Goal: Task Accomplishment & Management: Complete application form

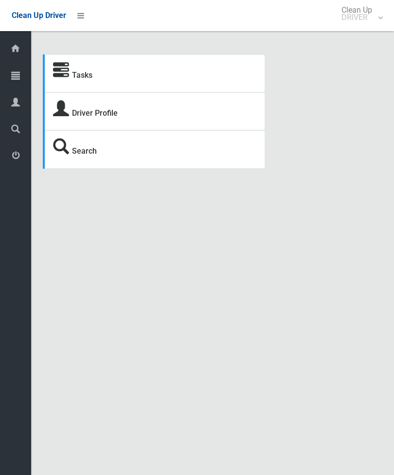
click at [82, 77] on link "Tasks" at bounding box center [82, 74] width 20 height 9
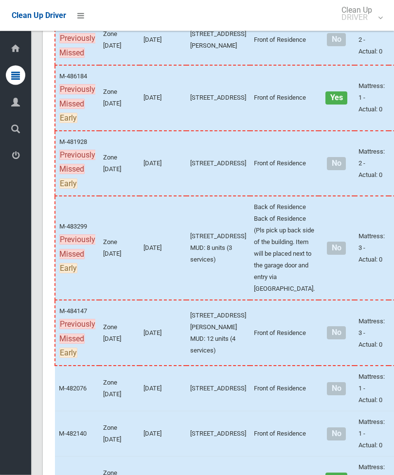
scroll to position [531, 0]
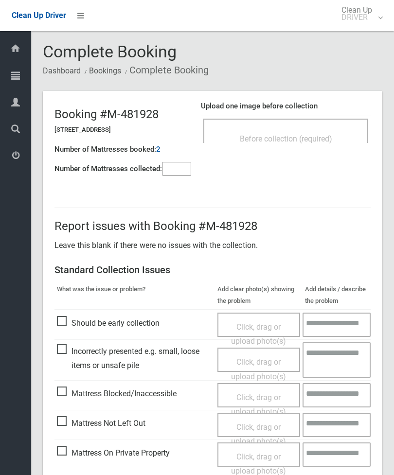
click at [302, 119] on div "Before collection (required)" at bounding box center [285, 131] width 165 height 24
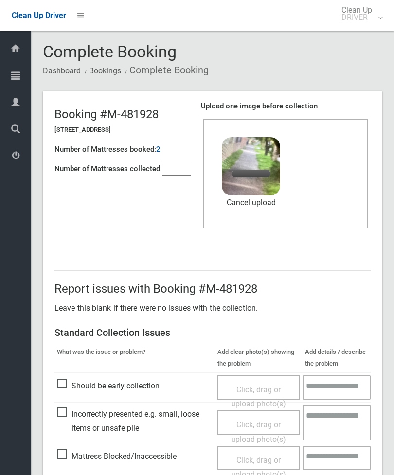
click at [174, 171] on input"] "number" at bounding box center [176, 169] width 29 height 14
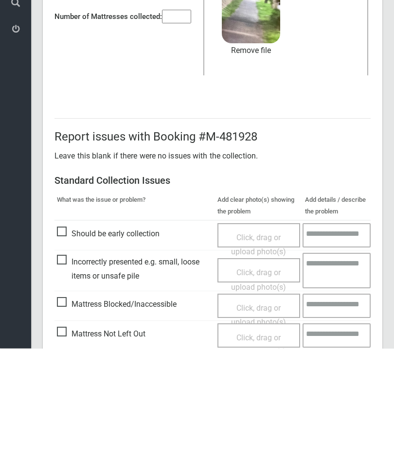
scroll to position [133, 0]
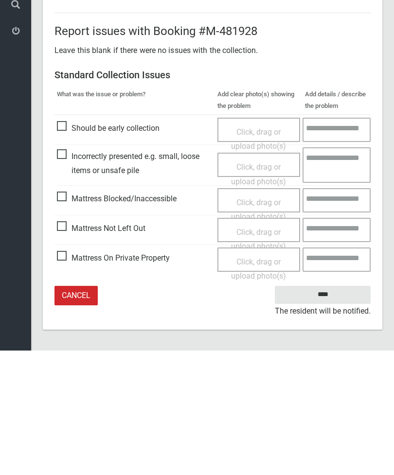
type input"] "*"
click at [339, 410] on input "****" at bounding box center [323, 419] width 96 height 18
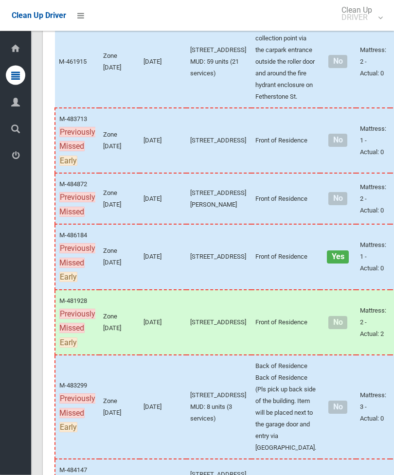
scroll to position [372, 0]
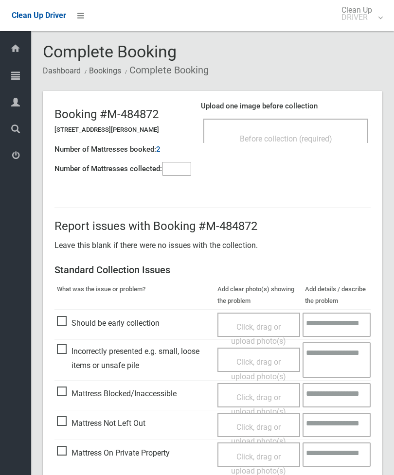
click at [318, 130] on div "Before collection (required)" at bounding box center [285, 138] width 143 height 18
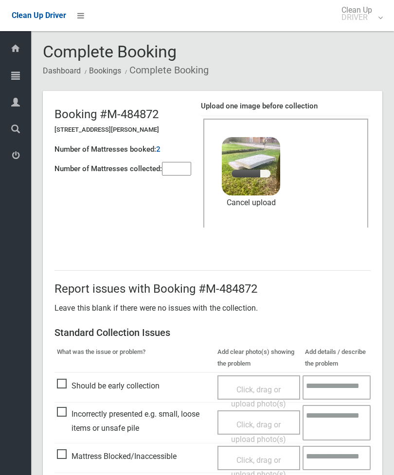
click at [176, 165] on input"] "number" at bounding box center [176, 169] width 29 height 14
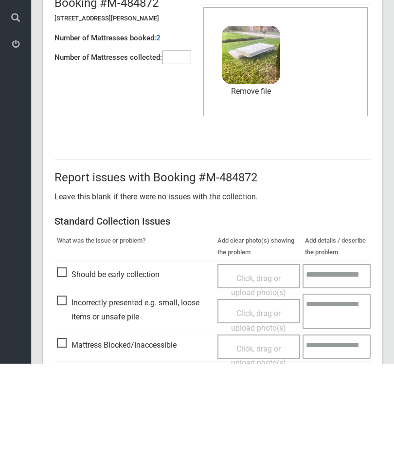
scroll to position [133, 0]
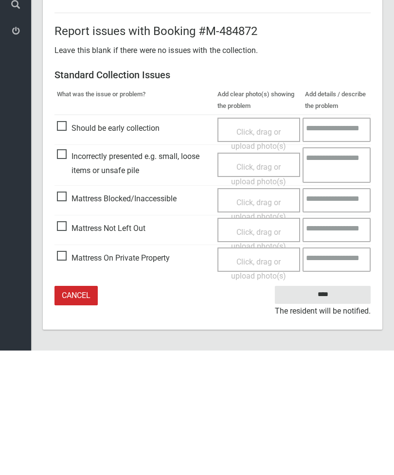
type input"] "*"
click at [336, 428] on small "The resident will be notified." at bounding box center [323, 435] width 96 height 15
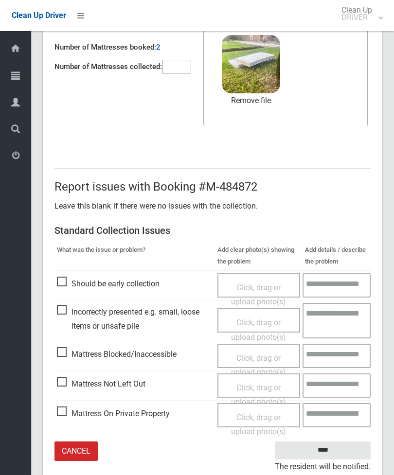
click at [332, 445] on input "****" at bounding box center [323, 450] width 96 height 18
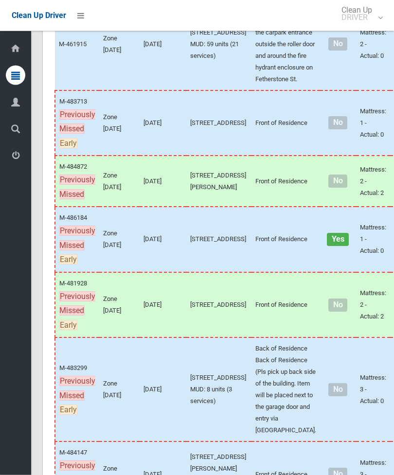
scroll to position [441, 0]
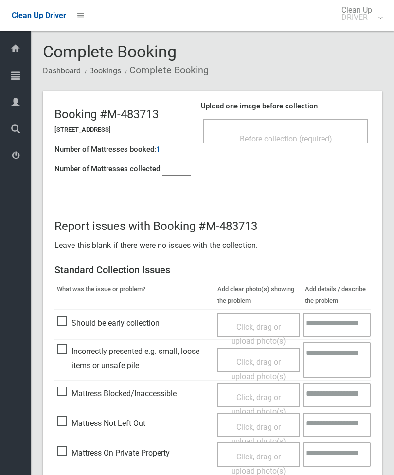
click at [286, 138] on span "Before collection (required)" at bounding box center [286, 138] width 92 height 9
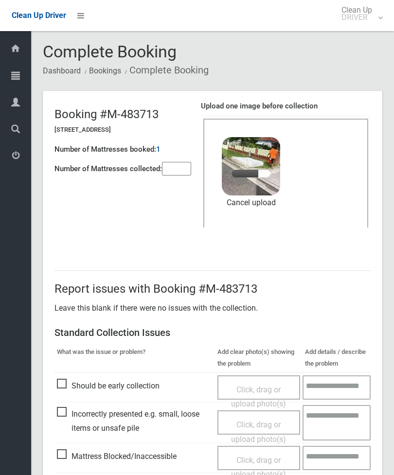
click at [179, 169] on input"] "number" at bounding box center [176, 169] width 29 height 14
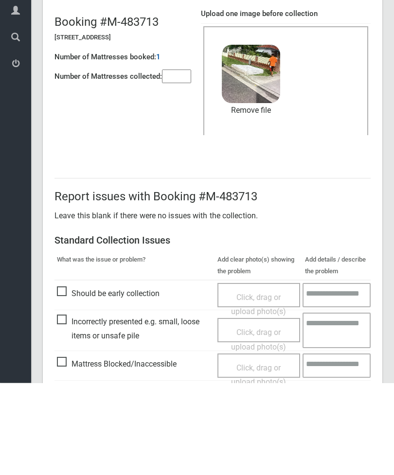
scroll to position [133, 0]
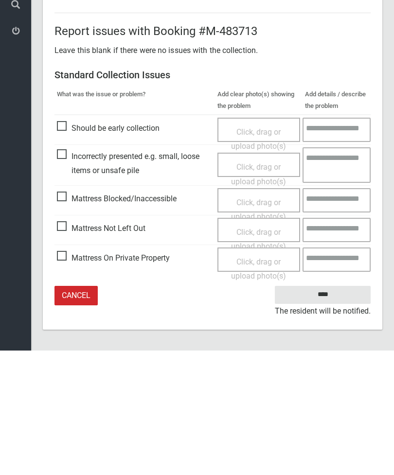
type input"] "*"
click at [334, 410] on input "****" at bounding box center [323, 419] width 96 height 18
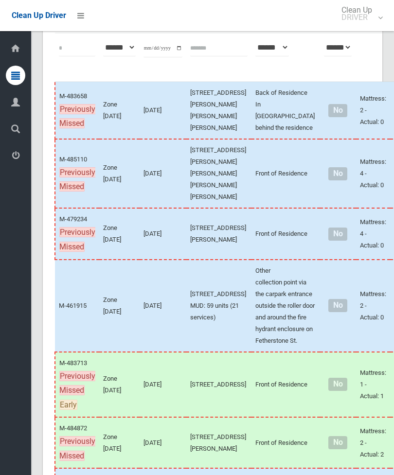
scroll to position [320, 0]
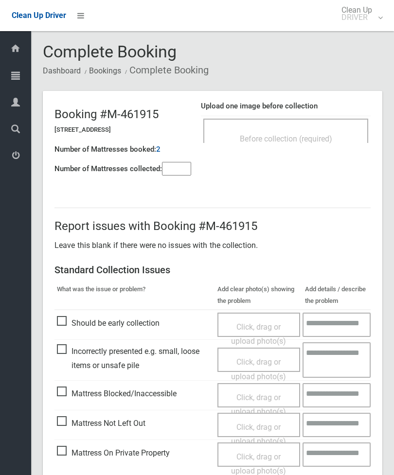
click at [171, 167] on input"] "number" at bounding box center [176, 169] width 29 height 14
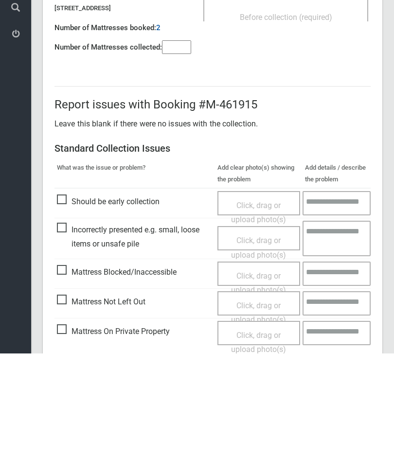
scroll to position [70, 0]
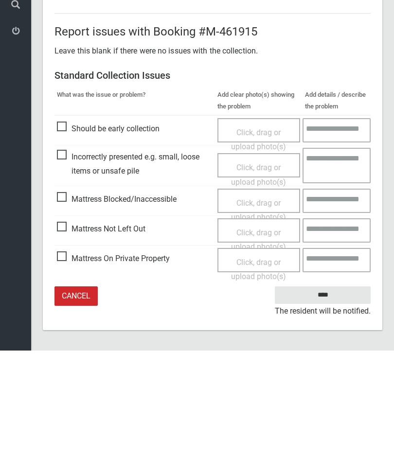
type input"] "*"
click at [67, 346] on span "Mattress Not Left Out" at bounding box center [101, 353] width 88 height 15
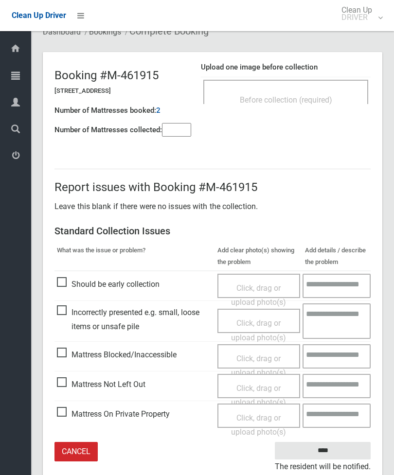
click at [252, 386] on span "Click, drag or upload photo(s)" at bounding box center [258, 396] width 55 height 24
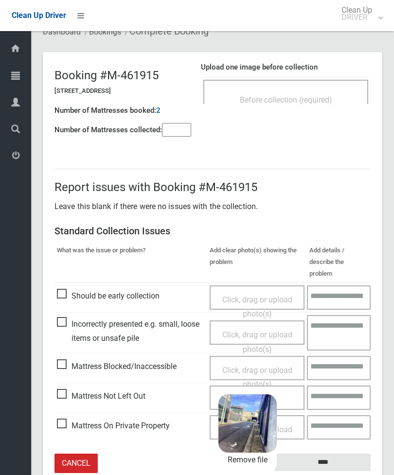
click at [351, 454] on input "****" at bounding box center [323, 463] width 96 height 18
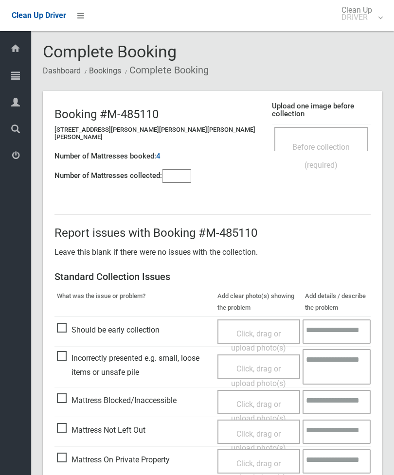
click at [182, 169] on input"] "number" at bounding box center [176, 176] width 29 height 14
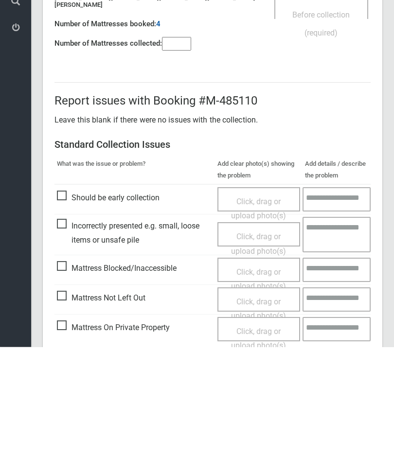
scroll to position [70, 0]
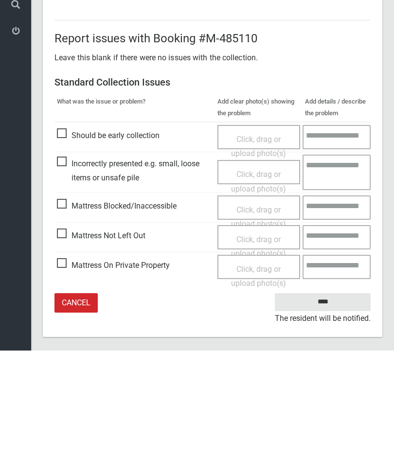
type input"] "*"
click at [66, 353] on span "Mattress Not Left Out" at bounding box center [101, 360] width 88 height 15
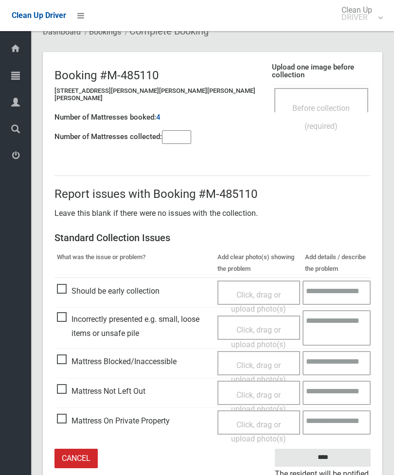
click at [262, 392] on div "Click, drag or upload photo(s)" at bounding box center [259, 402] width 69 height 29
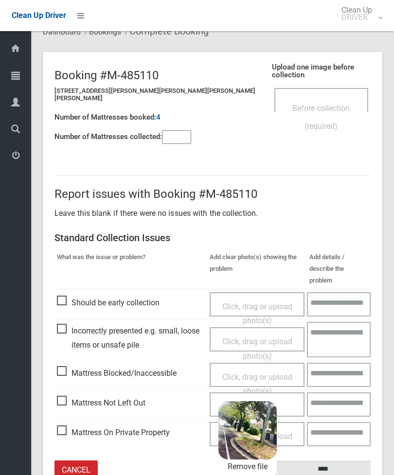
click at [346, 460] on input "****" at bounding box center [323, 469] width 96 height 18
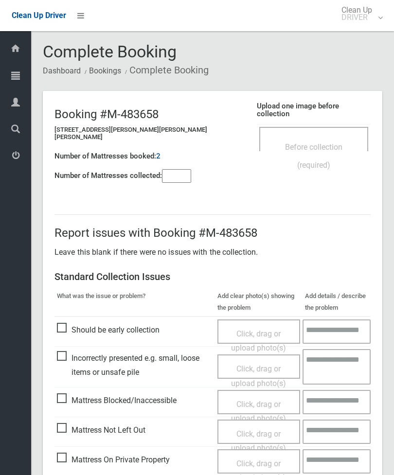
click at [325, 138] on div "Before collection (required)" at bounding box center [314, 156] width 88 height 36
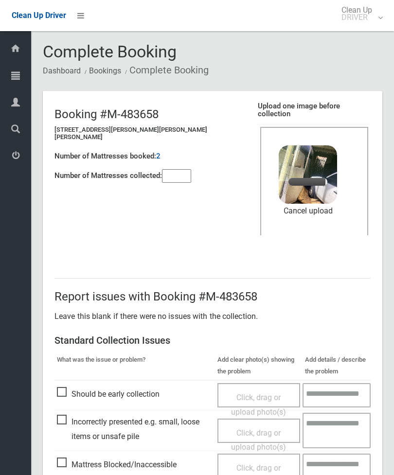
click at [180, 171] on input"] "number" at bounding box center [176, 176] width 29 height 14
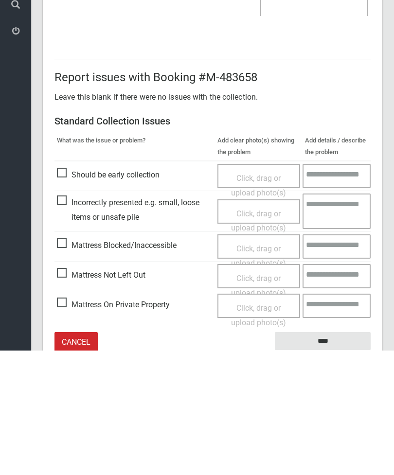
scroll to position [133, 0]
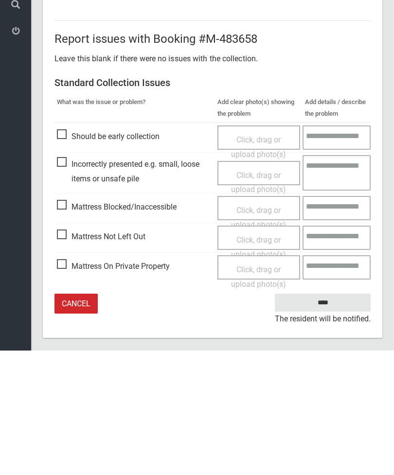
type input"] "*"
click at [324, 418] on input "****" at bounding box center [323, 427] width 96 height 18
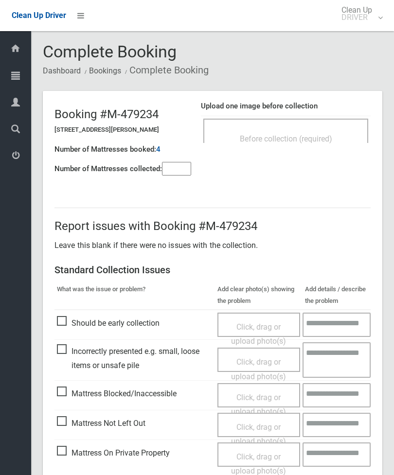
click at [288, 133] on div "Before collection (required)" at bounding box center [285, 138] width 143 height 18
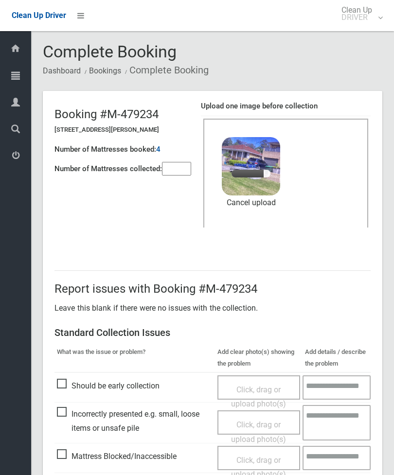
click at [177, 169] on input"] "number" at bounding box center [176, 169] width 29 height 14
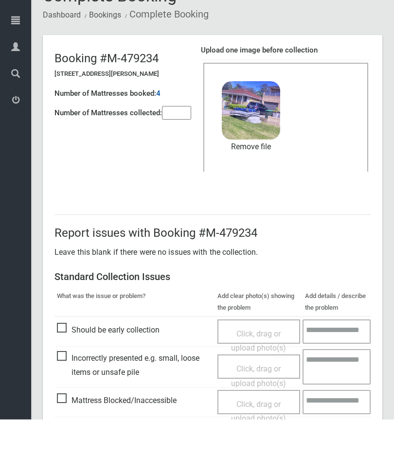
scroll to position [133, 0]
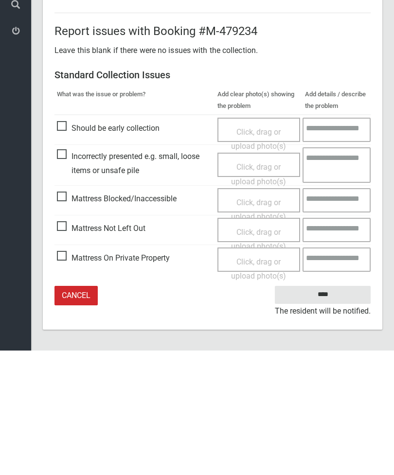
type input"] "*"
click at [324, 410] on input "****" at bounding box center [323, 419] width 96 height 18
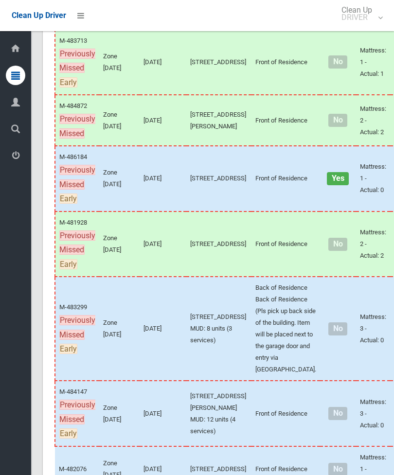
scroll to position [505, 0]
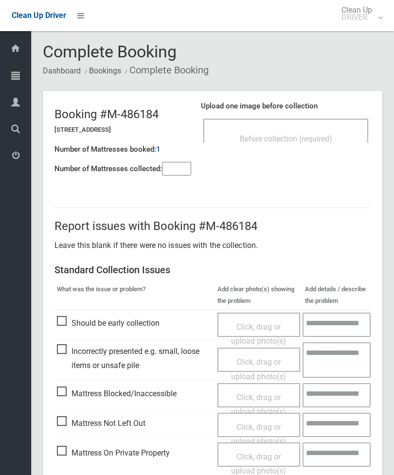
click at [313, 126] on div "Before collection (required)" at bounding box center [285, 131] width 165 height 24
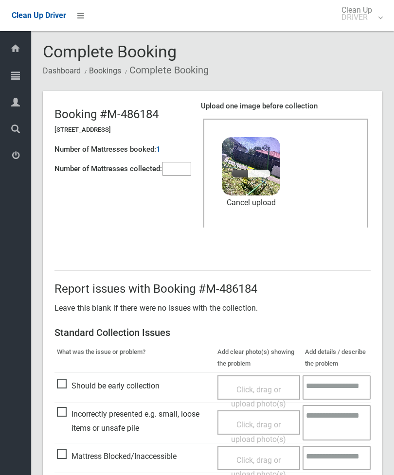
click at [180, 168] on input"] "number" at bounding box center [176, 169] width 29 height 14
type input"] "*"
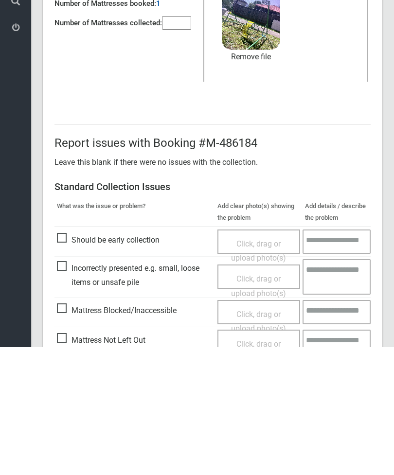
scroll to position [133, 0]
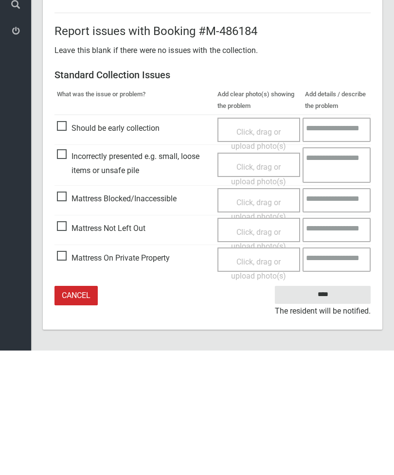
type input"] "*"
click at [327, 410] on input "****" at bounding box center [323, 419] width 96 height 18
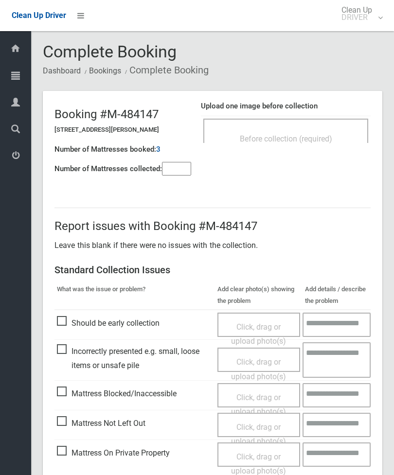
click at [298, 145] on div "Before collection (required)" at bounding box center [285, 138] width 143 height 18
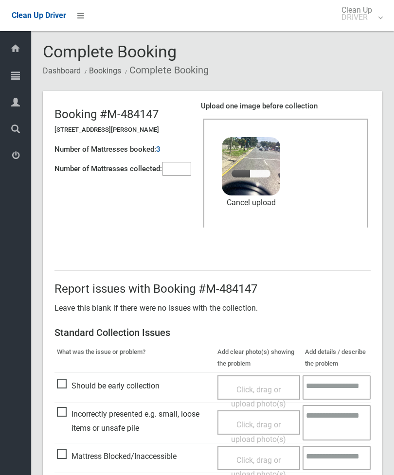
click at [181, 170] on input"] "number" at bounding box center [176, 169] width 29 height 14
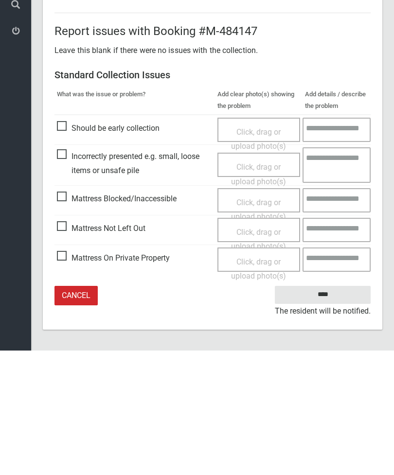
type input"] "*"
click at [323, 410] on input "****" at bounding box center [323, 419] width 96 height 18
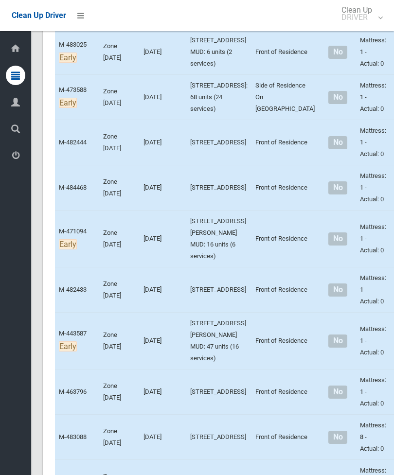
scroll to position [3230, 0]
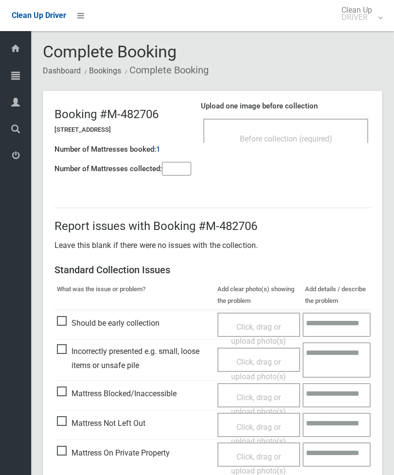
click at [180, 167] on input"] "number" at bounding box center [176, 169] width 29 height 14
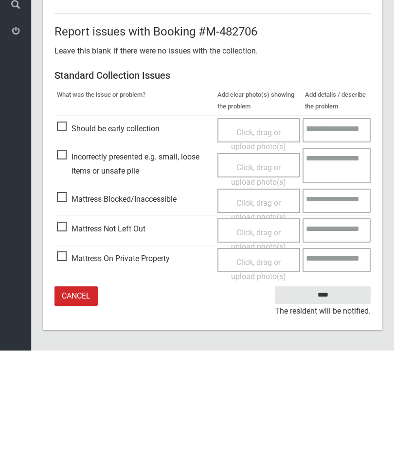
type input"] "*"
click at [66, 346] on span "Mattress Not Left Out" at bounding box center [101, 353] width 88 height 15
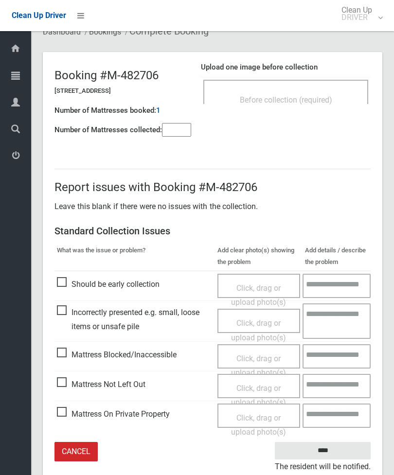
click at [251, 386] on span "Click, drag or upload photo(s)" at bounding box center [258, 396] width 55 height 24
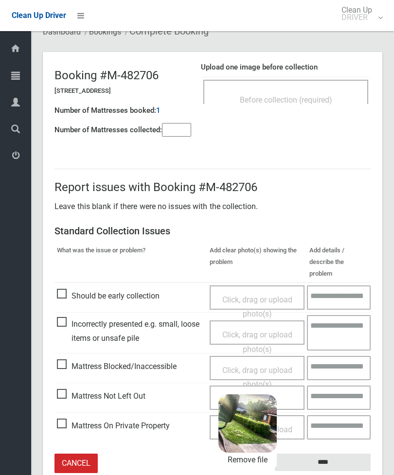
click at [345, 454] on input "****" at bounding box center [323, 463] width 96 height 18
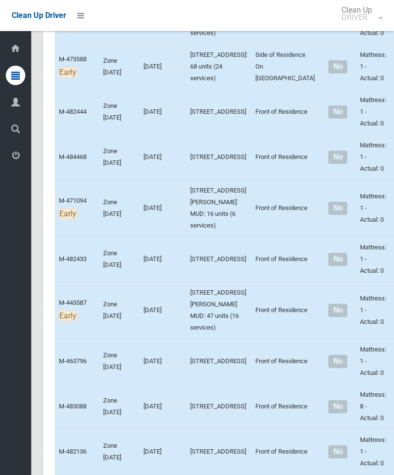
scroll to position [3239, 0]
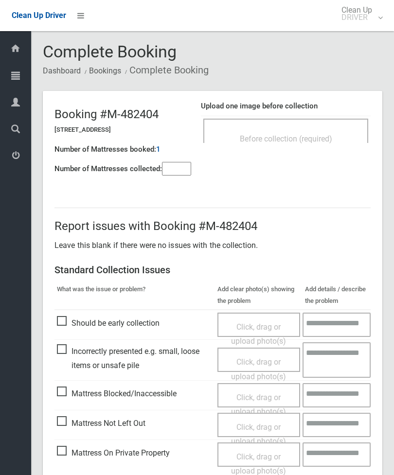
click at [328, 132] on div "Before collection (required)" at bounding box center [285, 138] width 143 height 18
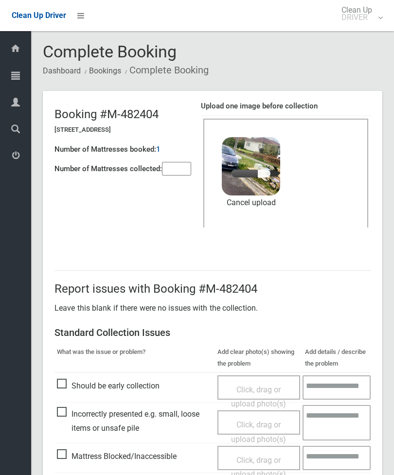
click at [166, 169] on input"] "number" at bounding box center [176, 169] width 29 height 14
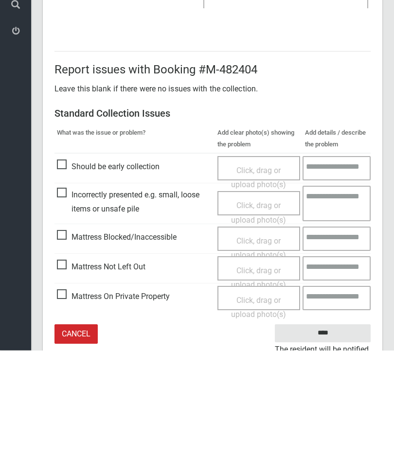
scroll to position [133, 0]
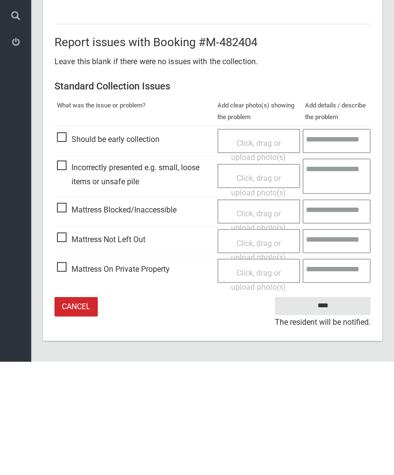
type input"] "*"
click at [329, 410] on input "****" at bounding box center [323, 419] width 96 height 18
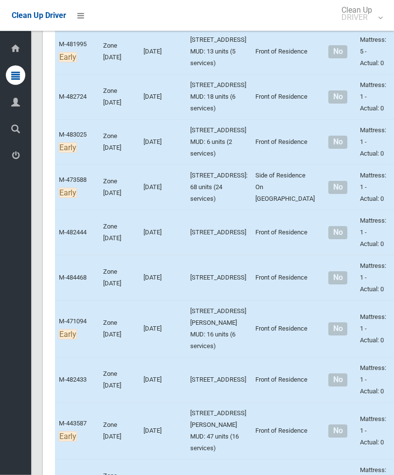
scroll to position [3094, 0]
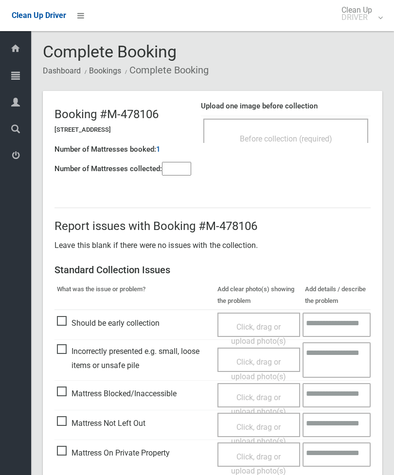
click at [171, 173] on input"] "number" at bounding box center [176, 169] width 29 height 14
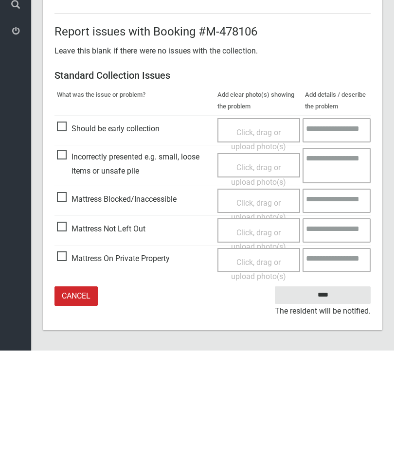
type input"] "*"
click at [69, 346] on span "Mattress Not Left Out" at bounding box center [101, 353] width 88 height 15
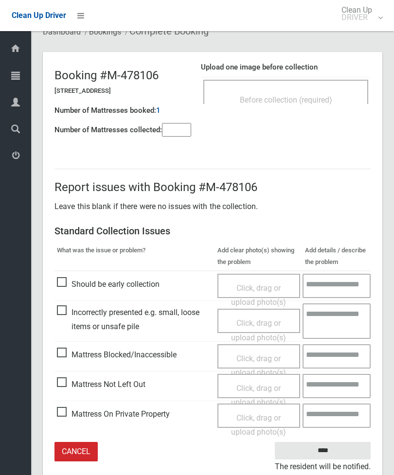
click at [265, 386] on span "Click, drag or upload photo(s)" at bounding box center [258, 396] width 55 height 24
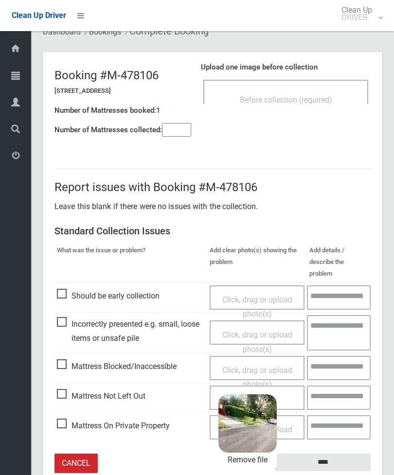
click at [346, 454] on input "****" at bounding box center [323, 463] width 96 height 18
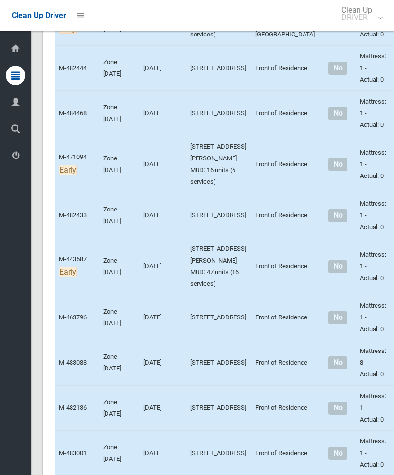
scroll to position [3301, 0]
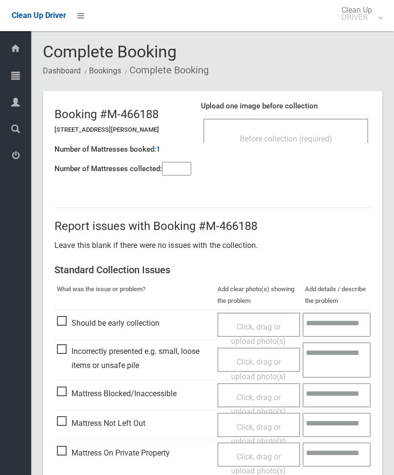
click at [309, 129] on div "Before collection (required)" at bounding box center [285, 138] width 143 height 18
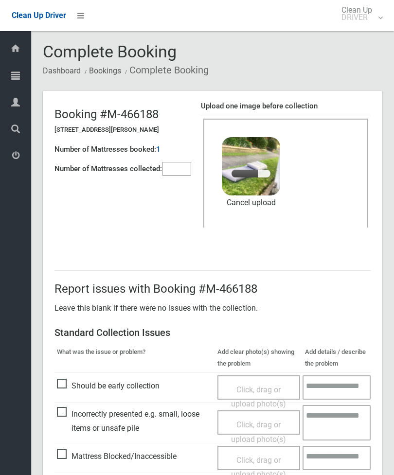
click at [174, 168] on input"] "number" at bounding box center [176, 169] width 29 height 14
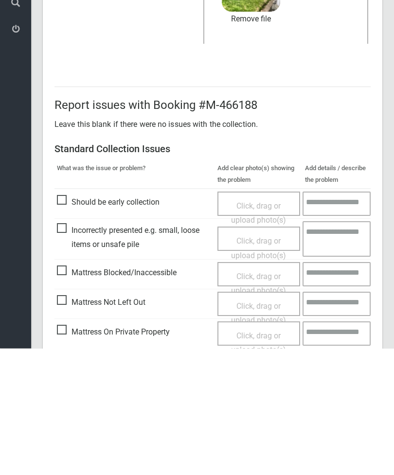
scroll to position [133, 0]
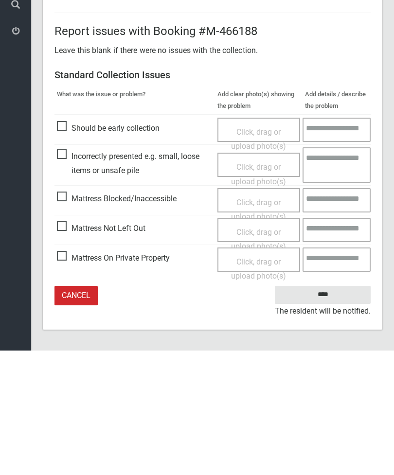
type input"] "*"
click at [332, 410] on input "****" at bounding box center [323, 419] width 96 height 18
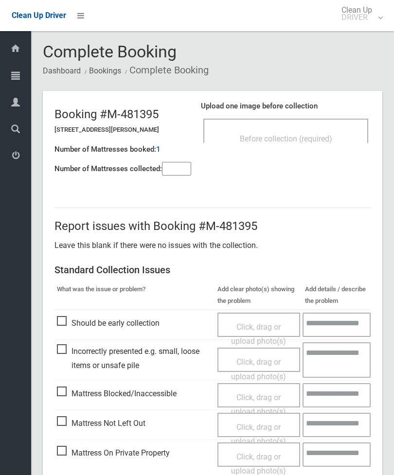
click at [321, 134] on span "Before collection (required)" at bounding box center [286, 138] width 92 height 9
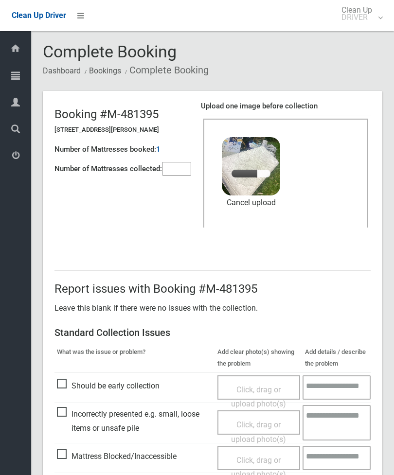
click at [174, 162] on input"] "number" at bounding box center [176, 169] width 29 height 14
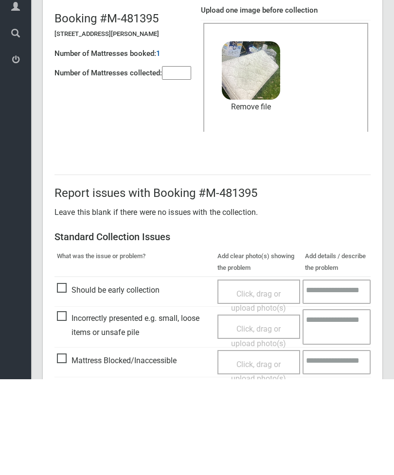
scroll to position [133, 0]
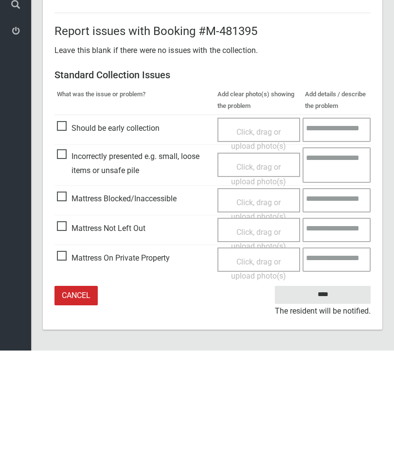
type input"] "*"
click at [333, 410] on input "****" at bounding box center [323, 419] width 96 height 18
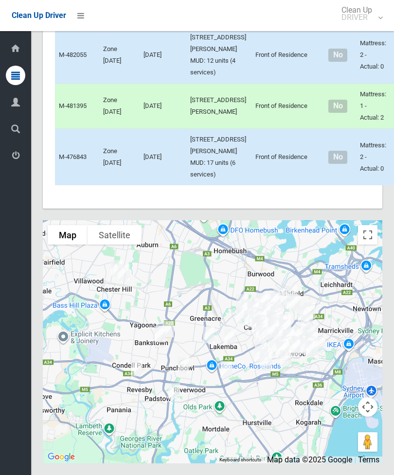
scroll to position [5918, 0]
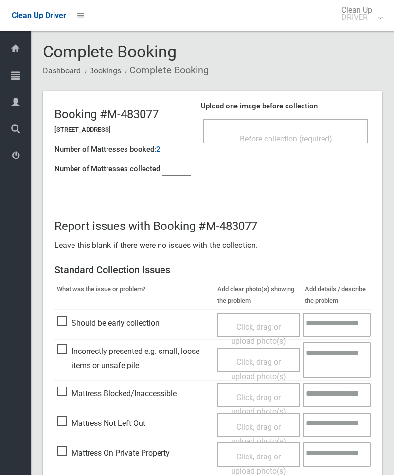
click at [317, 136] on span "Before collection (required)" at bounding box center [286, 138] width 92 height 9
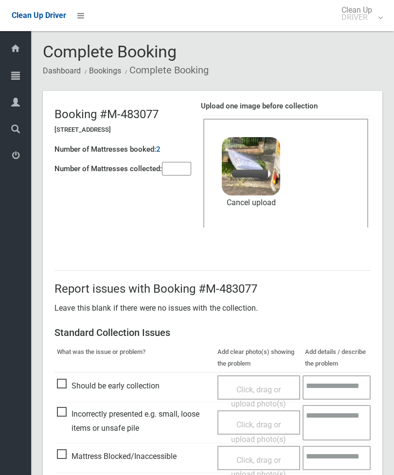
click at [176, 171] on input"] "number" at bounding box center [176, 169] width 29 height 14
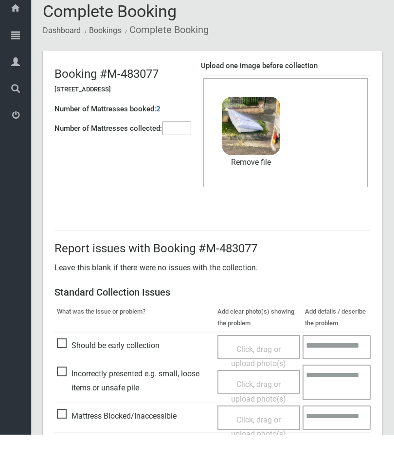
scroll to position [133, 0]
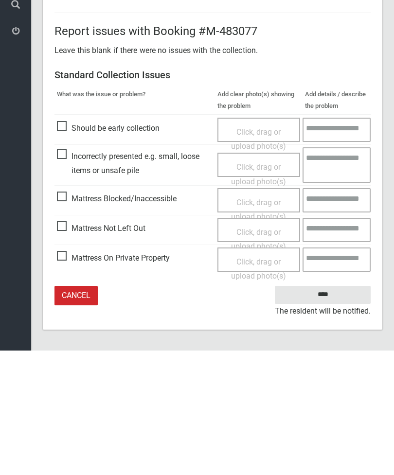
type input"] "*"
click at [329, 410] on input "****" at bounding box center [323, 419] width 96 height 18
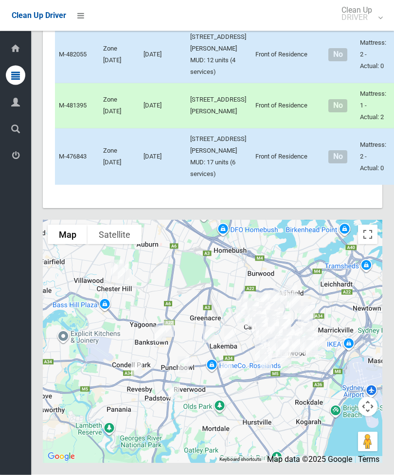
scroll to position [5835, 0]
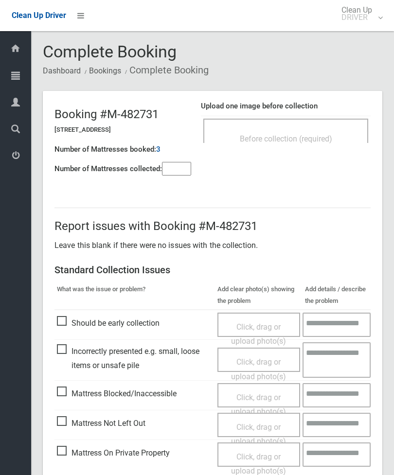
click at [321, 140] on span "Before collection (required)" at bounding box center [286, 138] width 92 height 9
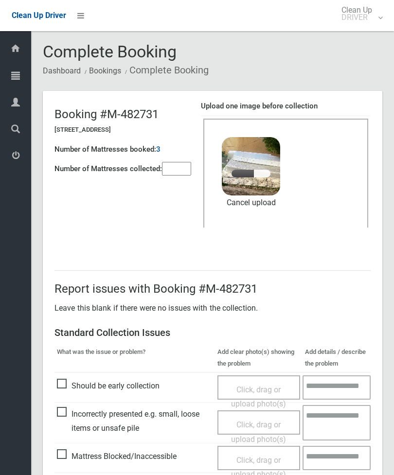
click at [177, 170] on input"] "number" at bounding box center [176, 169] width 29 height 14
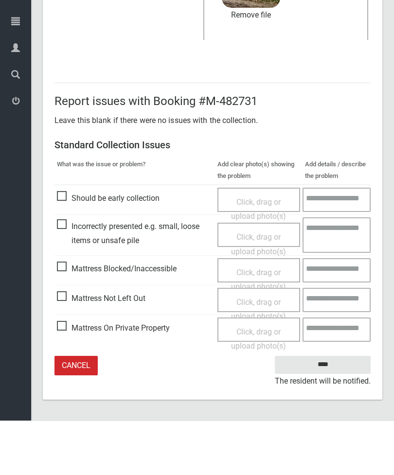
type input"] "*"
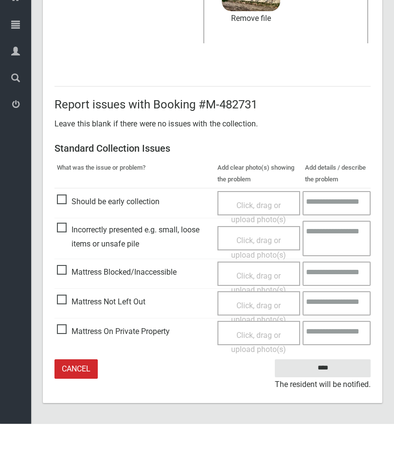
click at [324, 410] on input "****" at bounding box center [323, 419] width 96 height 18
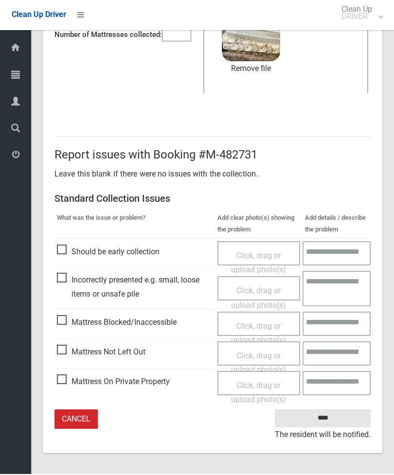
scroll to position [102, 0]
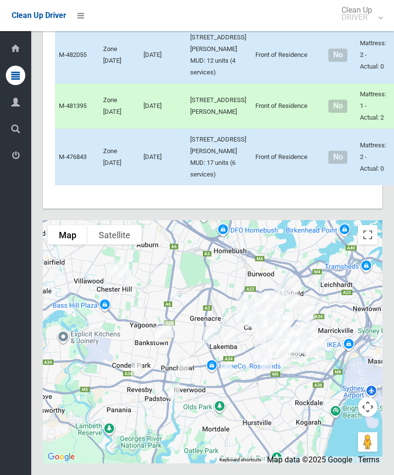
scroll to position [5682, 0]
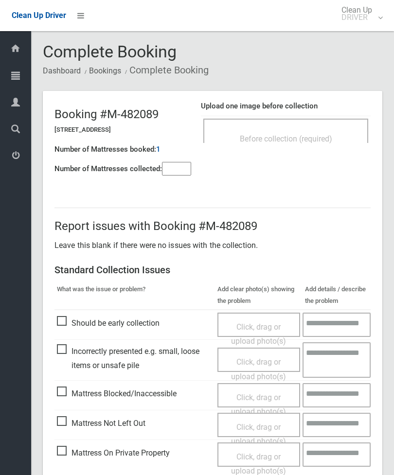
click at [320, 139] on span "Before collection (required)" at bounding box center [286, 138] width 92 height 9
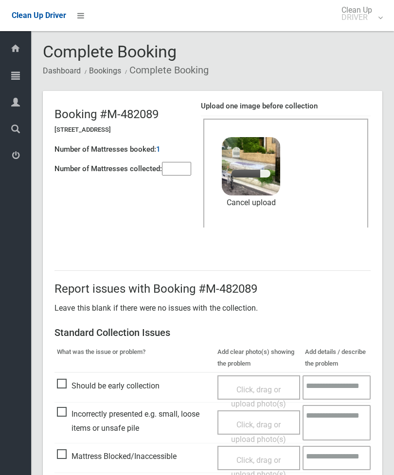
click at [178, 174] on input"] "number" at bounding box center [176, 169] width 29 height 14
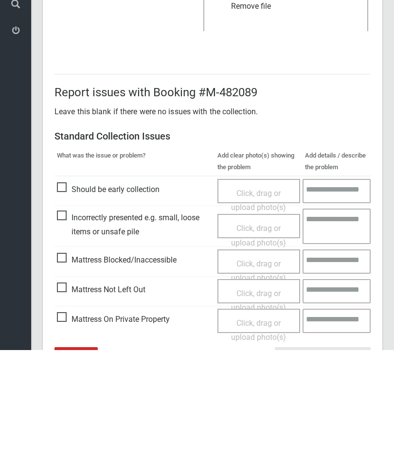
scroll to position [133, 0]
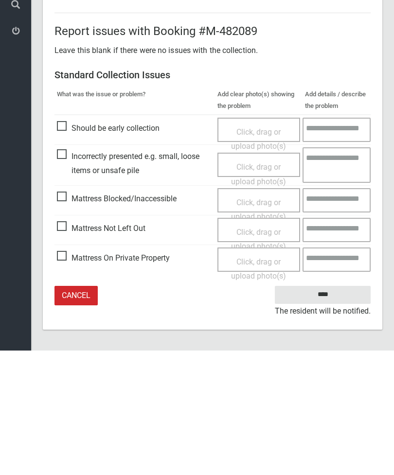
type input"] "*"
click at [335, 410] on input "****" at bounding box center [323, 419] width 96 height 18
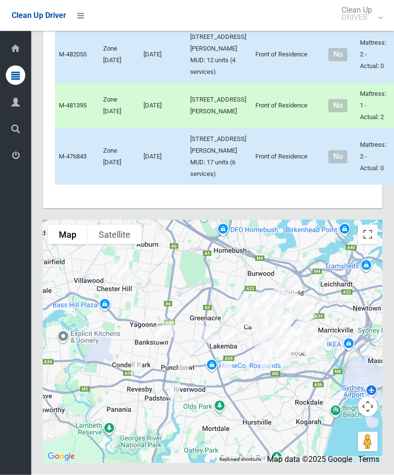
scroll to position [5576, 0]
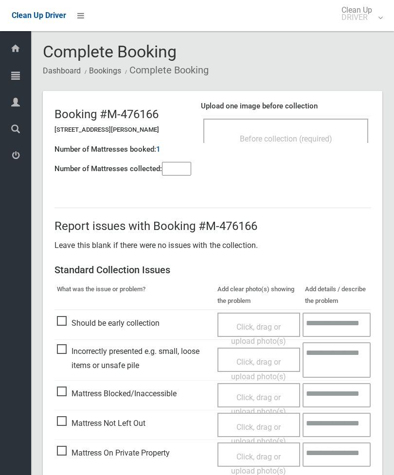
click at [177, 166] on input"] "number" at bounding box center [176, 169] width 29 height 14
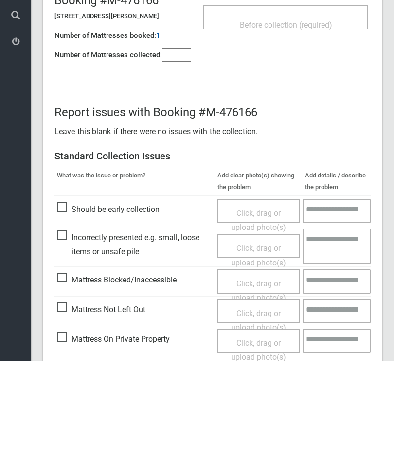
scroll to position [70, 0]
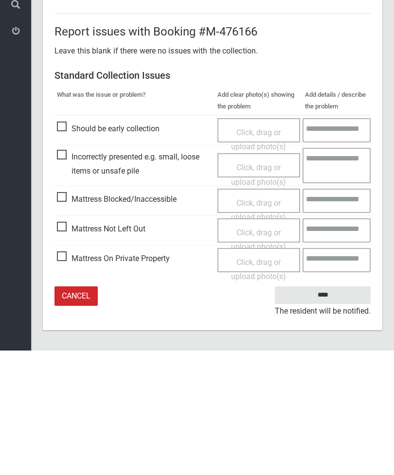
type input"] "*"
click at [67, 346] on span "Mattress Not Left Out" at bounding box center [101, 353] width 88 height 15
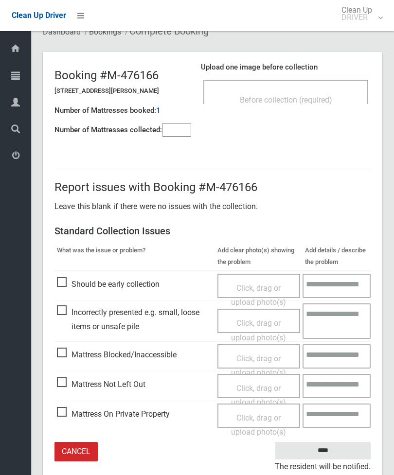
click at [257, 384] on span "Click, drag or upload photo(s)" at bounding box center [258, 396] width 55 height 24
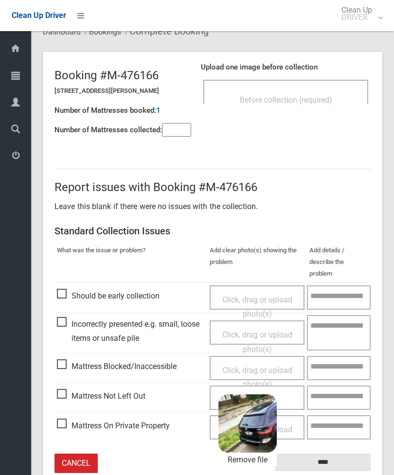
click at [353, 454] on input "****" at bounding box center [323, 463] width 96 height 18
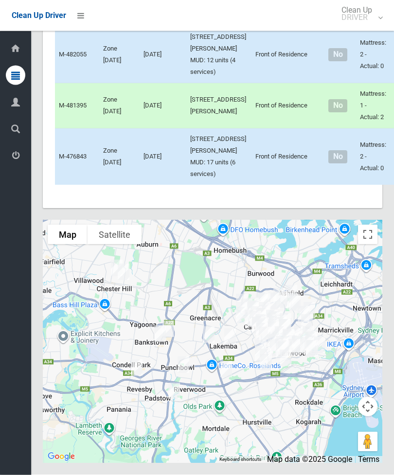
scroll to position [5546, 0]
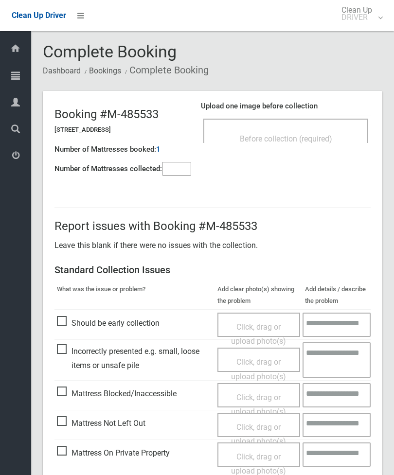
click at [182, 168] on input"] "number" at bounding box center [176, 169] width 29 height 14
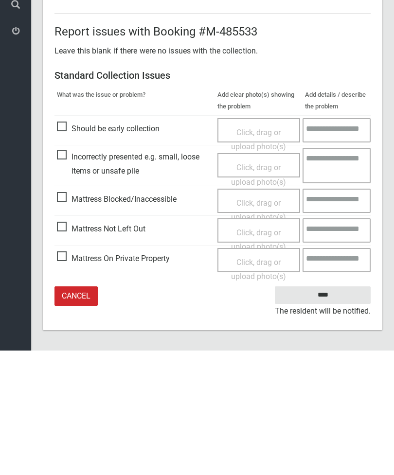
type input"] "*"
click at [68, 346] on span "Mattress Not Left Out" at bounding box center [101, 353] width 88 height 15
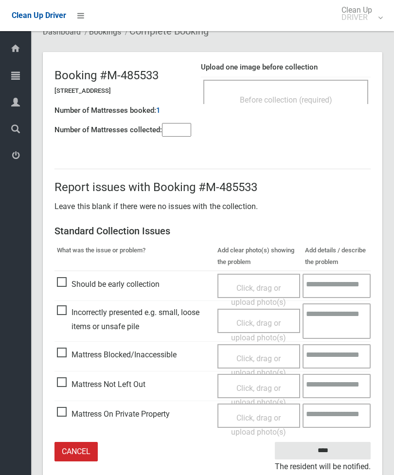
click at [268, 384] on span "Click, drag or upload photo(s)" at bounding box center [258, 396] width 55 height 24
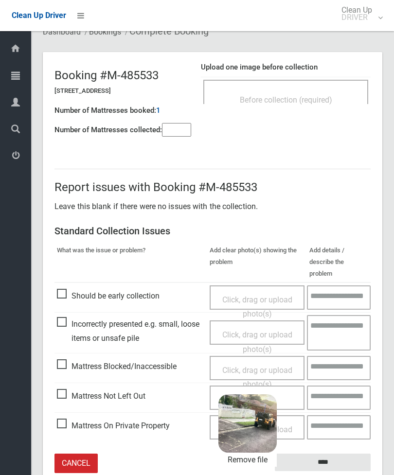
click at [346, 454] on input "****" at bounding box center [323, 463] width 96 height 18
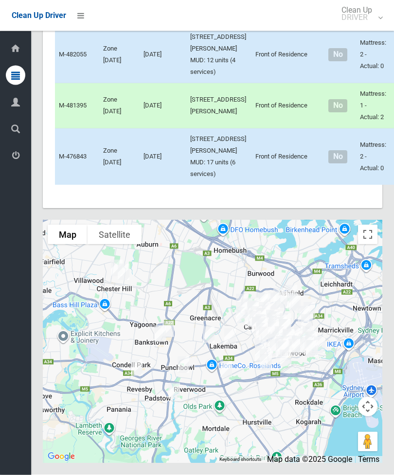
scroll to position [4808, 0]
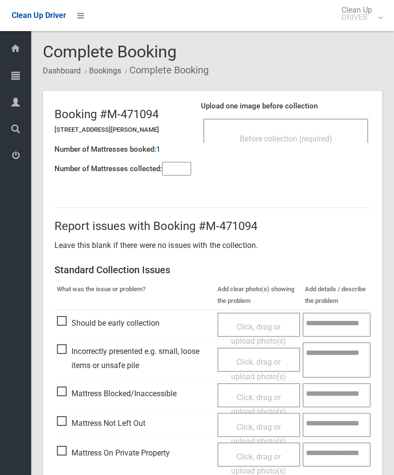
click at [314, 135] on span "Before collection (required)" at bounding box center [286, 138] width 92 height 9
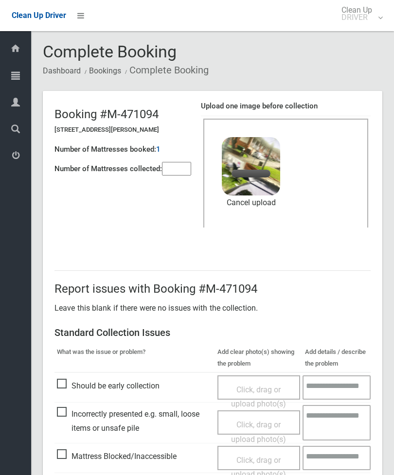
click at [181, 162] on input"] "number" at bounding box center [176, 169] width 29 height 14
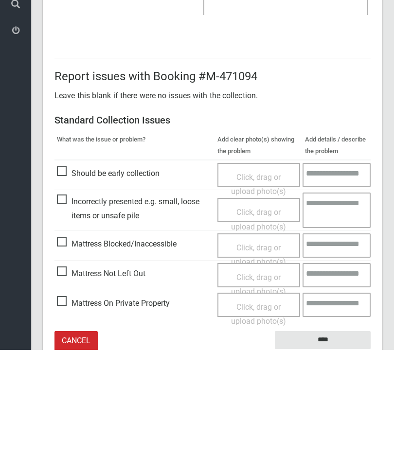
scroll to position [133, 0]
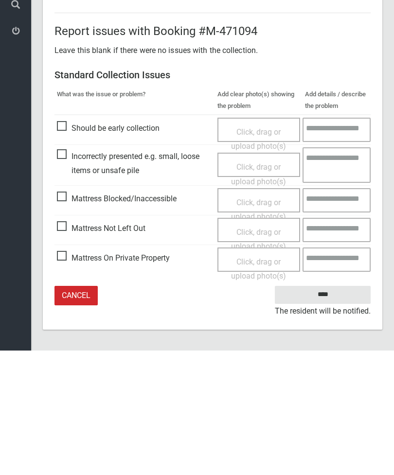
type input"] "*"
click at [326, 410] on input "****" at bounding box center [323, 419] width 96 height 18
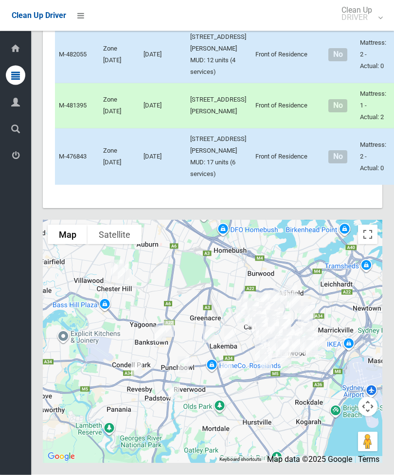
scroll to position [4746, 0]
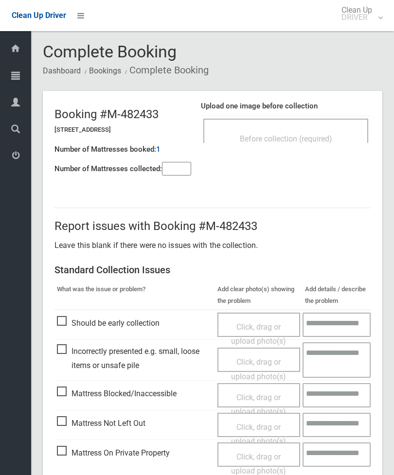
click at [328, 132] on div "Before collection (required)" at bounding box center [285, 138] width 143 height 18
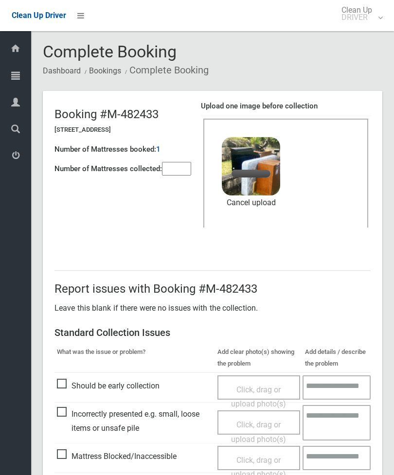
click at [176, 167] on input"] "number" at bounding box center [176, 169] width 29 height 14
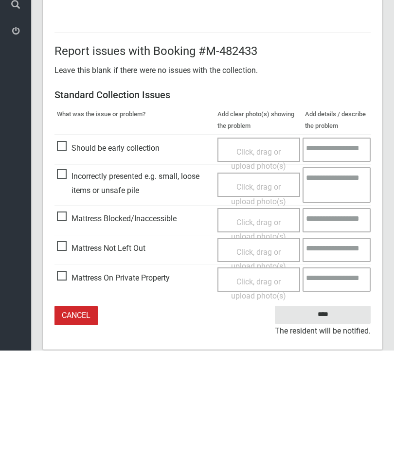
scroll to position [133, 0]
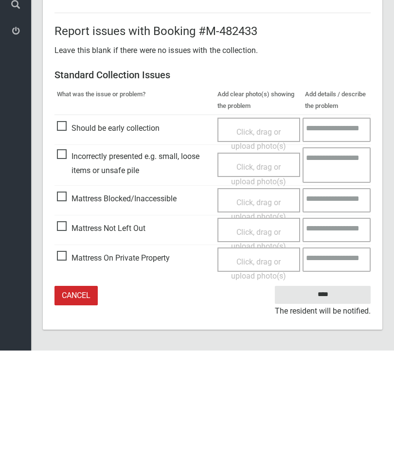
type input"] "*"
click at [332, 410] on input "****" at bounding box center [323, 419] width 96 height 18
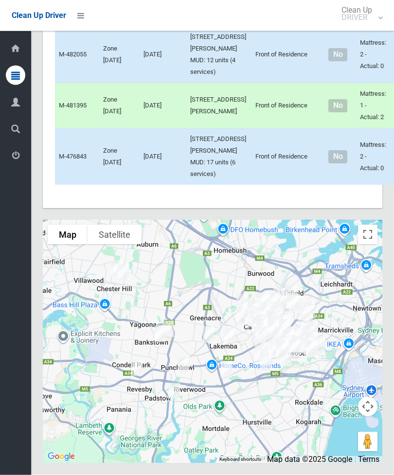
scroll to position [4858, 0]
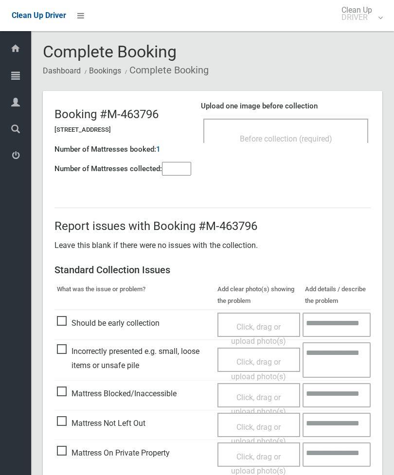
click at [323, 128] on div "Before collection (required)" at bounding box center [285, 131] width 165 height 24
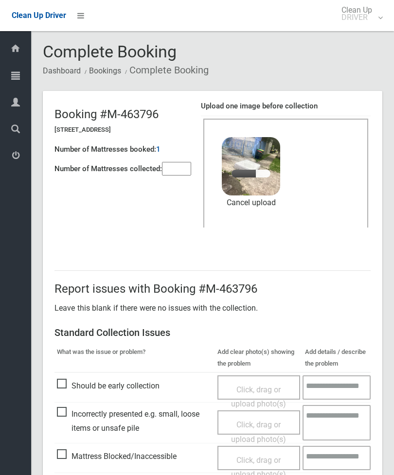
click at [177, 168] on input"] "number" at bounding box center [176, 169] width 29 height 14
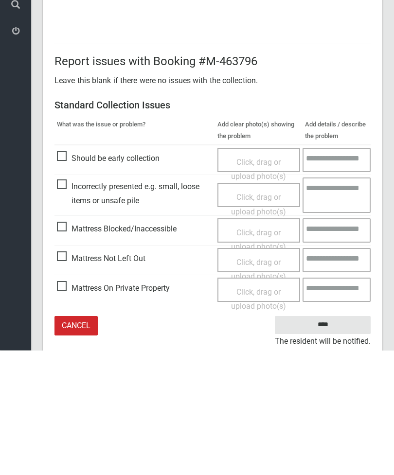
scroll to position [133, 0]
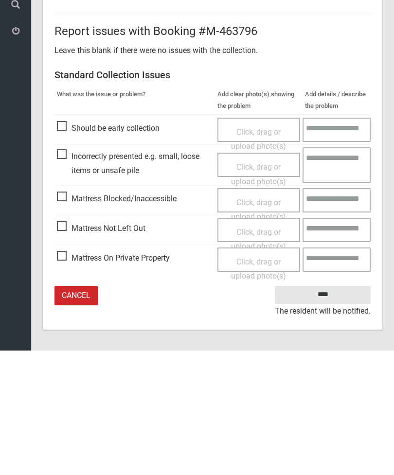
type input"] "*"
click at [335, 410] on input "****" at bounding box center [323, 419] width 96 height 18
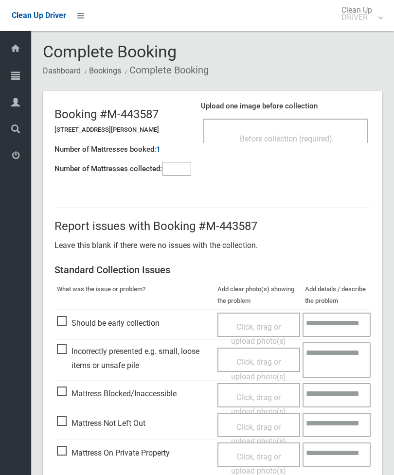
click at [174, 170] on input"] "number" at bounding box center [176, 169] width 29 height 14
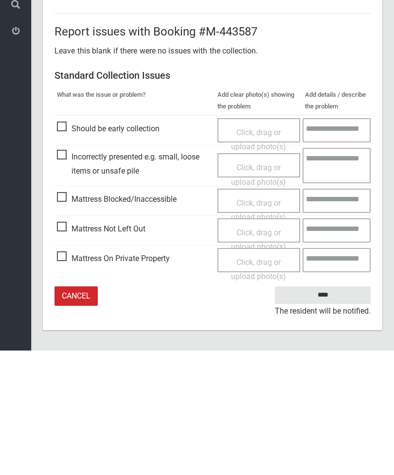
type input"] "*"
click at [65, 346] on span "Mattress Not Left Out" at bounding box center [101, 353] width 88 height 15
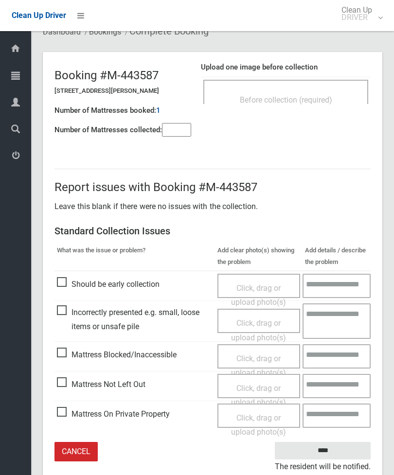
click at [249, 387] on span "Click, drag or upload photo(s)" at bounding box center [258, 396] width 55 height 24
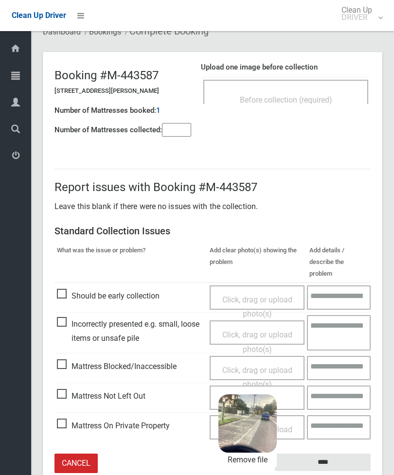
click at [346, 454] on input "****" at bounding box center [323, 463] width 96 height 18
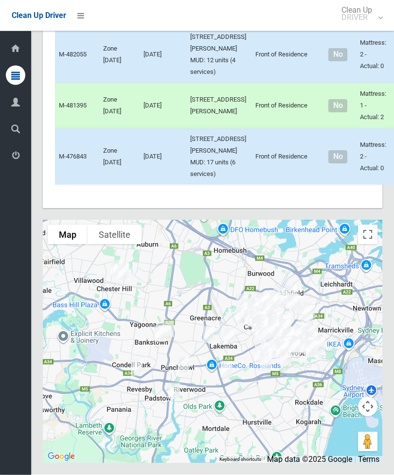
scroll to position [5630, 0]
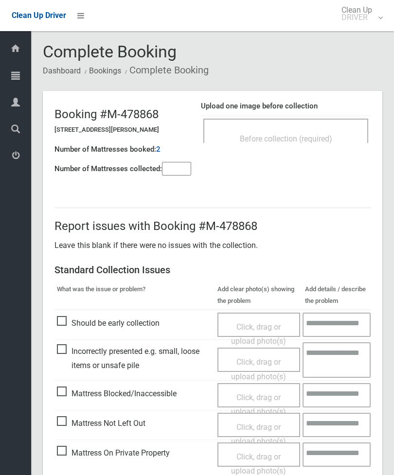
click at [305, 122] on div "Before collection (required)" at bounding box center [285, 131] width 165 height 24
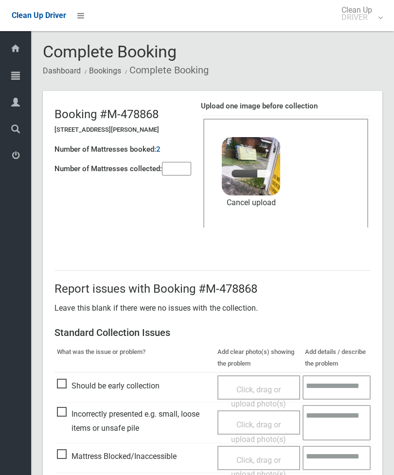
click at [177, 162] on input"] "number" at bounding box center [176, 169] width 29 height 14
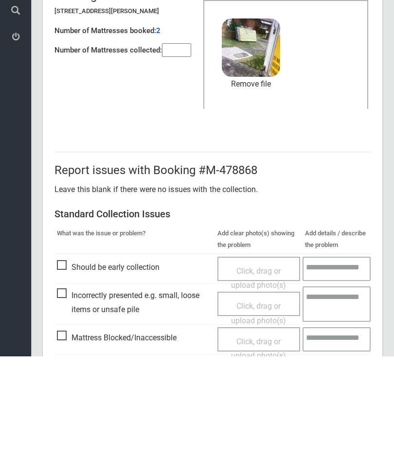
scroll to position [133, 0]
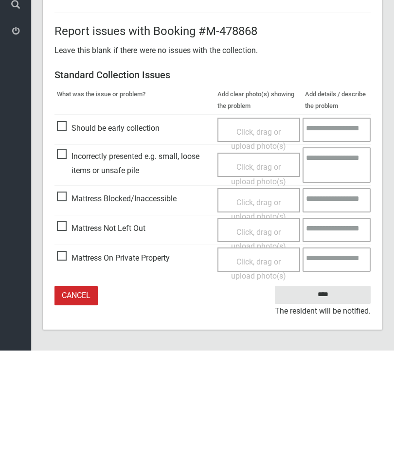
type input"] "*"
click at [323, 410] on input "****" at bounding box center [323, 419] width 96 height 18
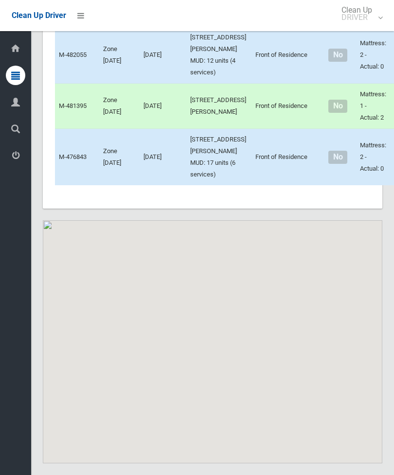
scroll to position [4737, 0]
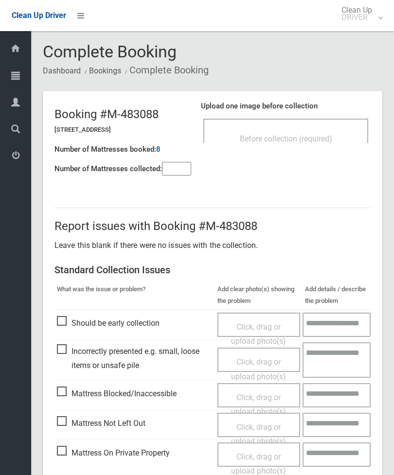
click at [320, 132] on div "Before collection (required)" at bounding box center [285, 138] width 143 height 18
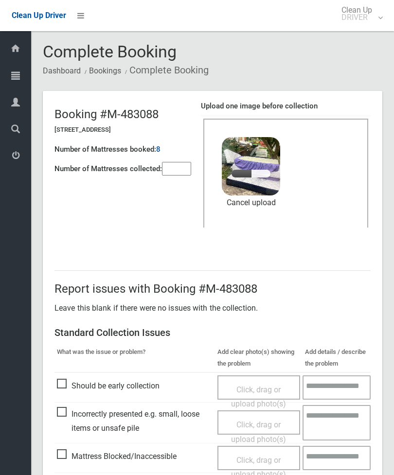
click at [168, 165] on input"] "number" at bounding box center [176, 169] width 29 height 14
click at [256, 204] on link "Remove file" at bounding box center [251, 202] width 58 height 15
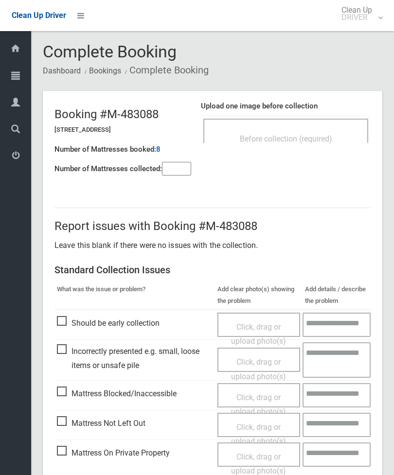
click at [338, 139] on div "Before collection (required)" at bounding box center [285, 138] width 143 height 18
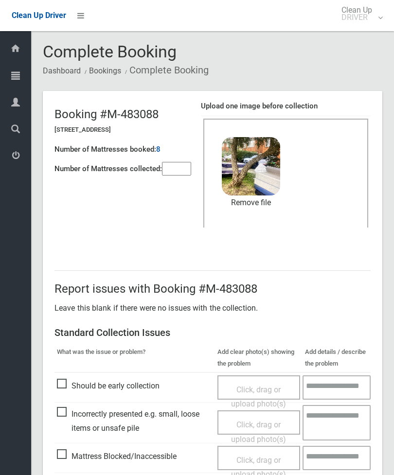
click at [175, 170] on input"] "number" at bounding box center [176, 169] width 29 height 14
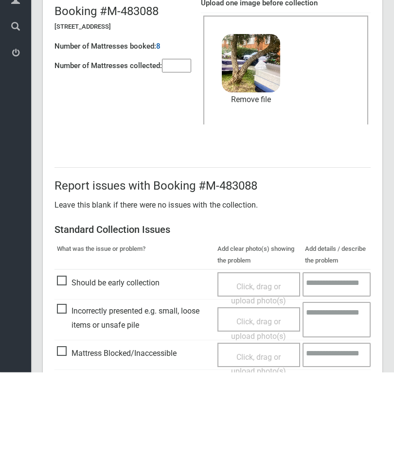
scroll to position [133, 0]
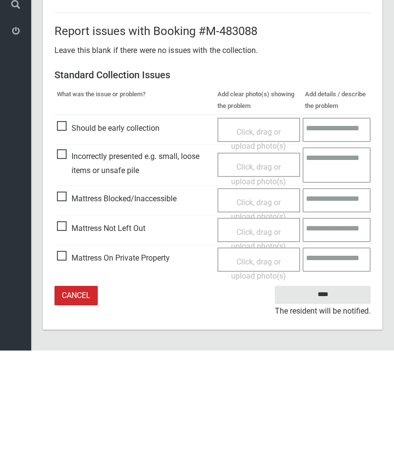
type input"] "**"
click at [327, 410] on input "****" at bounding box center [323, 419] width 96 height 18
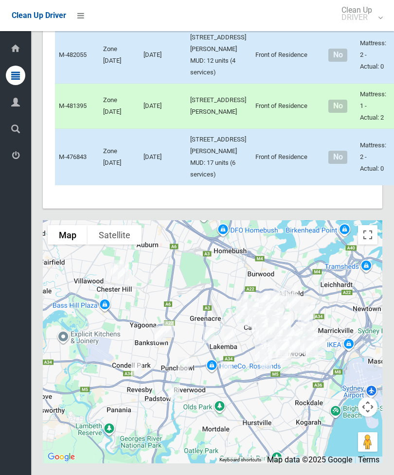
scroll to position [5114, 0]
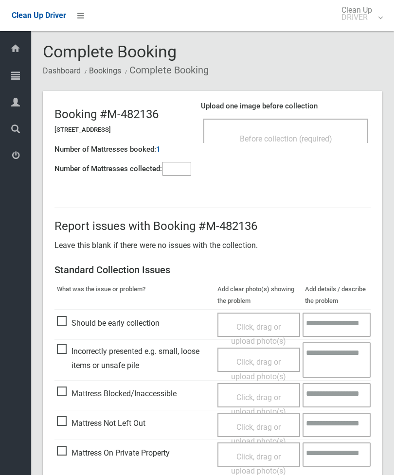
click at [334, 116] on td "Before collection (required)" at bounding box center [286, 131] width 170 height 30
click at [330, 141] on span "Before collection (required)" at bounding box center [286, 138] width 92 height 9
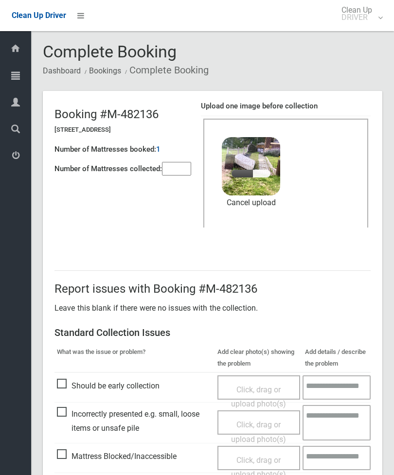
click at [175, 172] on input"] "number" at bounding box center [176, 169] width 29 height 14
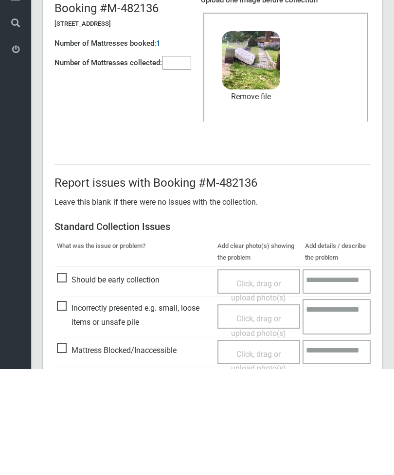
scroll to position [133, 0]
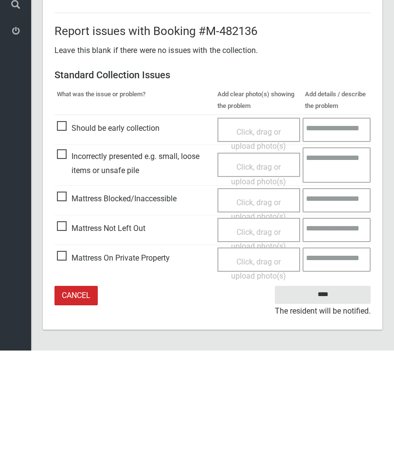
type input"] "*"
click at [326, 410] on input "****" at bounding box center [323, 419] width 96 height 18
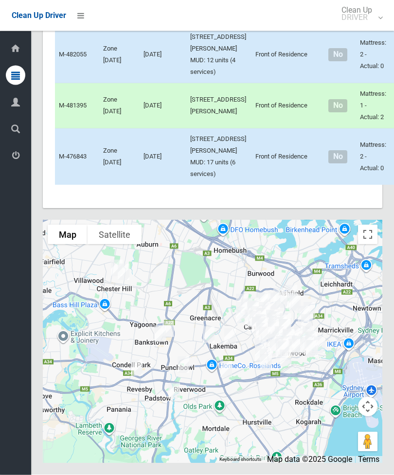
scroll to position [5218, 0]
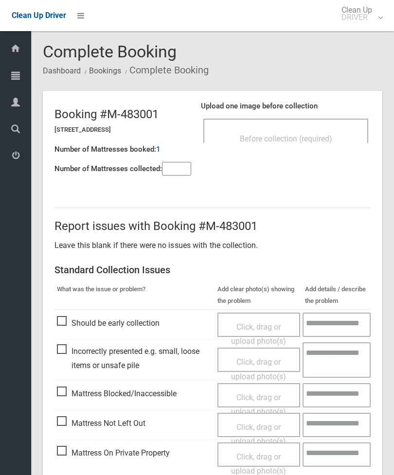
click at [307, 135] on span "Before collection (required)" at bounding box center [286, 138] width 92 height 9
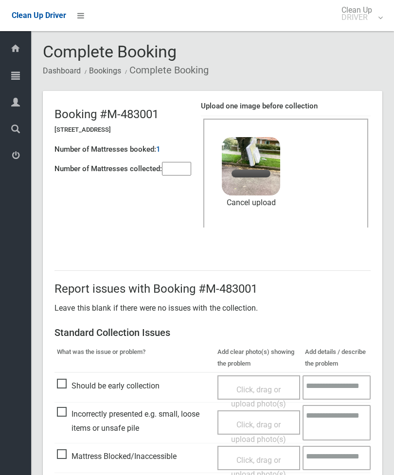
click at [178, 172] on input"] "number" at bounding box center [176, 169] width 29 height 14
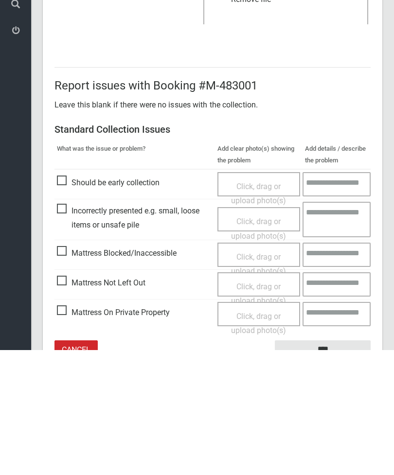
scroll to position [133, 0]
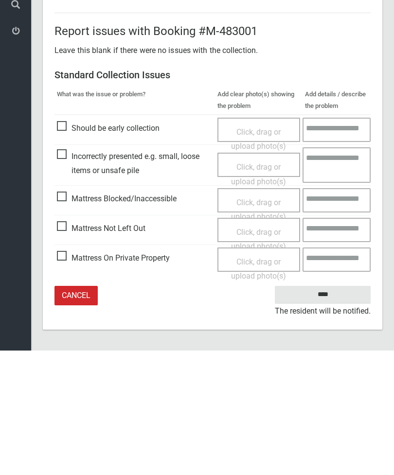
type input"] "*"
click at [329, 410] on input "****" at bounding box center [323, 419] width 96 height 18
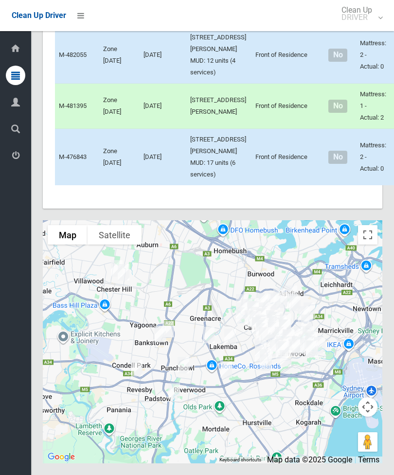
scroll to position [5290, 0]
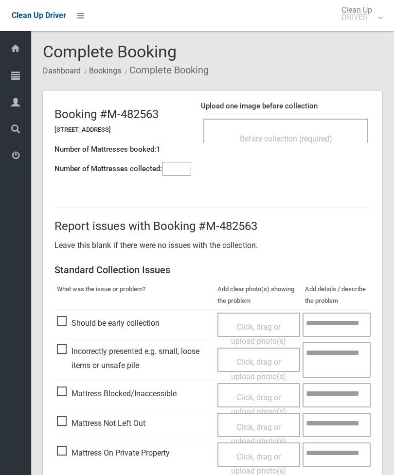
click at [177, 174] on input"] "number" at bounding box center [176, 169] width 29 height 14
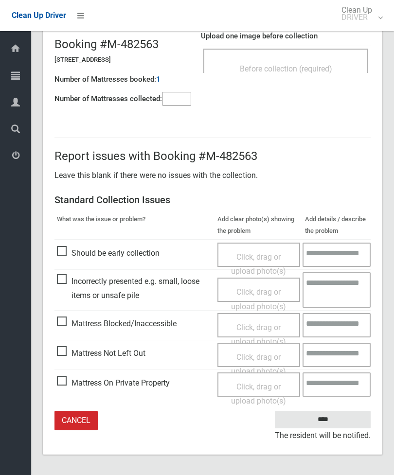
scroll to position [69, 0]
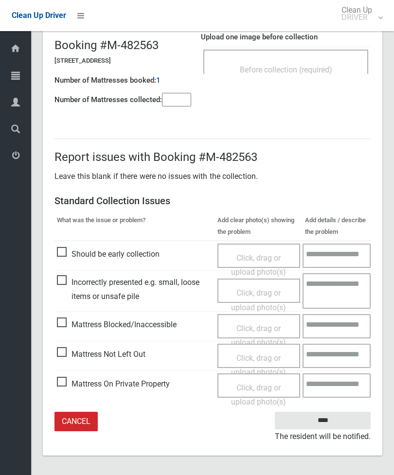
type input"] "*"
click at [320, 71] on span "Before collection (required)" at bounding box center [286, 69] width 92 height 9
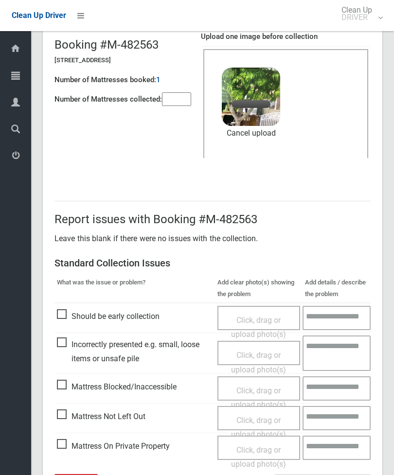
click at [187, 103] on input"] "*" at bounding box center [176, 99] width 29 height 14
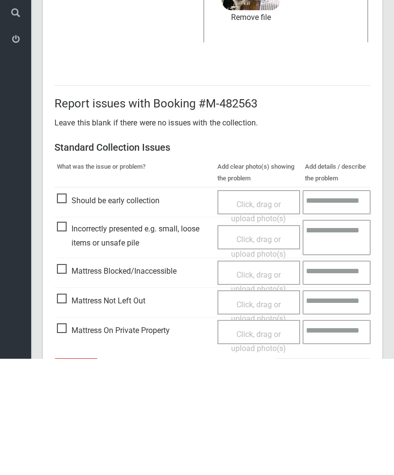
scroll to position [133, 0]
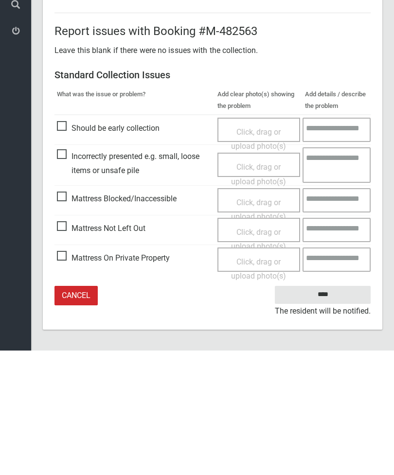
type input"] "*"
click at [335, 410] on input "****" at bounding box center [323, 419] width 96 height 18
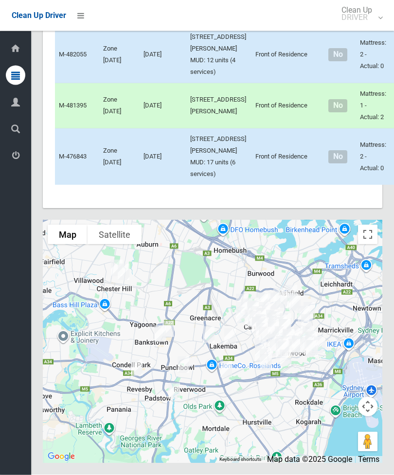
scroll to position [5203, 0]
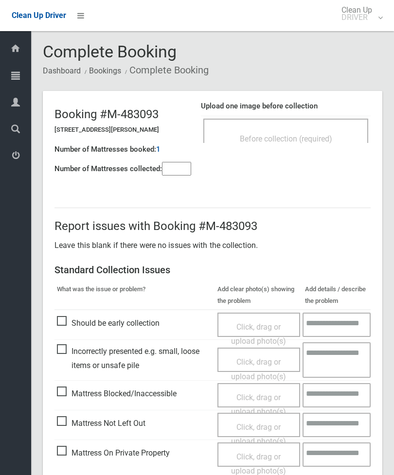
click at [330, 133] on div "Before collection (required)" at bounding box center [285, 138] width 143 height 18
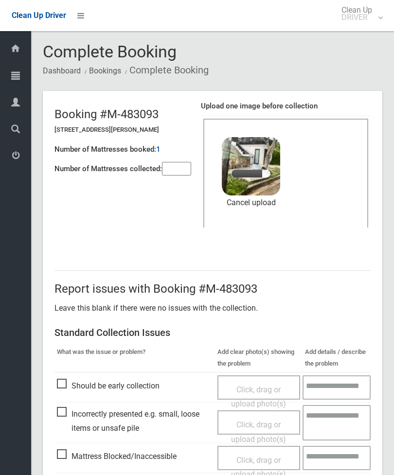
click at [172, 165] on input"] "number" at bounding box center [176, 169] width 29 height 14
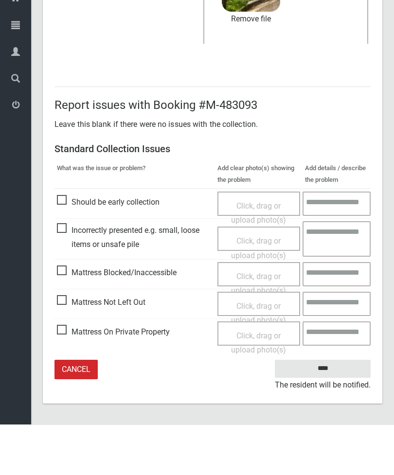
type input"] "*"
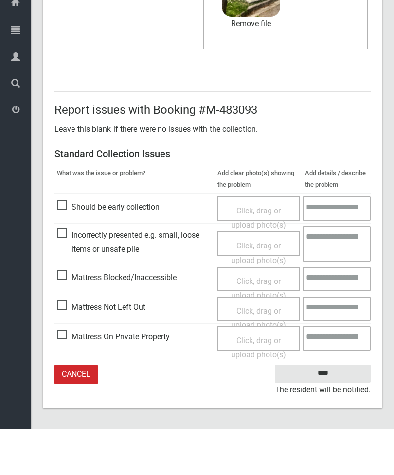
click at [335, 410] on input "****" at bounding box center [323, 419] width 96 height 18
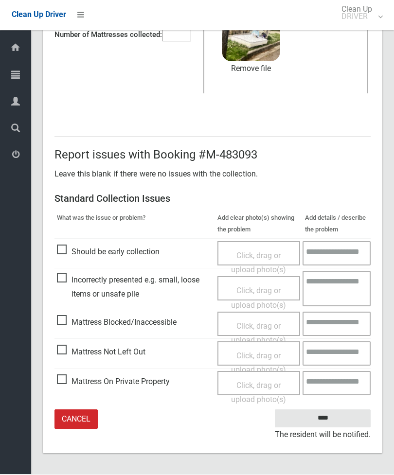
scroll to position [102, 0]
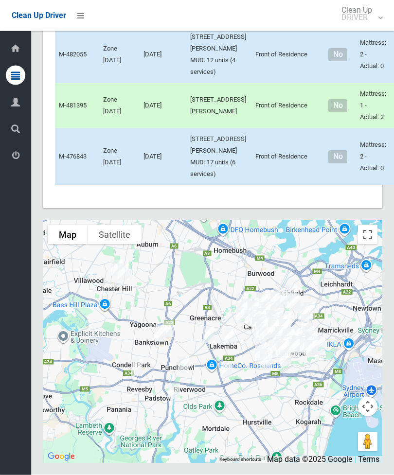
scroll to position [5219, 0]
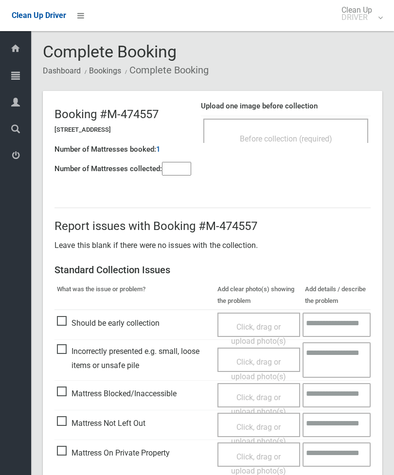
click at [178, 170] on input"] "number" at bounding box center [176, 169] width 29 height 14
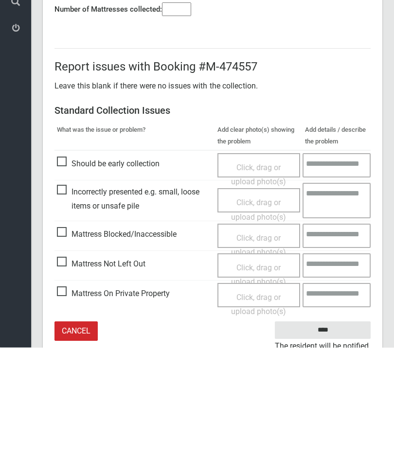
scroll to position [70, 0]
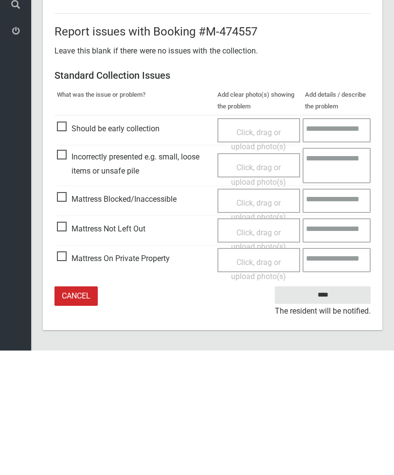
type input"] "*"
click at [65, 346] on span "Mattress Not Left Out" at bounding box center [101, 353] width 88 height 15
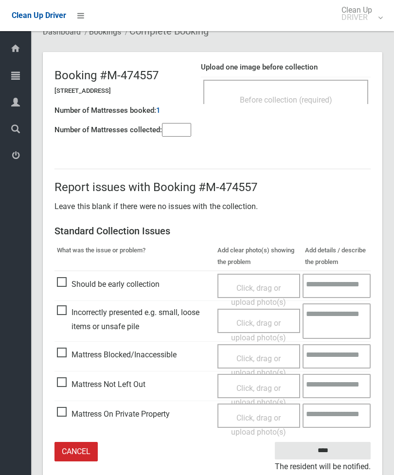
click at [263, 386] on span "Click, drag or upload photo(s)" at bounding box center [258, 396] width 55 height 24
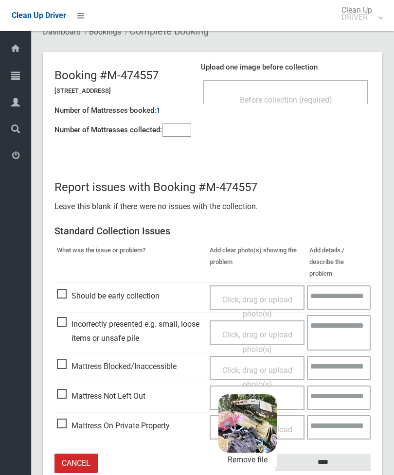
click at [355, 454] on input "****" at bounding box center [323, 463] width 96 height 18
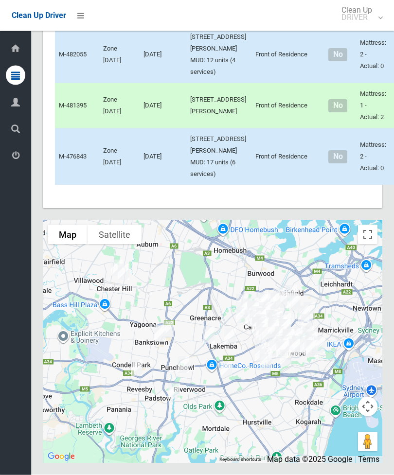
scroll to position [5290, 0]
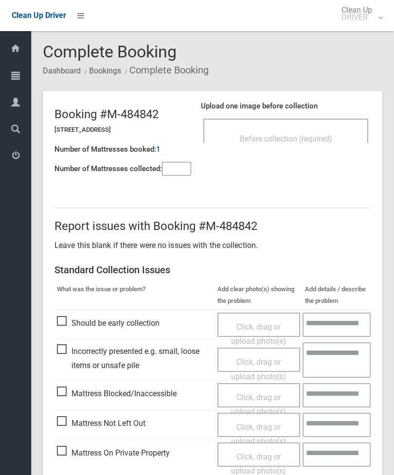
click at [305, 137] on span "Before collection (required)" at bounding box center [286, 138] width 92 height 9
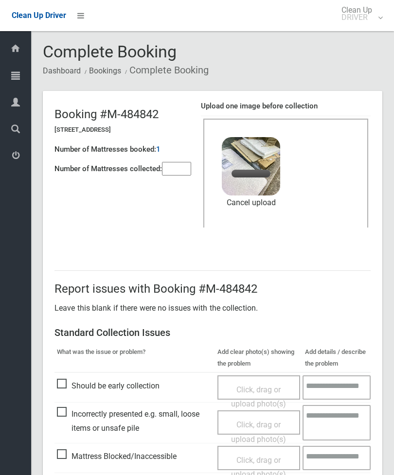
click at [183, 163] on input"] "number" at bounding box center [176, 169] width 29 height 14
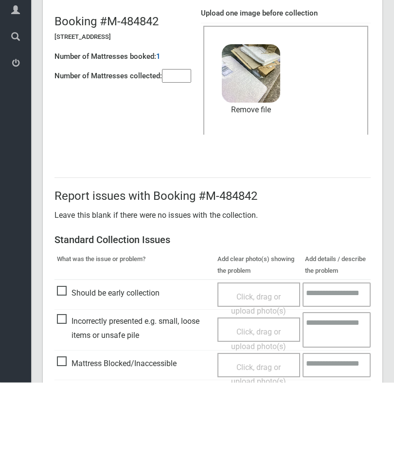
scroll to position [133, 0]
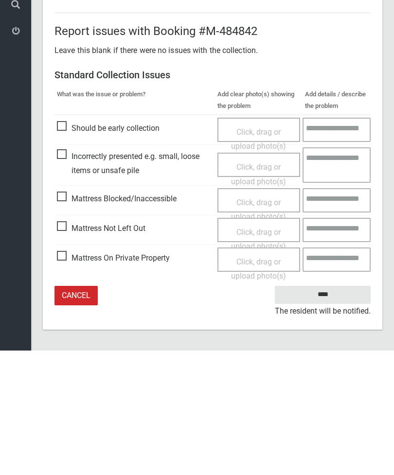
type input"] "*"
click at [337, 410] on input "****" at bounding box center [323, 419] width 96 height 18
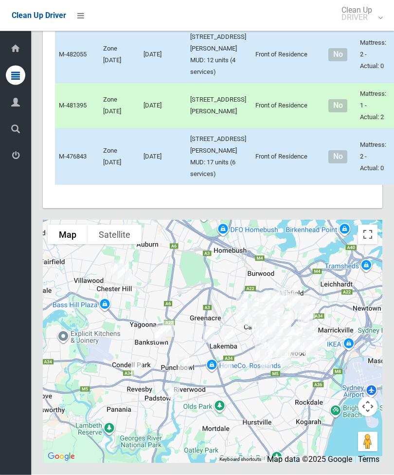
scroll to position [5434, 0]
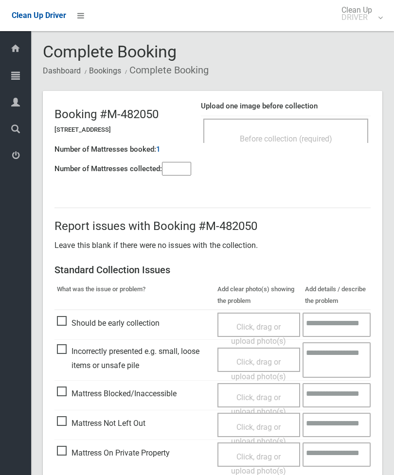
click at [336, 131] on div "Before collection (required)" at bounding box center [285, 138] width 143 height 18
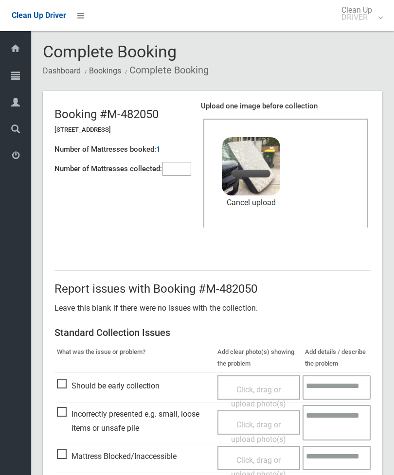
click at [180, 162] on input"] "number" at bounding box center [176, 169] width 29 height 14
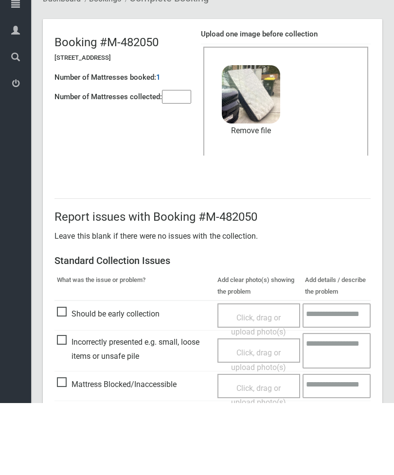
scroll to position [133, 0]
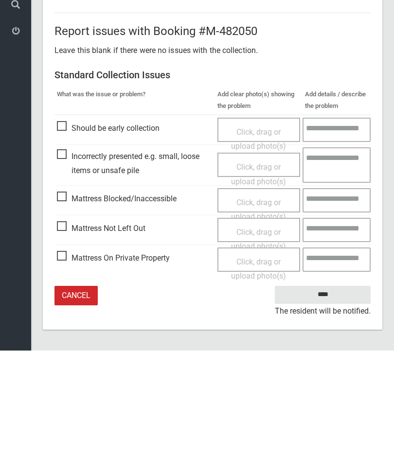
type input"] "*"
click at [335, 410] on input "****" at bounding box center [323, 419] width 96 height 18
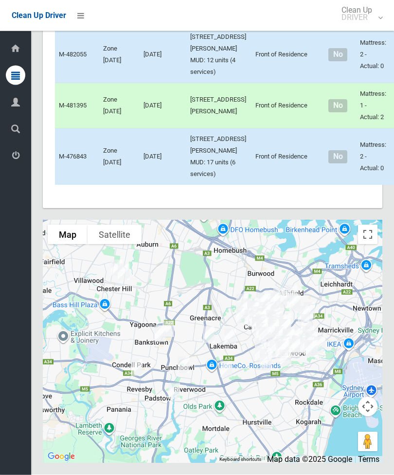
scroll to position [5736, 0]
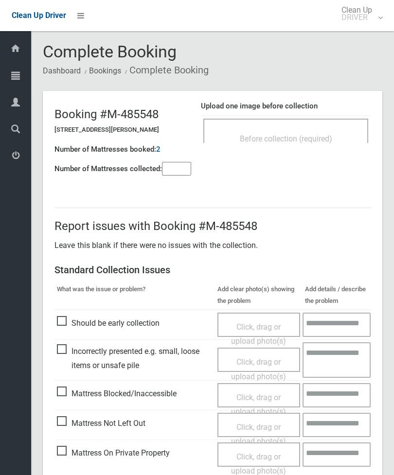
click at [326, 137] on span "Before collection (required)" at bounding box center [286, 138] width 92 height 9
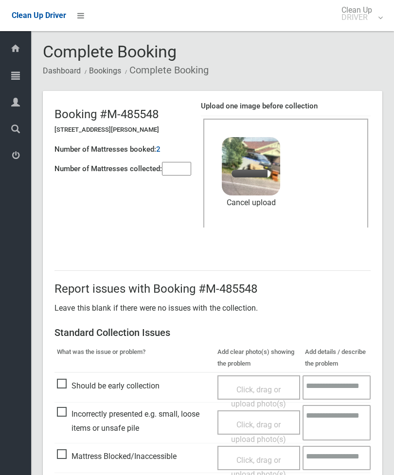
click at [179, 170] on input"] "number" at bounding box center [176, 169] width 29 height 14
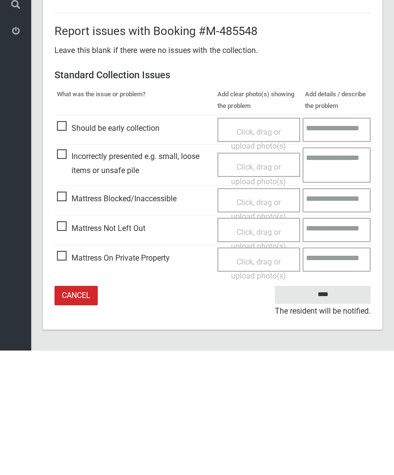
type input"] "*"
click at [330, 410] on input "****" at bounding box center [323, 419] width 96 height 18
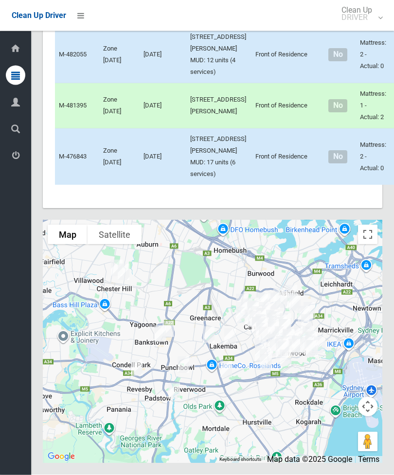
scroll to position [6019, 0]
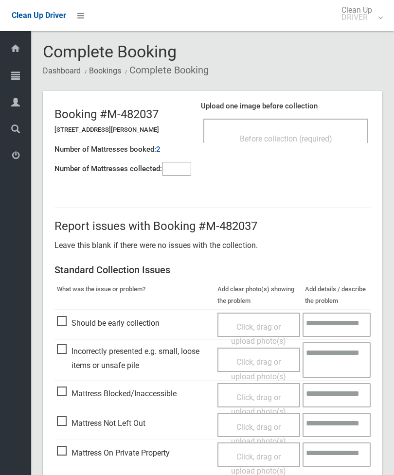
click at [329, 116] on td "Before collection (required)" at bounding box center [286, 131] width 170 height 30
click at [328, 128] on div "Before collection (required)" at bounding box center [285, 131] width 165 height 24
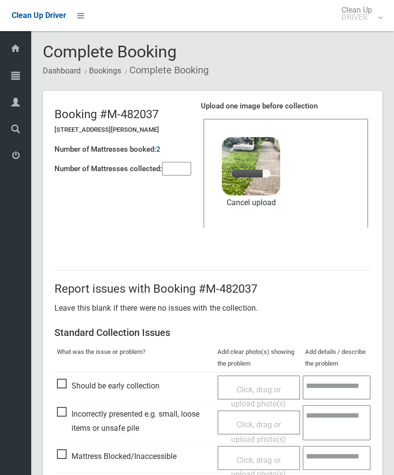
click at [182, 175] on input"] "number" at bounding box center [176, 169] width 29 height 14
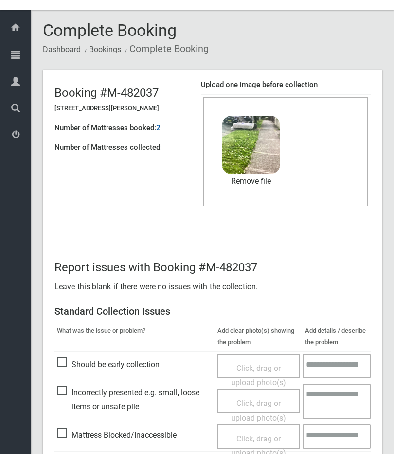
scroll to position [133, 0]
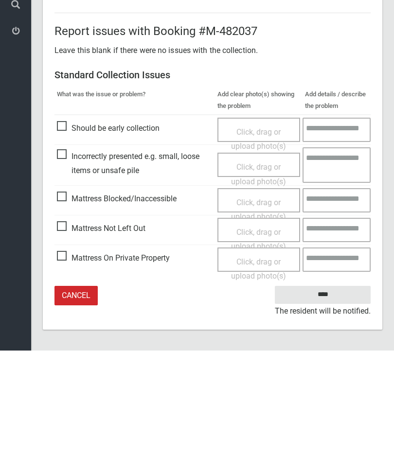
type input"] "*"
click at [335, 410] on input "****" at bounding box center [323, 419] width 96 height 18
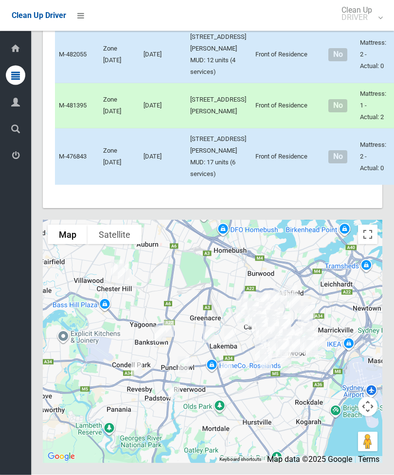
scroll to position [6077, 0]
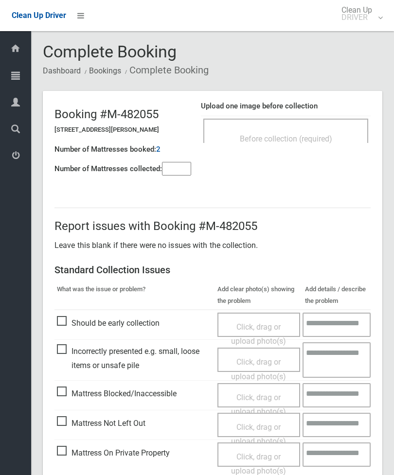
click at [172, 171] on input"] "number" at bounding box center [176, 169] width 29 height 14
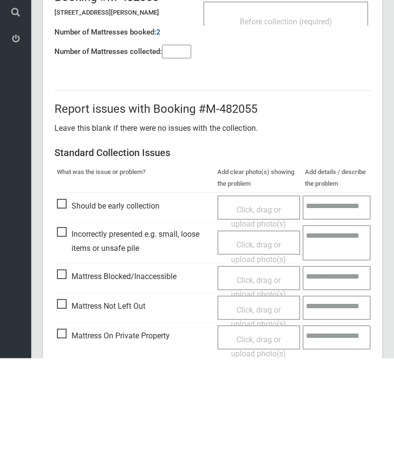
scroll to position [70, 0]
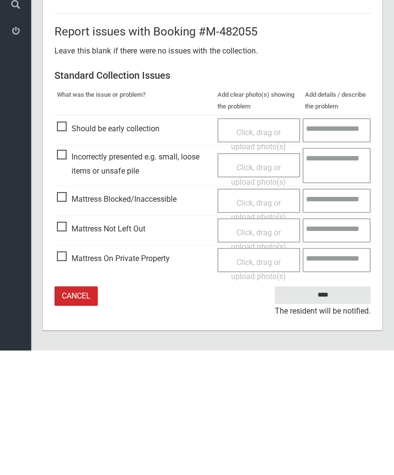
type input"] "*"
click at [72, 346] on span "Mattress Not Left Out" at bounding box center [101, 353] width 88 height 15
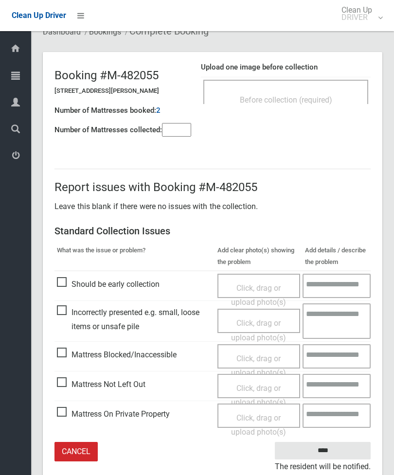
click at [259, 386] on span "Click, drag or upload photo(s)" at bounding box center [258, 396] width 55 height 24
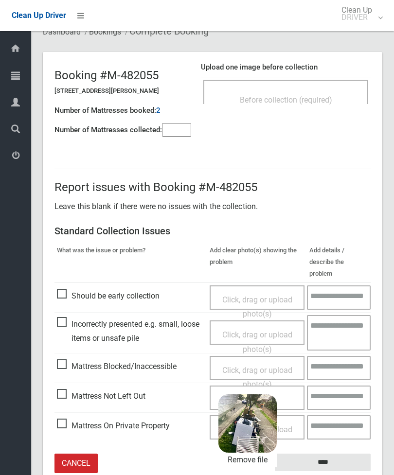
click at [348, 454] on input "****" at bounding box center [323, 463] width 96 height 18
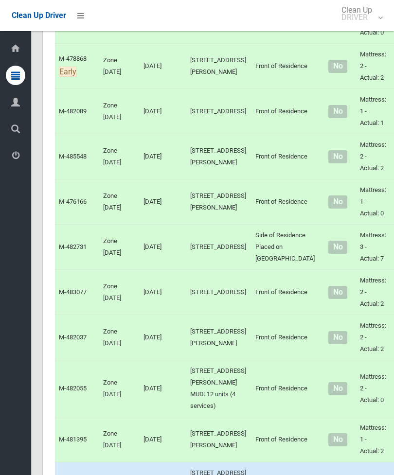
scroll to position [4014, 0]
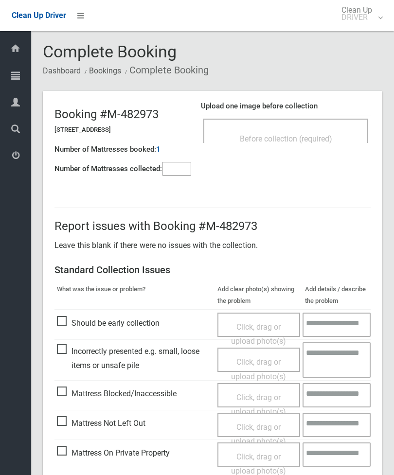
click at [316, 138] on span "Before collection (required)" at bounding box center [286, 138] width 92 height 9
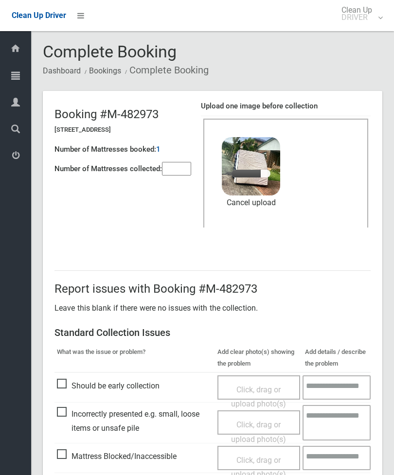
click at [183, 167] on input"] "number" at bounding box center [176, 169] width 29 height 14
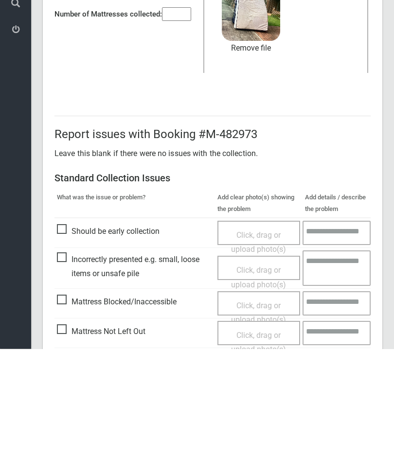
scroll to position [133, 0]
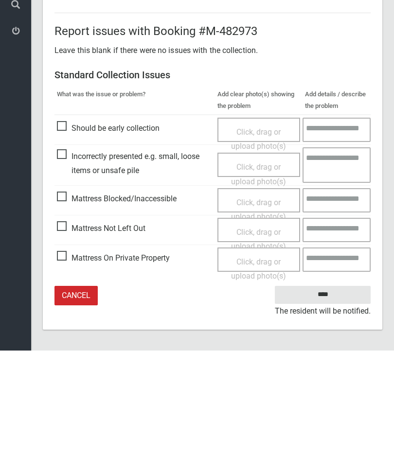
type input"] "*"
click at [336, 410] on input "****" at bounding box center [323, 419] width 96 height 18
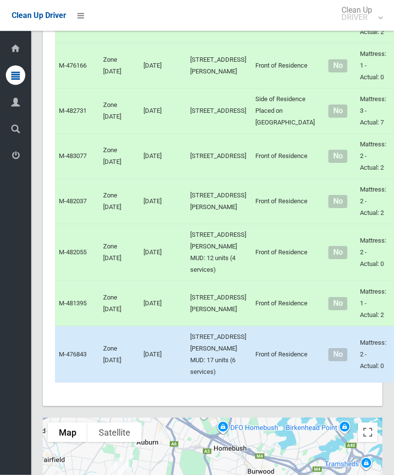
scroll to position [4152, 0]
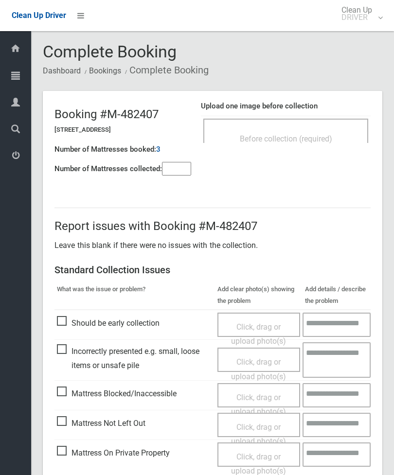
click at [321, 138] on span "Before collection (required)" at bounding box center [286, 138] width 92 height 9
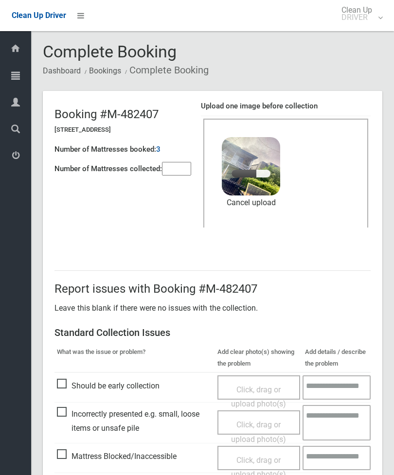
click at [175, 173] on input"] "number" at bounding box center [176, 169] width 29 height 14
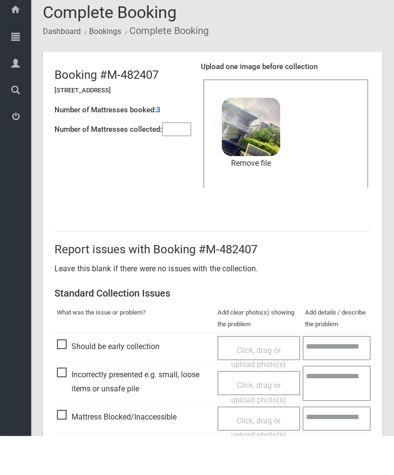
scroll to position [133, 0]
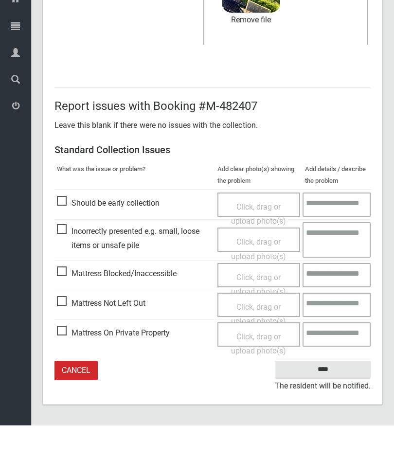
type input"] "*"
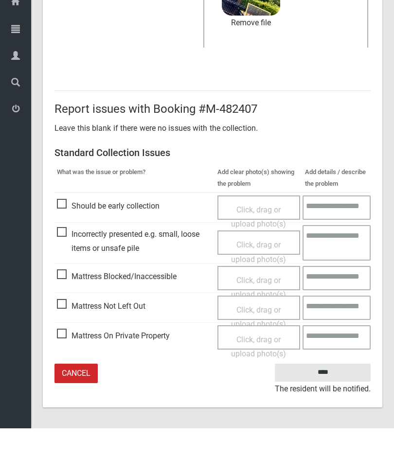
click at [326, 410] on input "****" at bounding box center [323, 419] width 96 height 18
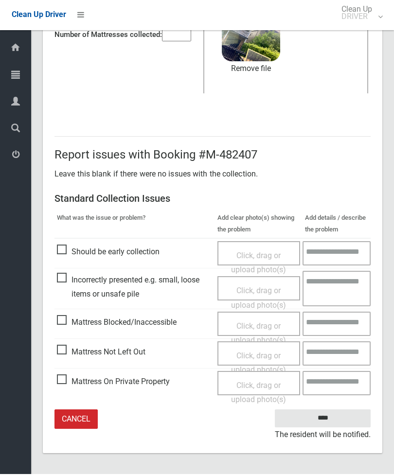
scroll to position [102, 0]
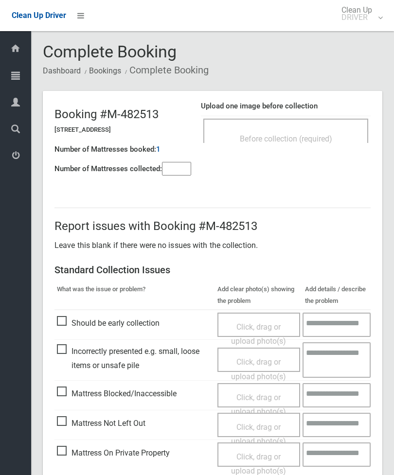
click at [332, 140] on span "Before collection (required)" at bounding box center [286, 138] width 92 height 9
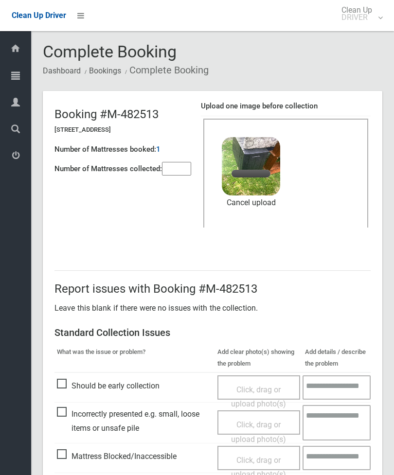
click at [182, 170] on input"] "number" at bounding box center [176, 169] width 29 height 14
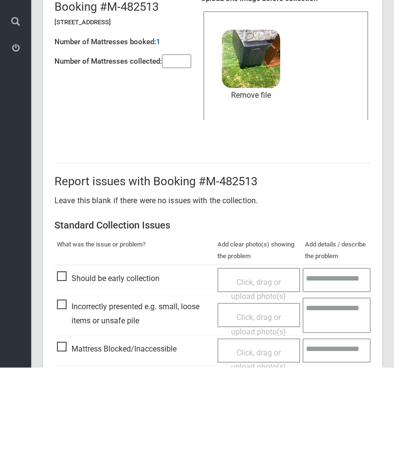
scroll to position [133, 0]
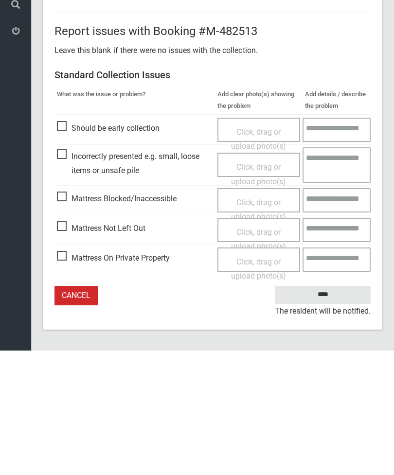
type input"] "*"
click at [340, 410] on input "****" at bounding box center [323, 419] width 96 height 18
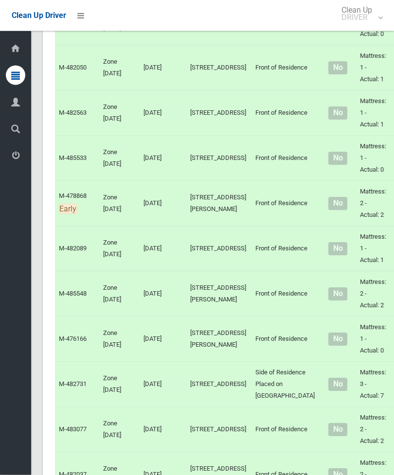
scroll to position [3934, 0]
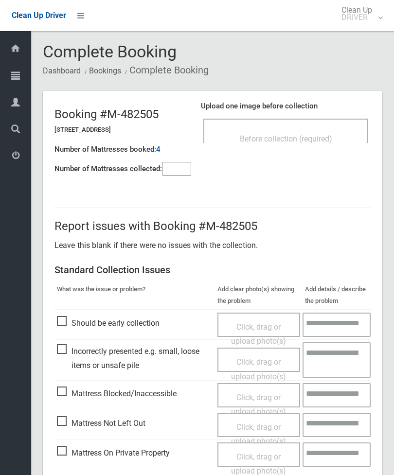
click at [316, 132] on div "Before collection (required)" at bounding box center [285, 138] width 143 height 18
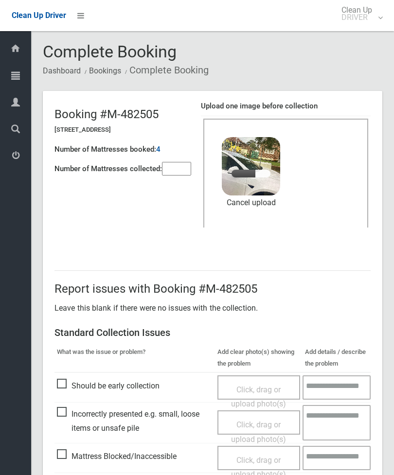
click at [182, 172] on input"] "number" at bounding box center [176, 169] width 29 height 14
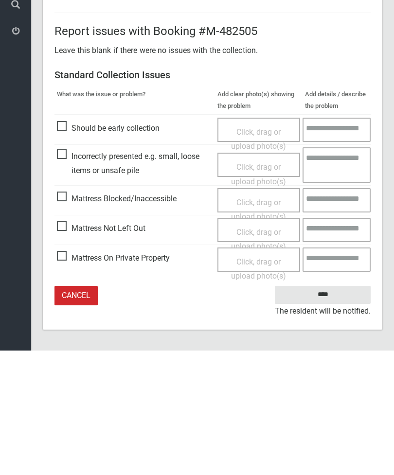
type input"] "*"
click at [328, 410] on input "****" at bounding box center [323, 419] width 96 height 18
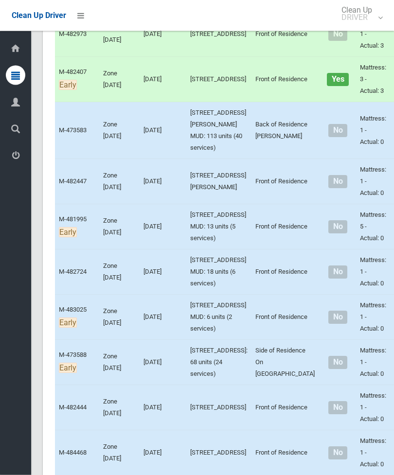
scroll to position [2961, 0]
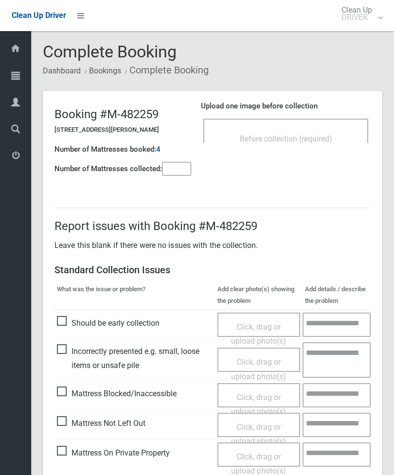
click at [326, 139] on span "Before collection (required)" at bounding box center [286, 138] width 92 height 9
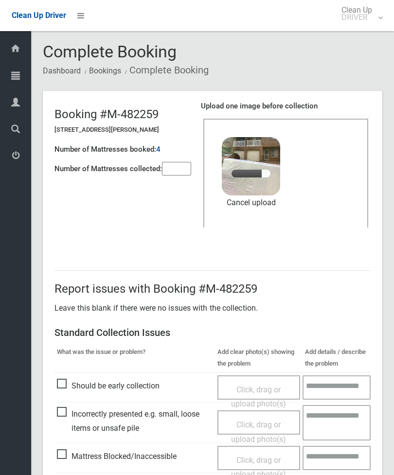
click at [181, 167] on input"] "number" at bounding box center [176, 169] width 29 height 14
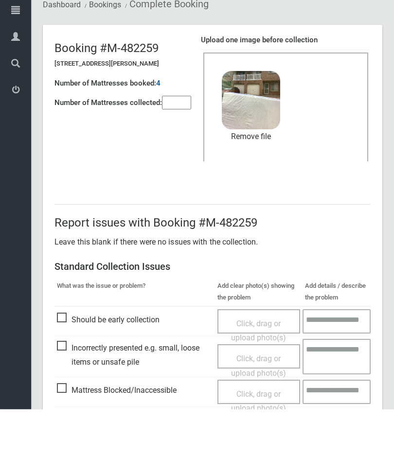
scroll to position [133, 0]
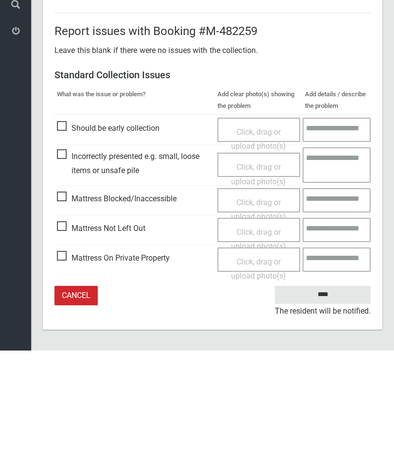
type input"] "*"
click at [331, 410] on input "****" at bounding box center [323, 419] width 96 height 18
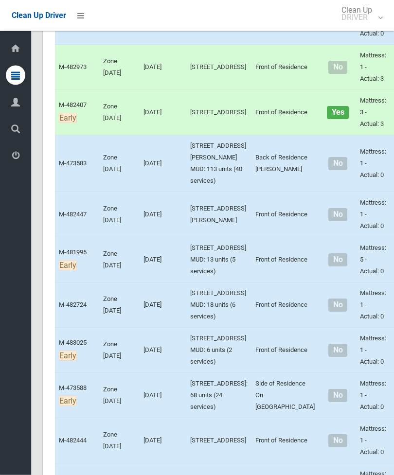
scroll to position [2930, 0]
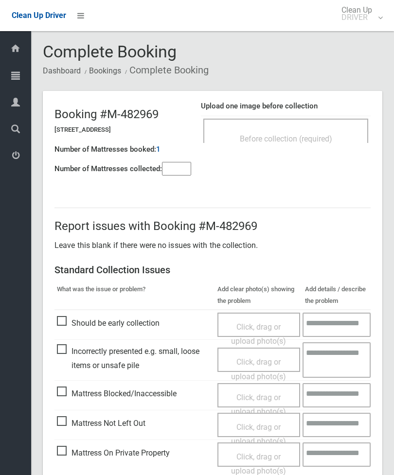
click at [318, 135] on span "Before collection (required)" at bounding box center [286, 138] width 92 height 9
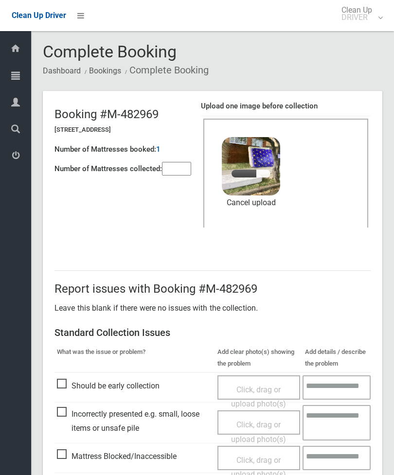
click at [178, 172] on input"] "number" at bounding box center [176, 169] width 29 height 14
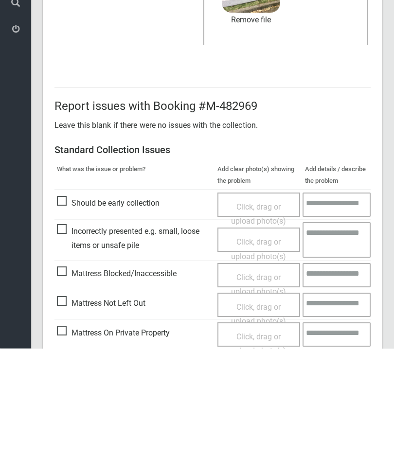
scroll to position [133, 0]
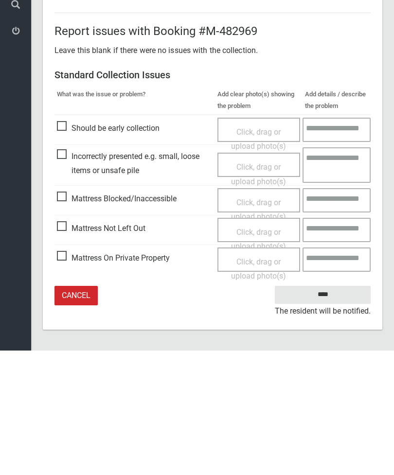
type input"] "*"
click at [335, 410] on input "****" at bounding box center [323, 419] width 96 height 18
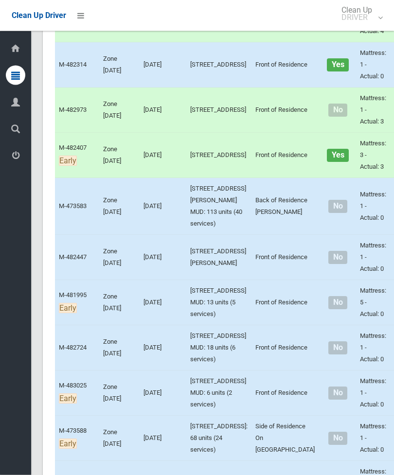
scroll to position [2904, 0]
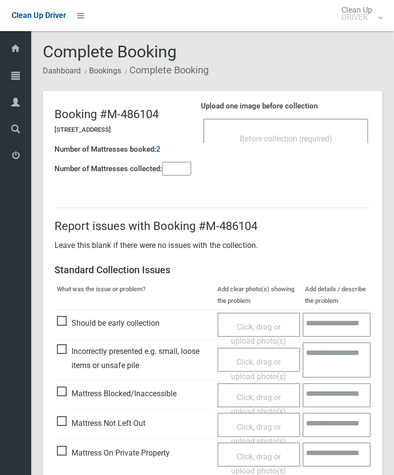
click at [175, 173] on input"] "number" at bounding box center [176, 169] width 29 height 14
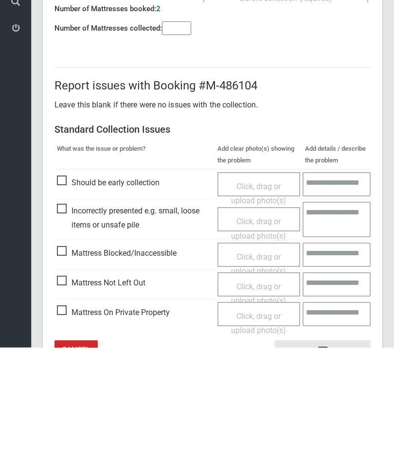
scroll to position [70, 0]
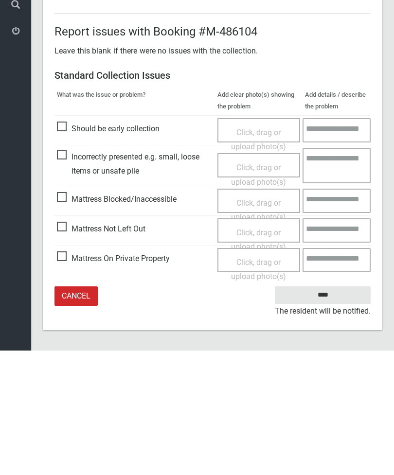
type input"] "*"
click at [70, 346] on span "Mattress Not Left Out" at bounding box center [101, 353] width 88 height 15
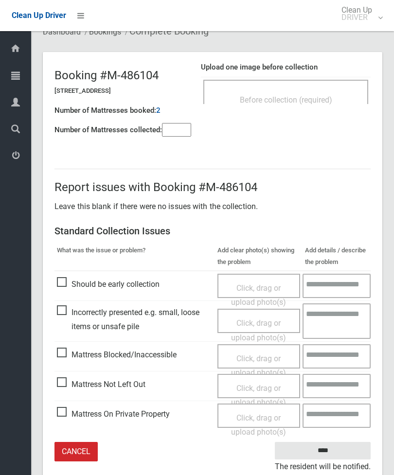
click at [268, 389] on span "Click, drag or upload photo(s)" at bounding box center [258, 396] width 55 height 24
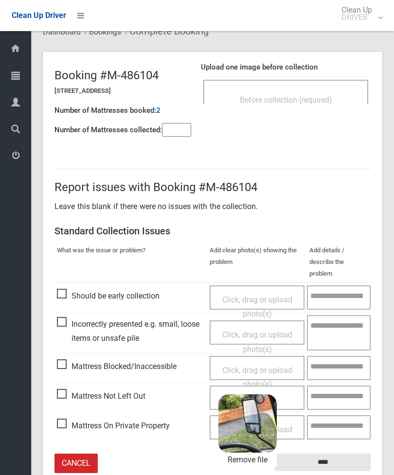
click at [351, 454] on input "****" at bounding box center [323, 463] width 96 height 18
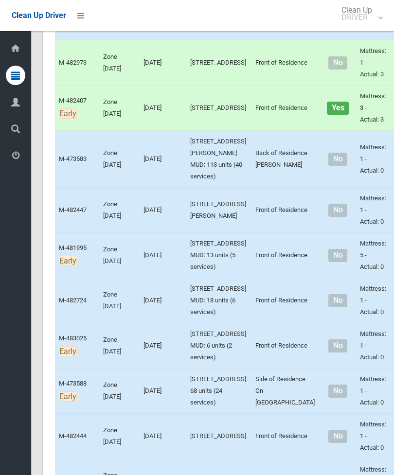
scroll to position [2948, 0]
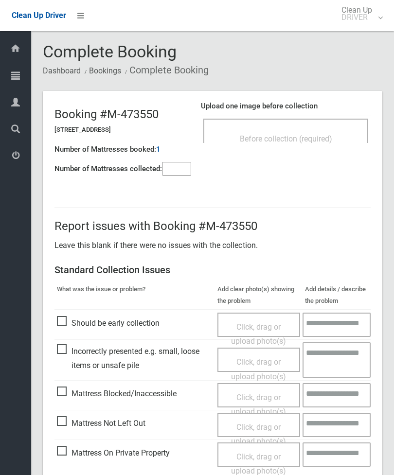
click at [312, 129] on div "Before collection (required)" at bounding box center [285, 138] width 143 height 18
click at [177, 175] on input"] "number" at bounding box center [176, 169] width 29 height 14
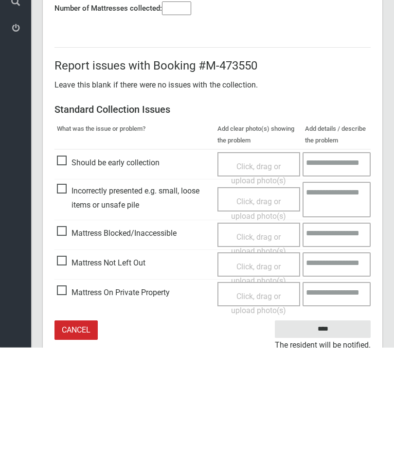
scroll to position [70, 0]
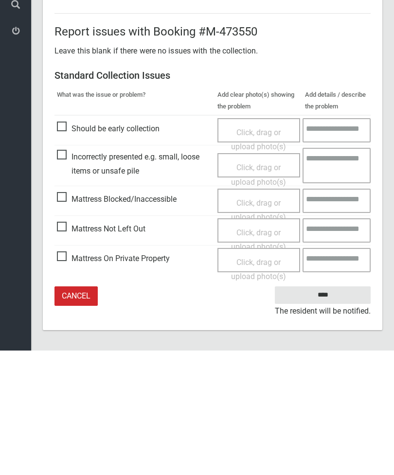
type input"] "*"
click at [264, 352] on span "Click, drag or upload photo(s)" at bounding box center [258, 364] width 55 height 24
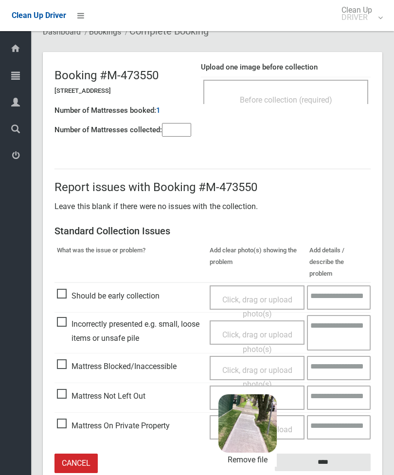
click at [341, 454] on input "****" at bounding box center [323, 463] width 96 height 18
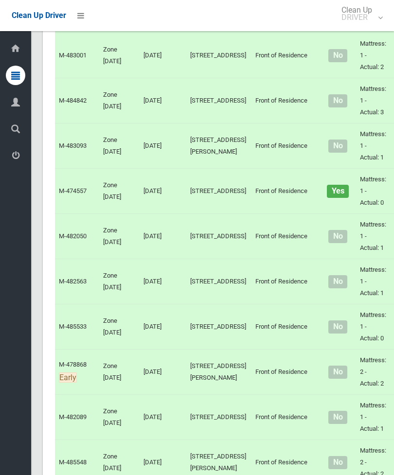
scroll to position [3747, 0]
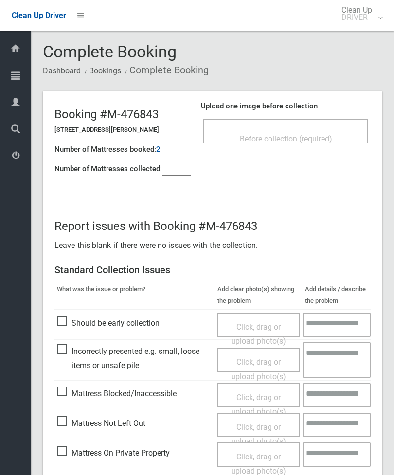
click at [169, 172] on input"] "number" at bounding box center [176, 169] width 29 height 14
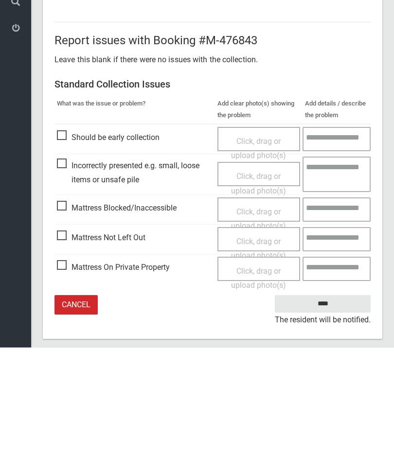
scroll to position [70, 0]
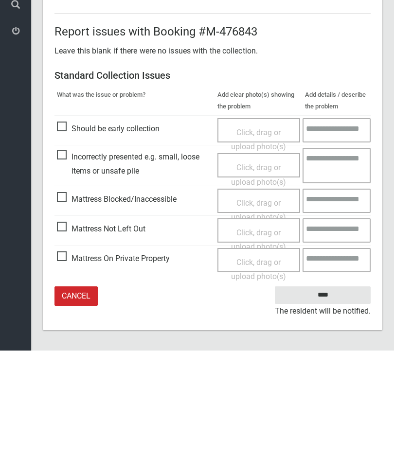
type input"] "*"
click at [68, 346] on span "Mattress Not Left Out" at bounding box center [101, 353] width 88 height 15
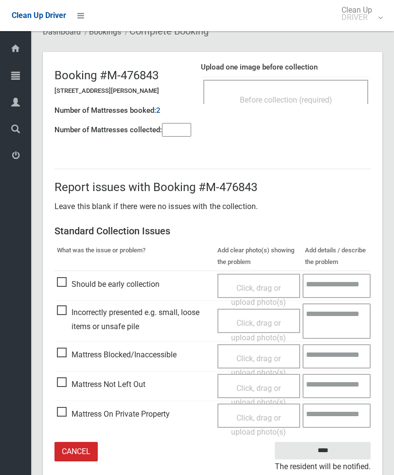
click at [274, 392] on div "Click, drag or upload photo(s)" at bounding box center [259, 395] width 69 height 29
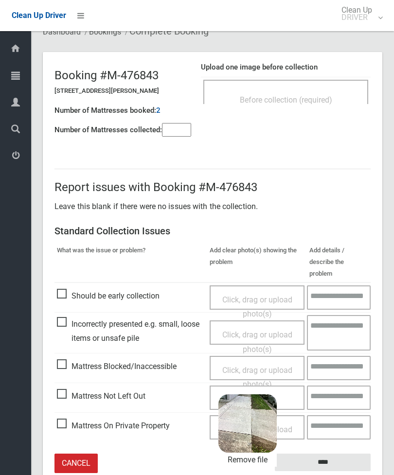
click at [336, 456] on input "****" at bounding box center [323, 463] width 96 height 18
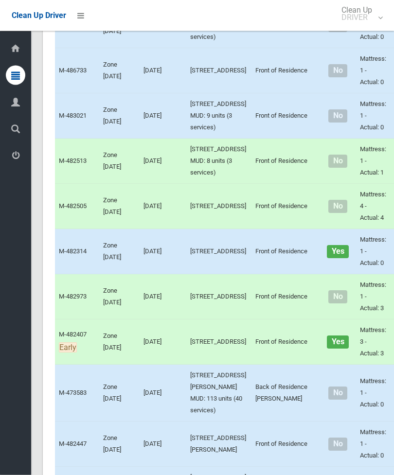
scroll to position [2699, 0]
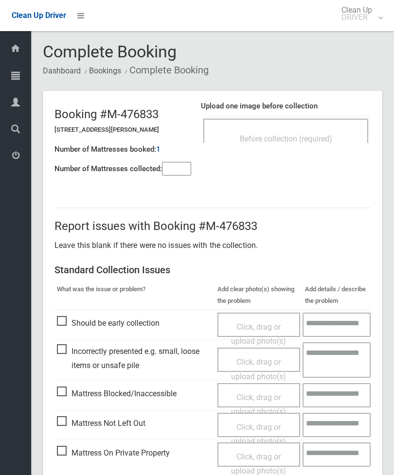
click at [330, 133] on div "Before collection (required)" at bounding box center [285, 138] width 143 height 18
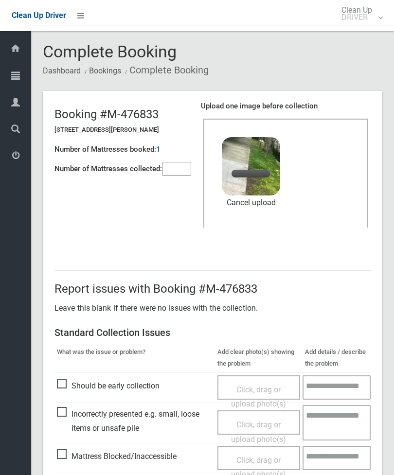
click at [267, 202] on link "Cancel upload" at bounding box center [251, 202] width 58 height 15
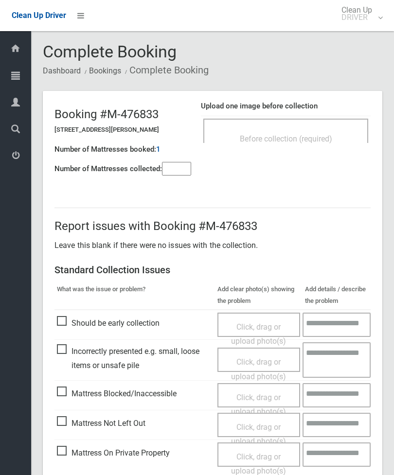
click at [269, 428] on span "Click, drag or upload photo(s)" at bounding box center [258, 434] width 55 height 24
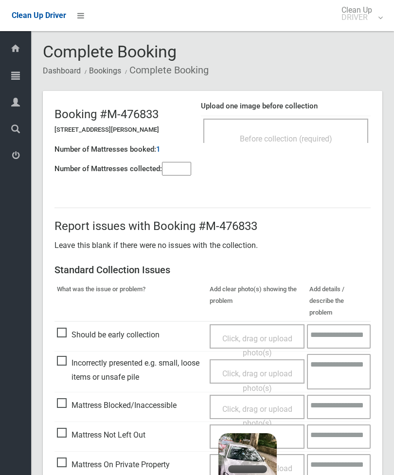
click at [187, 163] on input"] "number" at bounding box center [176, 169] width 29 height 14
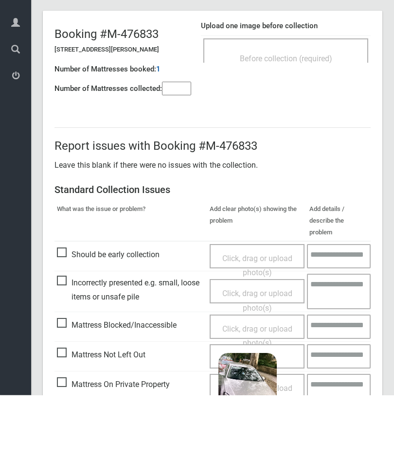
scroll to position [70, 0]
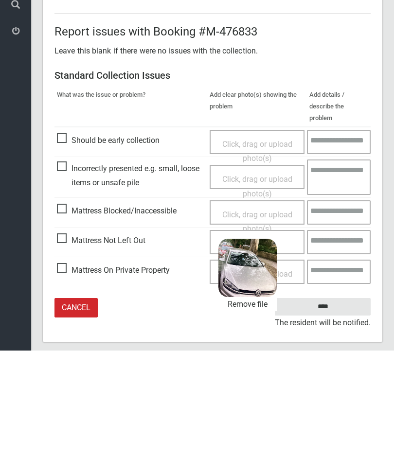
type input"] "*"
click at [336, 422] on input "****" at bounding box center [323, 431] width 96 height 18
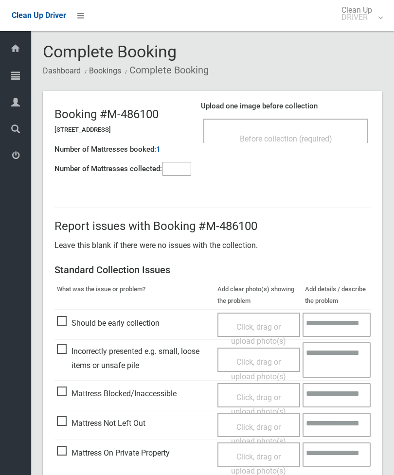
click at [188, 175] on input"] "number" at bounding box center [176, 169] width 29 height 14
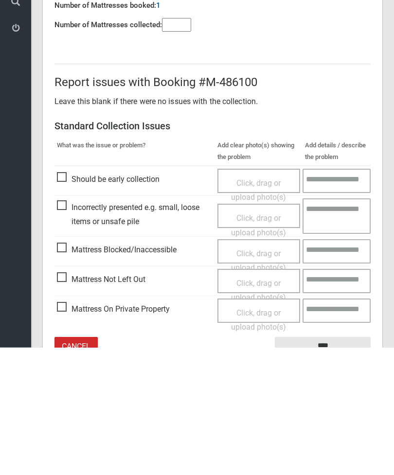
scroll to position [70, 0]
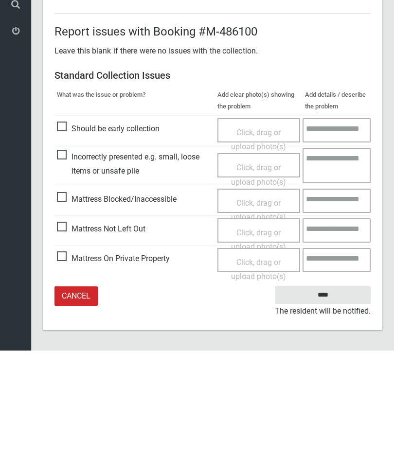
type input"] "*"
click at [71, 346] on span "Mattress Not Left Out" at bounding box center [101, 353] width 88 height 15
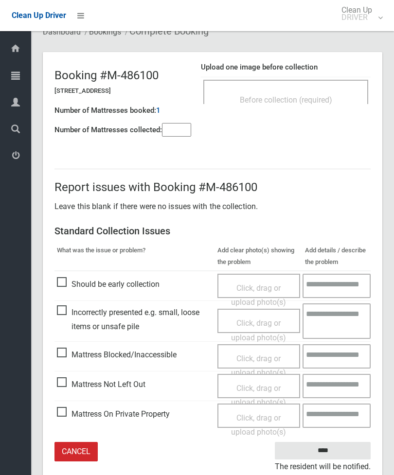
click at [263, 385] on span "Click, drag or upload photo(s)" at bounding box center [258, 396] width 55 height 24
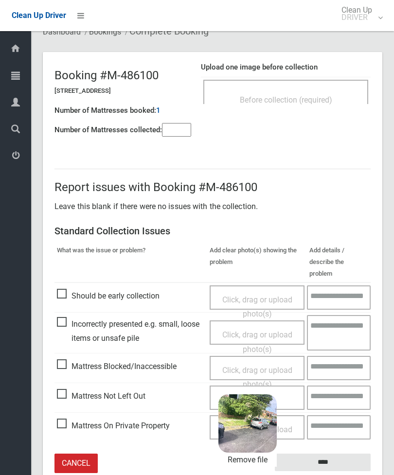
click at [351, 454] on input "****" at bounding box center [323, 463] width 96 height 18
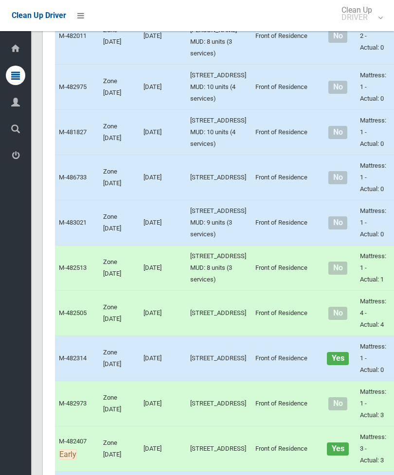
scroll to position [2607, 0]
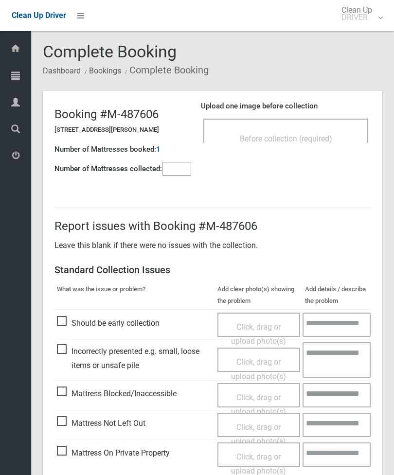
click at [318, 135] on span "Before collection (required)" at bounding box center [286, 138] width 92 height 9
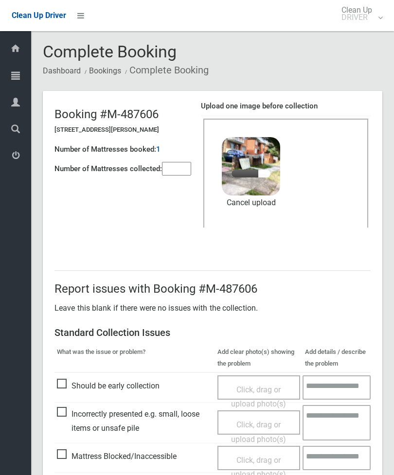
click at [178, 171] on input"] "number" at bounding box center [176, 169] width 29 height 14
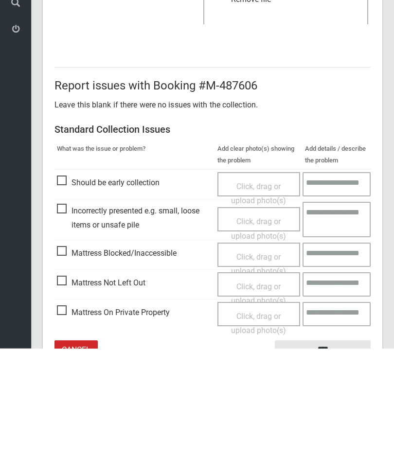
scroll to position [133, 0]
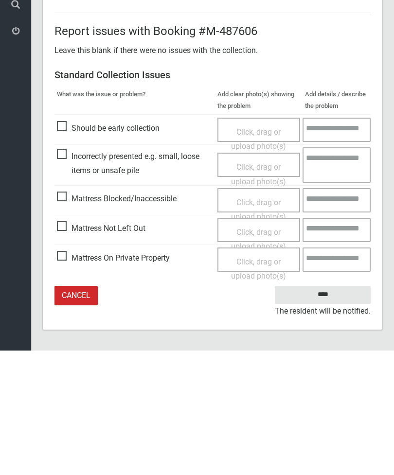
type input"] "*"
click at [337, 410] on input "****" at bounding box center [323, 419] width 96 height 18
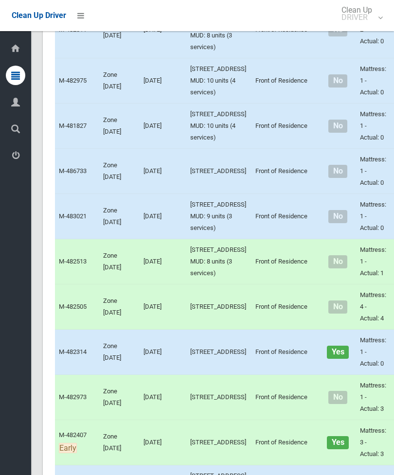
scroll to position [2599, 0]
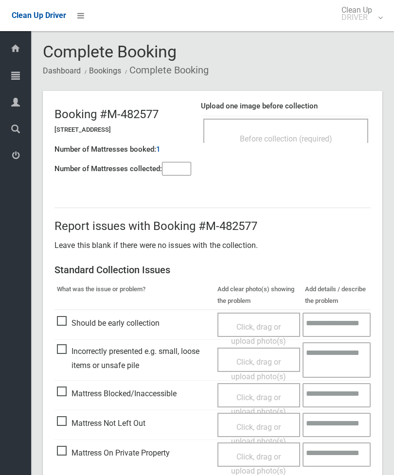
click at [180, 164] on input"] "number" at bounding box center [176, 169] width 29 height 14
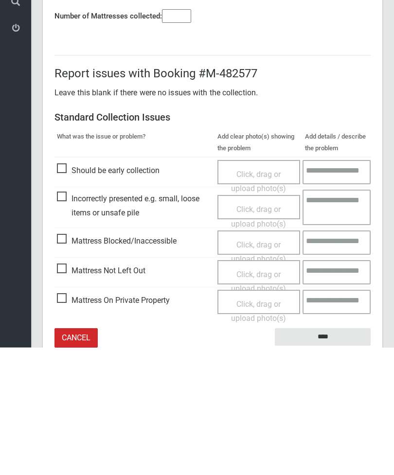
scroll to position [70, 0]
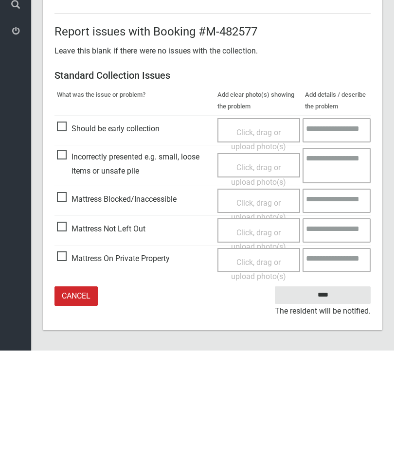
type input"] "*"
click at [65, 346] on span "Mattress Not Left Out" at bounding box center [101, 353] width 88 height 15
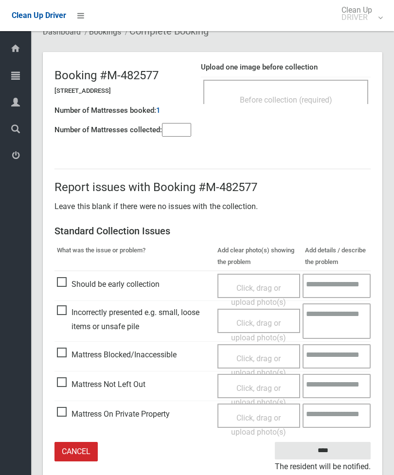
click at [267, 387] on span "Click, drag or upload photo(s)" at bounding box center [258, 396] width 55 height 24
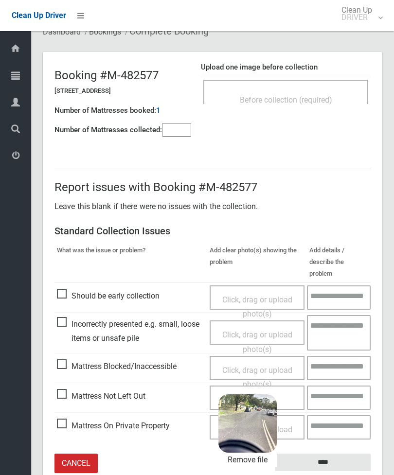
click at [331, 454] on input "****" at bounding box center [323, 463] width 96 height 18
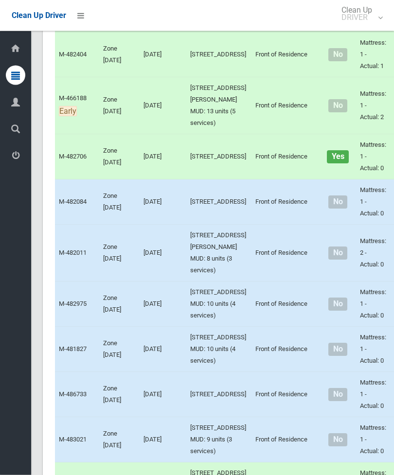
scroll to position [2373, 0]
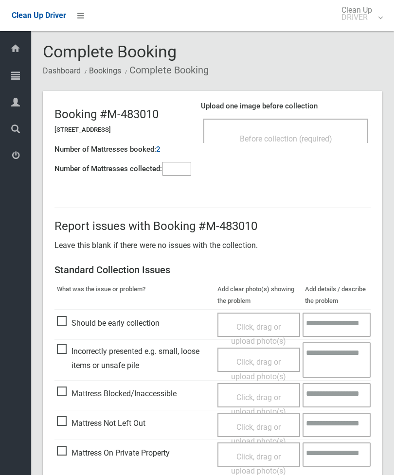
click at [304, 123] on div "Before collection (required)" at bounding box center [285, 131] width 165 height 24
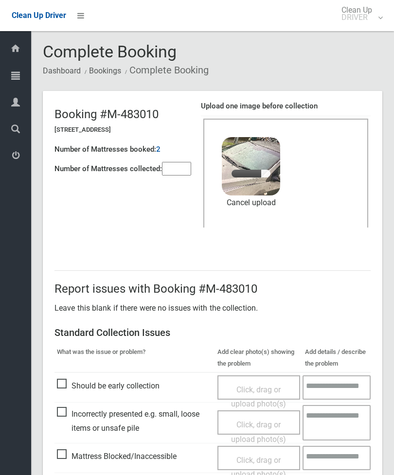
click at [178, 157] on div "Number of Mattresses booked: 2" at bounding box center [122, 150] width 137 height 20
click at [183, 173] on input"] "number" at bounding box center [176, 169] width 29 height 14
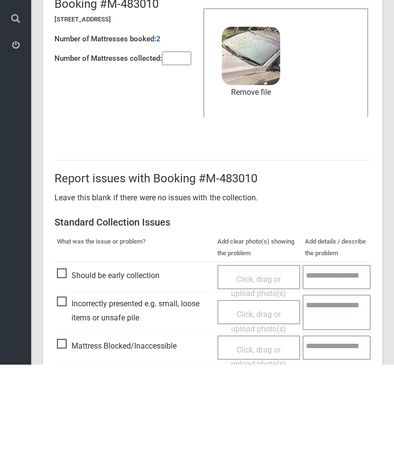
scroll to position [133, 0]
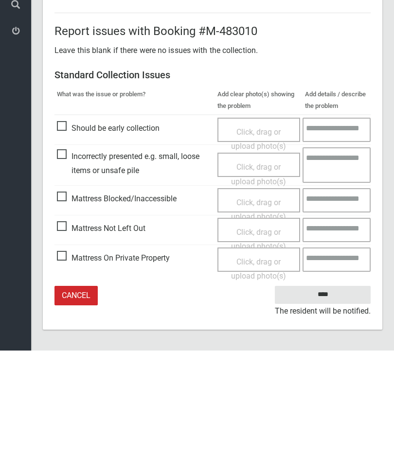
type input"] "*"
click at [331, 410] on input "****" at bounding box center [323, 419] width 96 height 18
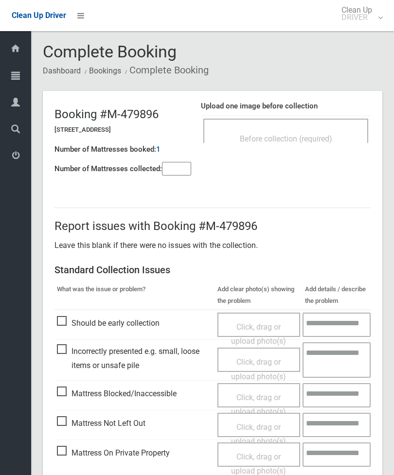
click at [325, 133] on div "Before collection (required)" at bounding box center [285, 138] width 143 height 18
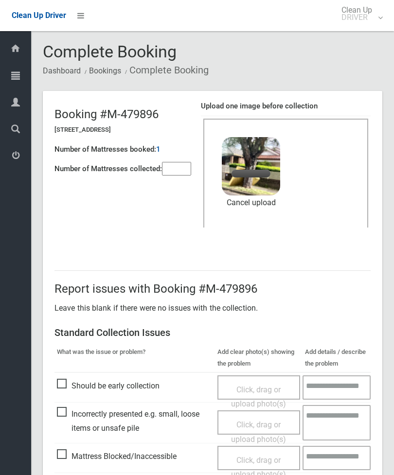
click at [189, 162] on input"] "number" at bounding box center [176, 169] width 29 height 14
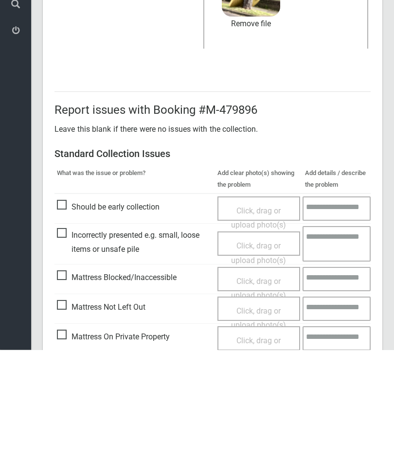
scroll to position [133, 0]
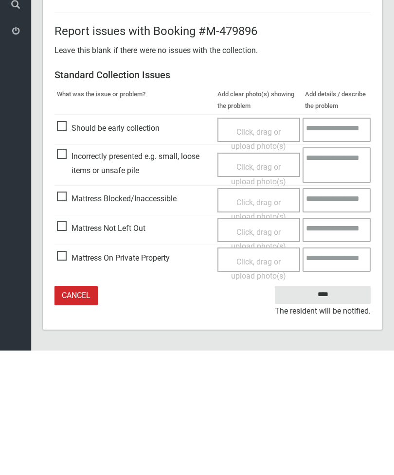
type input"] "*"
click at [331, 410] on input "****" at bounding box center [323, 419] width 96 height 18
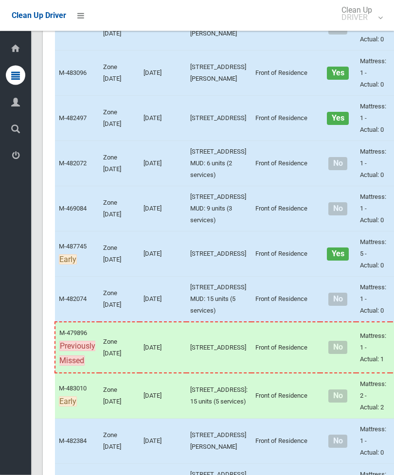
scroll to position [1446, 0]
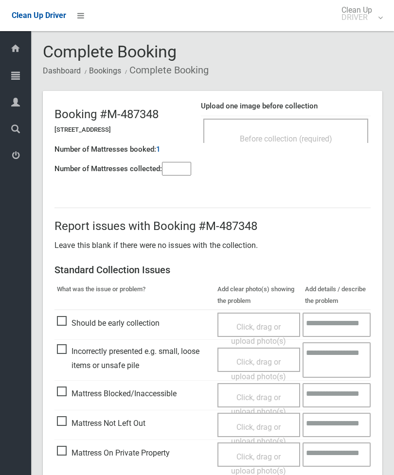
click at [181, 166] on input"] "number" at bounding box center [176, 169] width 29 height 14
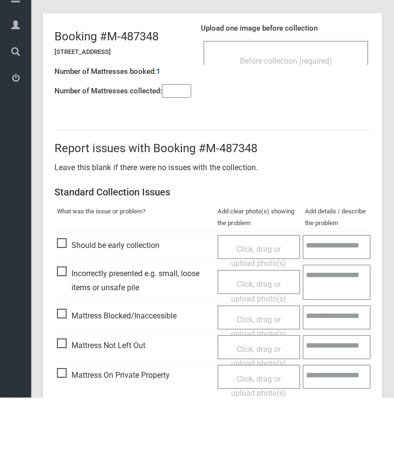
scroll to position [70, 0]
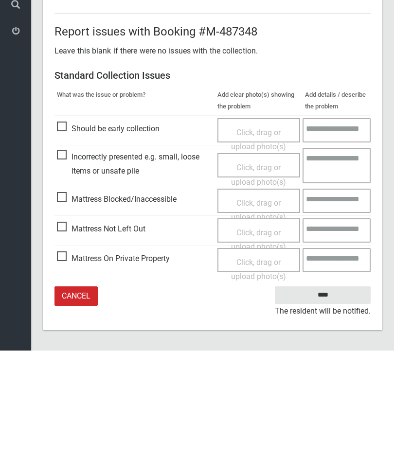
type input"] "*"
click at [266, 352] on span "Click, drag or upload photo(s)" at bounding box center [258, 364] width 55 height 24
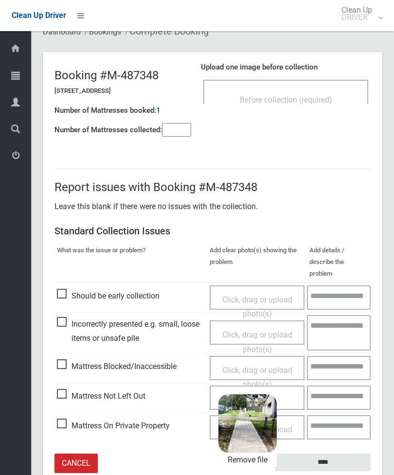
click at [338, 454] on input "****" at bounding box center [323, 463] width 96 height 18
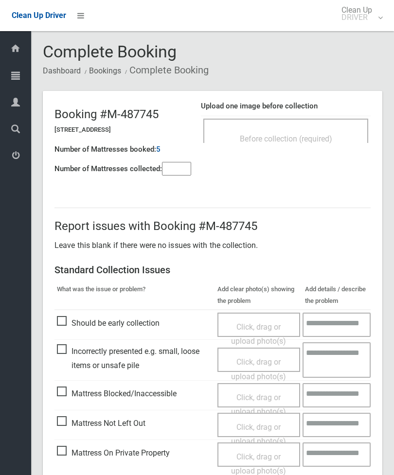
click at [342, 134] on div "Before collection (required)" at bounding box center [285, 138] width 143 height 18
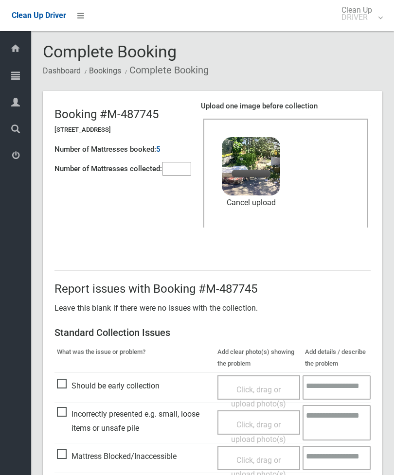
click at [180, 171] on input"] "number" at bounding box center [176, 169] width 29 height 14
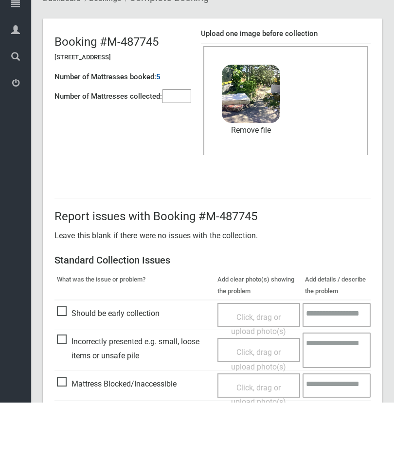
scroll to position [133, 0]
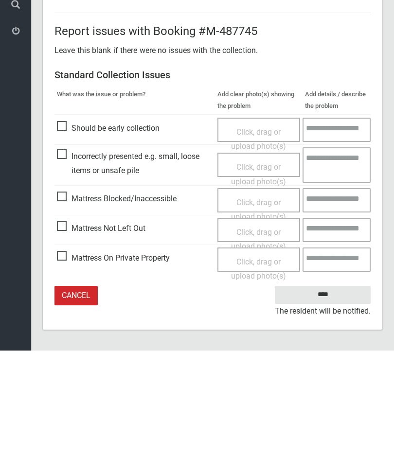
type input"] "*"
click at [331, 410] on input "****" at bounding box center [323, 419] width 96 height 18
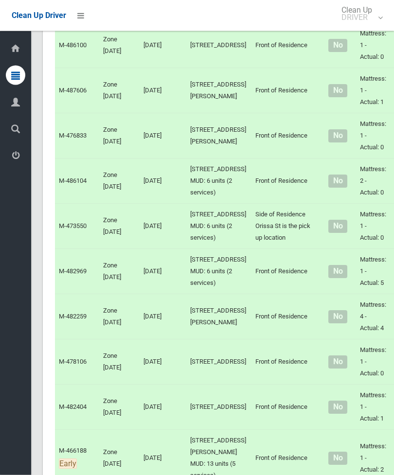
scroll to position [2027, 0]
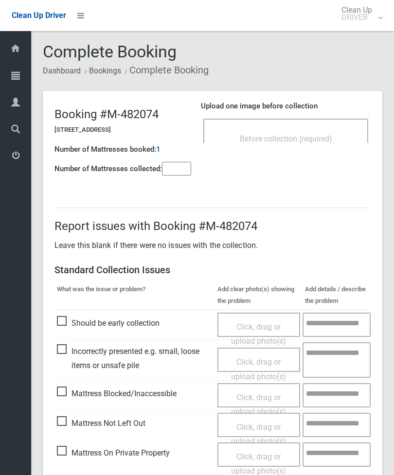
click at [178, 166] on input"] "number" at bounding box center [176, 169] width 29 height 14
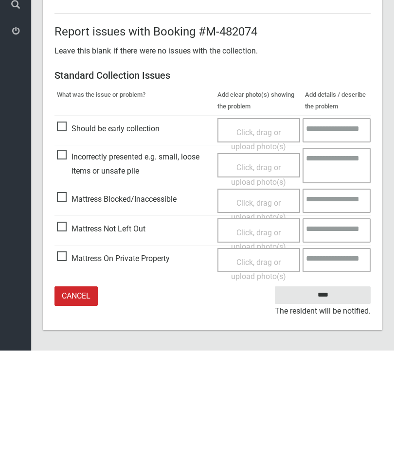
type input"] "*"
click at [68, 346] on span "Mattress Not Left Out" at bounding box center [101, 353] width 88 height 15
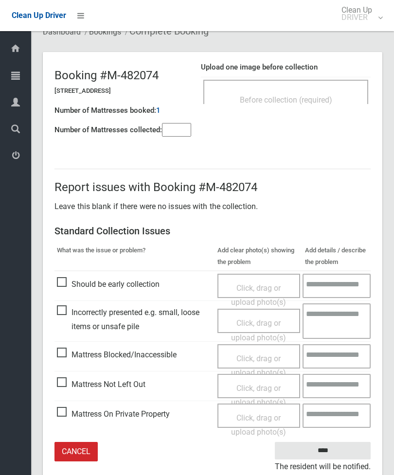
click at [263, 388] on span "Click, drag or upload photo(s)" at bounding box center [258, 396] width 55 height 24
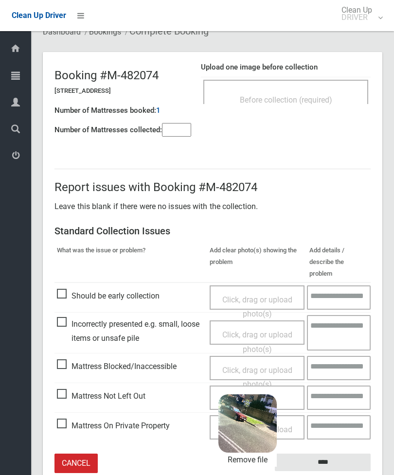
click at [347, 454] on input "****" at bounding box center [323, 463] width 96 height 18
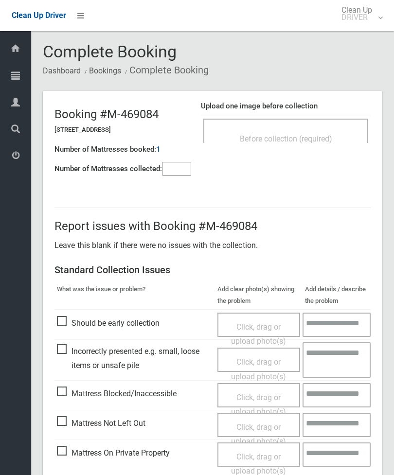
click at [316, 133] on div "Before collection (required)" at bounding box center [285, 138] width 143 height 18
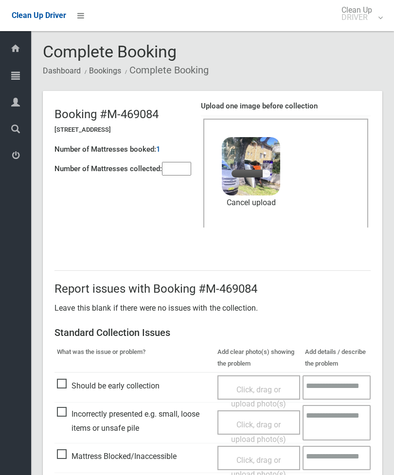
click at [180, 162] on input"] "number" at bounding box center [176, 169] width 29 height 14
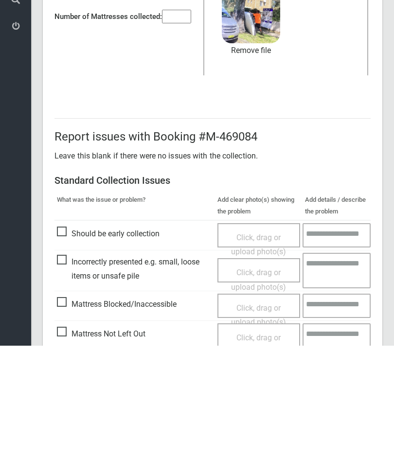
scroll to position [133, 0]
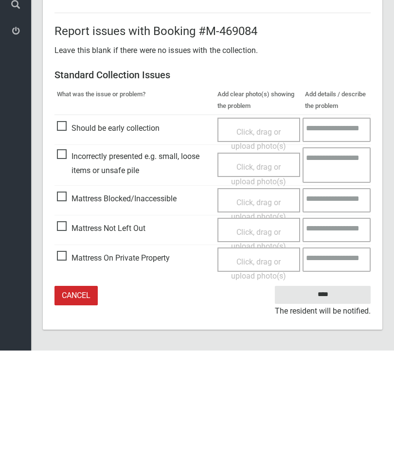
type input"] "*"
click at [321, 410] on input "****" at bounding box center [323, 419] width 96 height 18
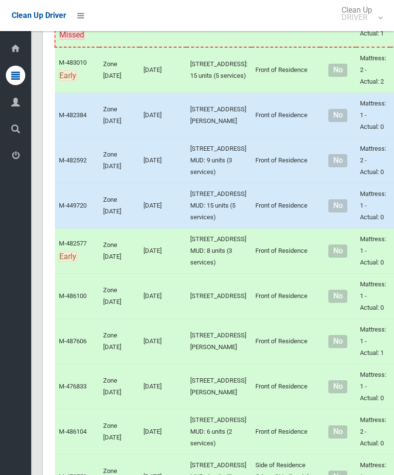
scroll to position [1773, 0]
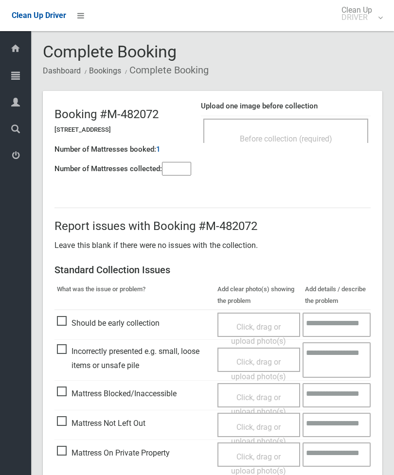
click at [324, 125] on div "Before collection (required)" at bounding box center [285, 131] width 165 height 24
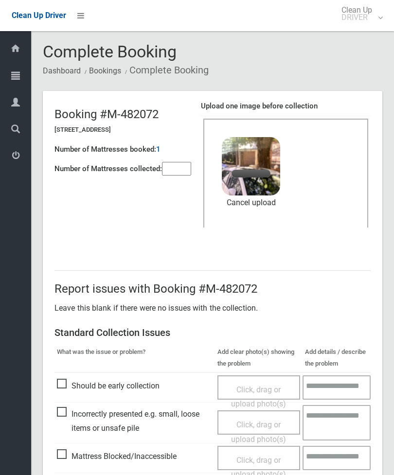
click at [187, 163] on input"] "number" at bounding box center [176, 169] width 29 height 14
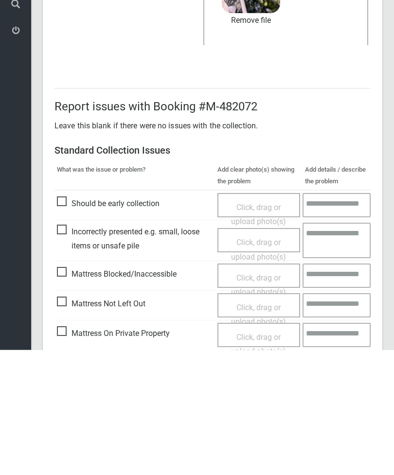
scroll to position [133, 0]
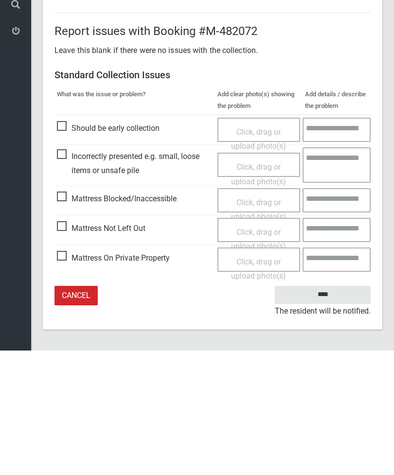
type input"] "*"
click at [341, 410] on input "****" at bounding box center [323, 419] width 96 height 18
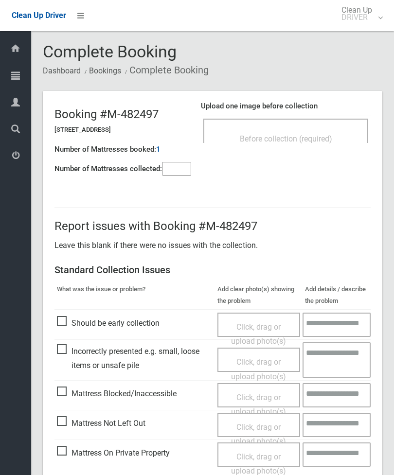
click at [327, 123] on div "Before collection (required)" at bounding box center [285, 131] width 165 height 24
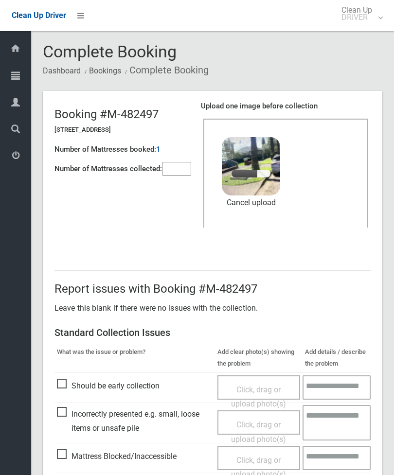
click at [177, 162] on input"] "number" at bounding box center [176, 169] width 29 height 14
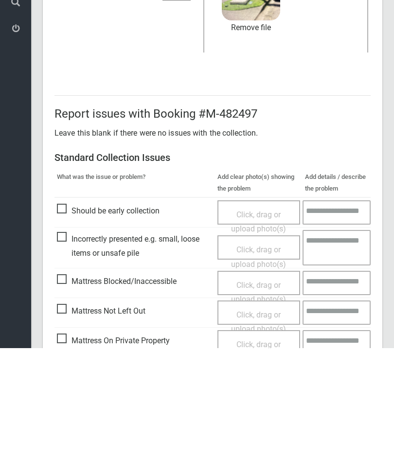
scroll to position [133, 0]
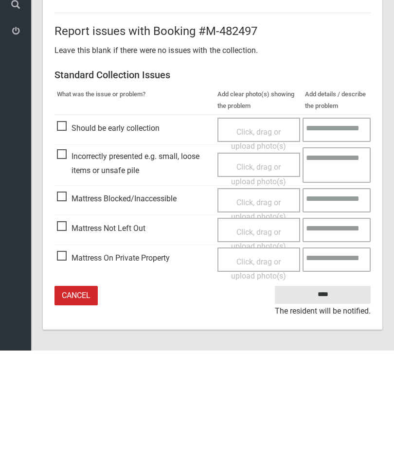
type input"] "*"
click at [334, 410] on input "****" at bounding box center [323, 419] width 96 height 18
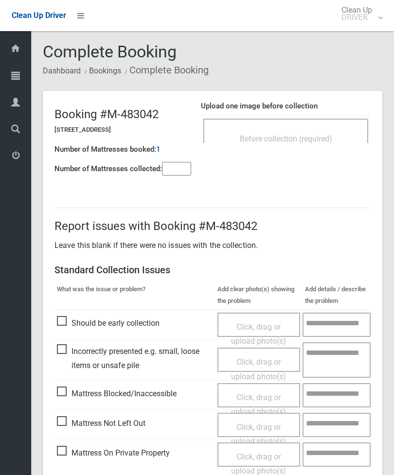
click at [172, 167] on input"] "number" at bounding box center [176, 169] width 29 height 14
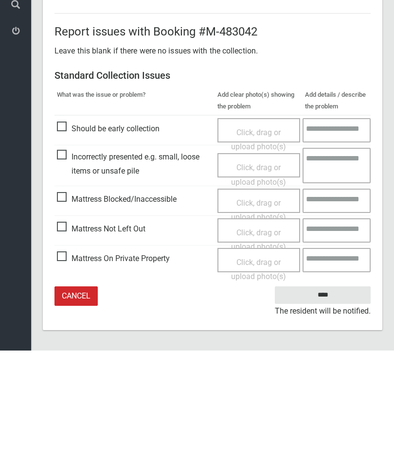
type input"] "*"
click at [63, 346] on span "Mattress Not Left Out" at bounding box center [101, 353] width 88 height 15
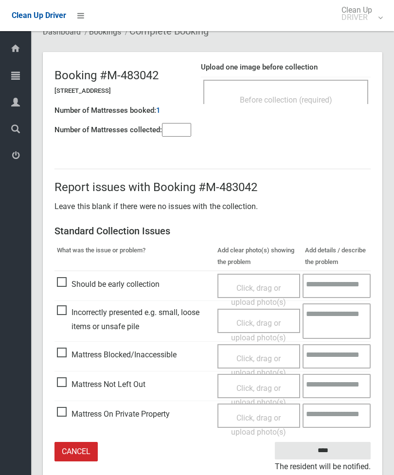
click at [253, 384] on span "Click, drag or upload photo(s)" at bounding box center [258, 396] width 55 height 24
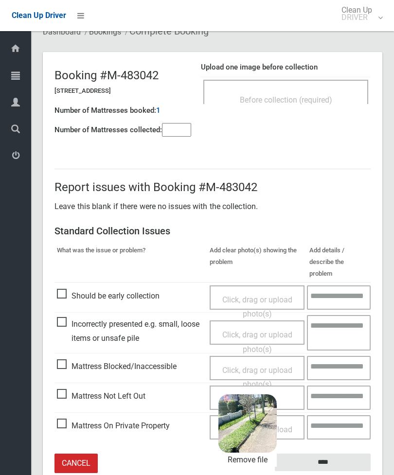
click at [351, 454] on input "****" at bounding box center [323, 463] width 96 height 18
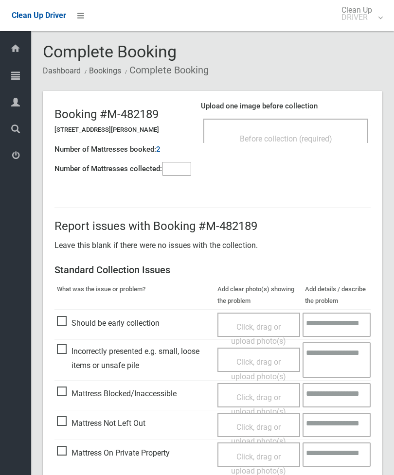
click at [323, 132] on div "Before collection (required)" at bounding box center [285, 138] width 143 height 18
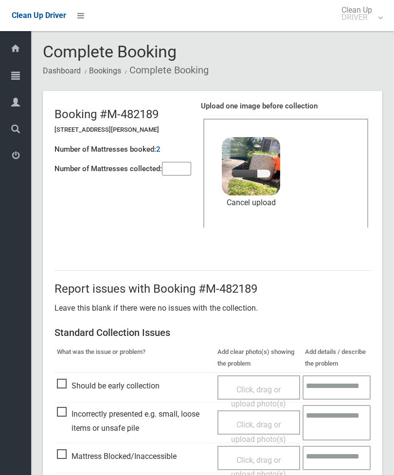
click at [184, 168] on input"] "number" at bounding box center [176, 169] width 29 height 14
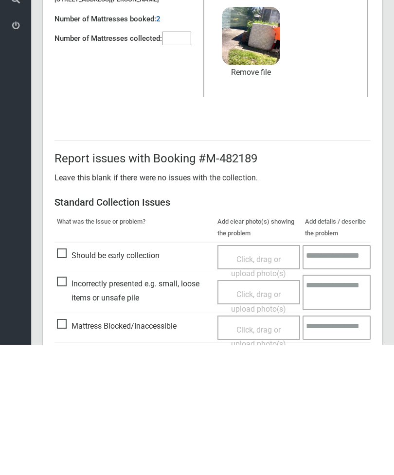
scroll to position [133, 0]
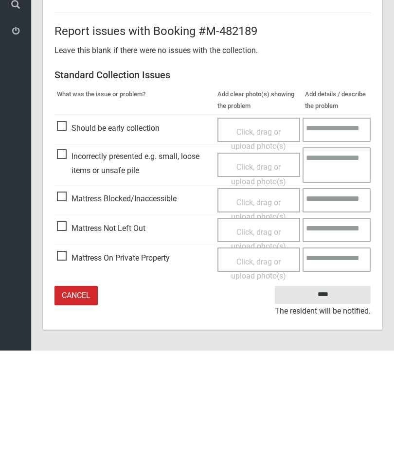
type input"] "*"
click at [332, 410] on input "****" at bounding box center [323, 419] width 96 height 18
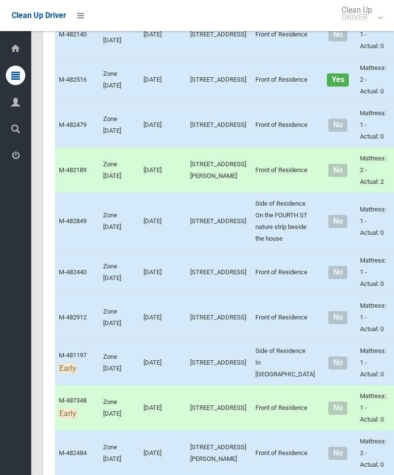
scroll to position [932, 0]
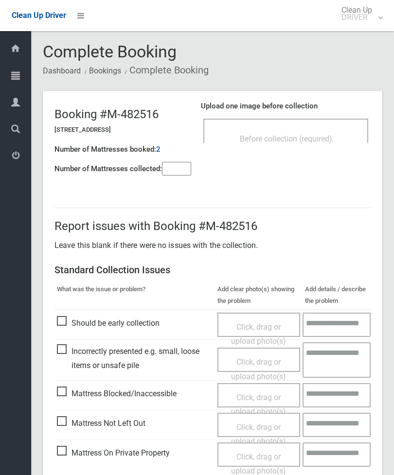
click at [323, 127] on div "Before collection (required)" at bounding box center [285, 131] width 165 height 24
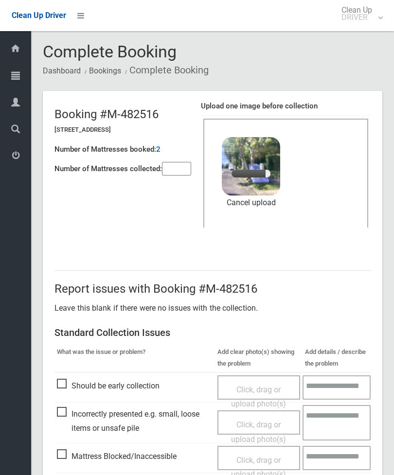
click at [179, 168] on input"] "number" at bounding box center [176, 169] width 29 height 14
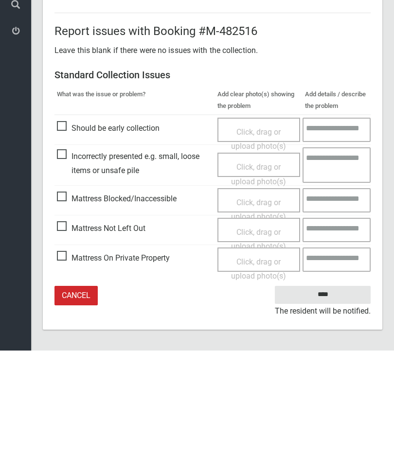
type input"] "*"
click at [330, 410] on input "****" at bounding box center [323, 419] width 96 height 18
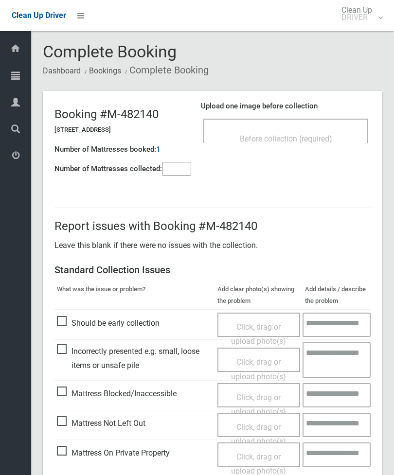
click at [312, 128] on div "Before collection (required)" at bounding box center [285, 131] width 165 height 24
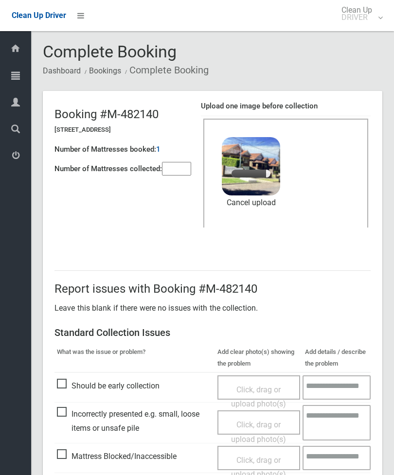
click at [177, 167] on input"] "number" at bounding box center [176, 169] width 29 height 14
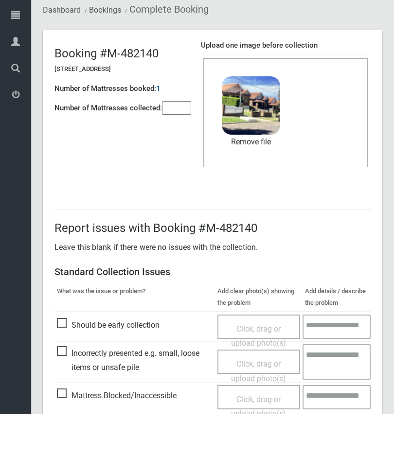
scroll to position [133, 0]
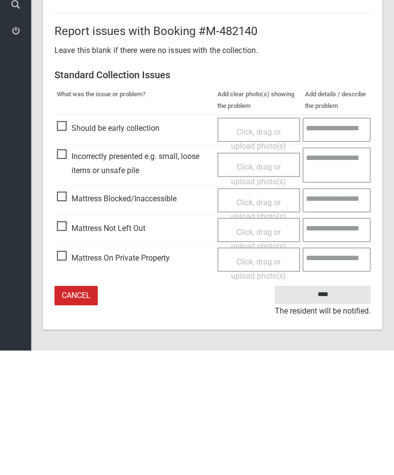
type input"] "*"
click at [329, 410] on input "****" at bounding box center [323, 419] width 96 height 18
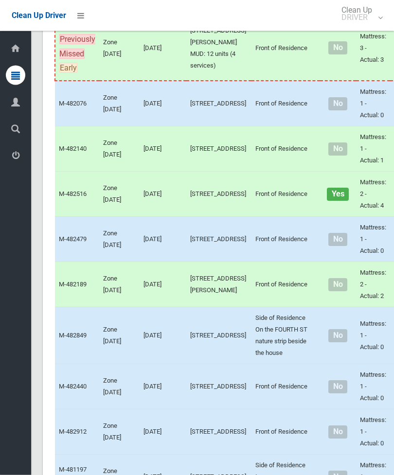
scroll to position [816, 0]
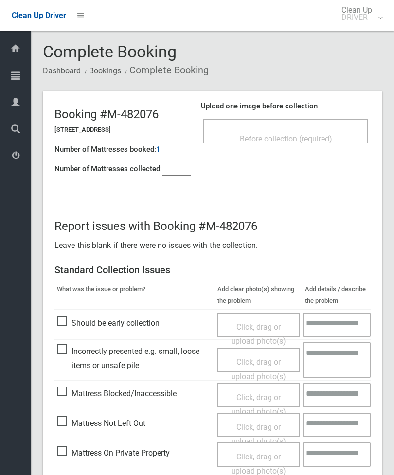
click at [322, 123] on div "Before collection (required)" at bounding box center [285, 131] width 165 height 24
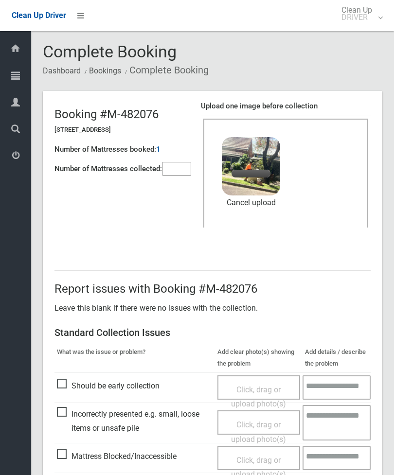
click at [179, 167] on input"] "number" at bounding box center [176, 169] width 29 height 14
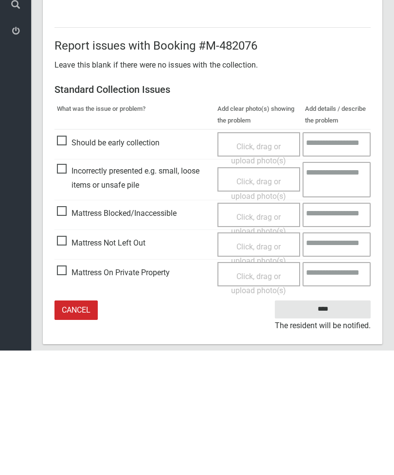
scroll to position [133, 0]
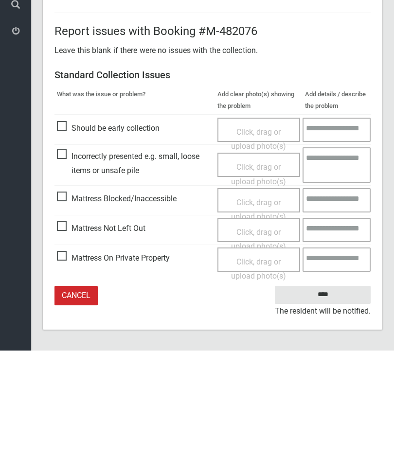
type input"] "*"
click at [331, 410] on input "****" at bounding box center [323, 419] width 96 height 18
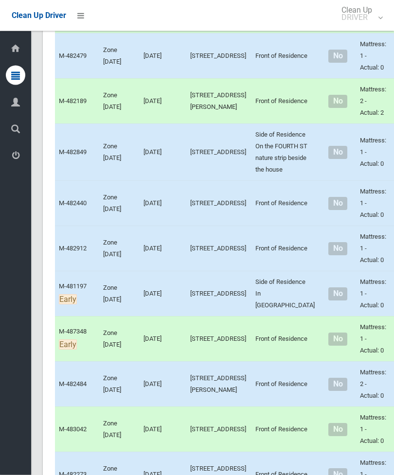
scroll to position [1042, 0]
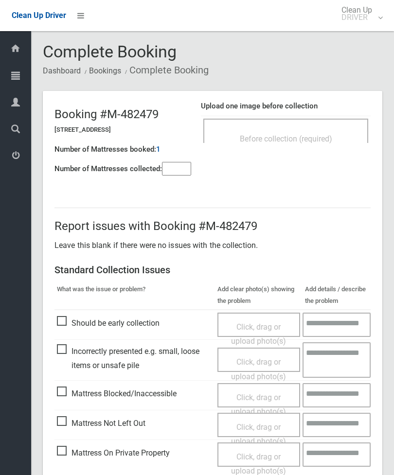
click at [327, 131] on div "Before collection (required)" at bounding box center [285, 138] width 143 height 18
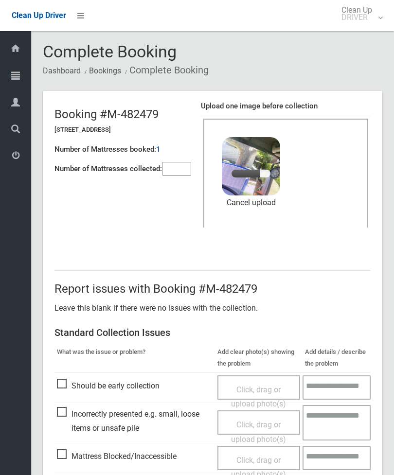
click at [176, 167] on input"] "number" at bounding box center [176, 169] width 29 height 14
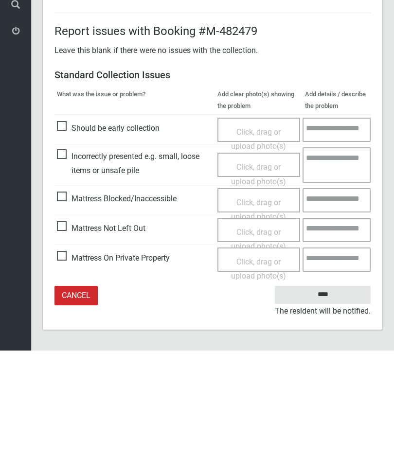
type input"] "*"
click at [326, 410] on input "****" at bounding box center [323, 419] width 96 height 18
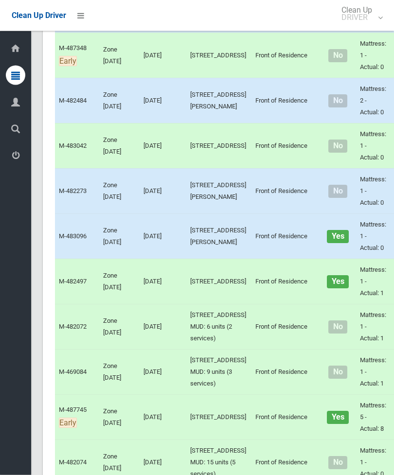
scroll to position [1282, 0]
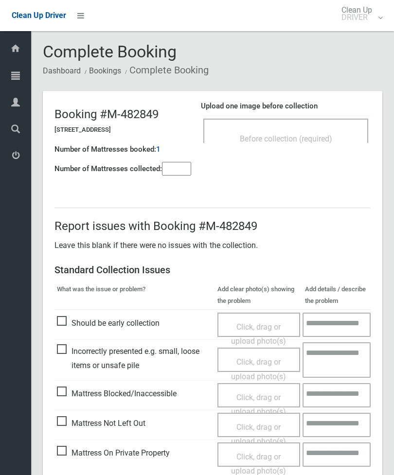
click at [323, 130] on div "Before collection (required)" at bounding box center [285, 138] width 143 height 18
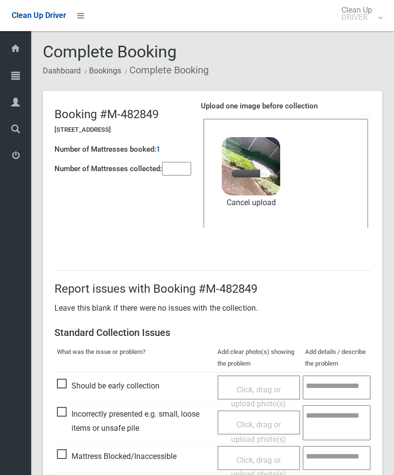
click at [184, 162] on input"] "number" at bounding box center [176, 169] width 29 height 14
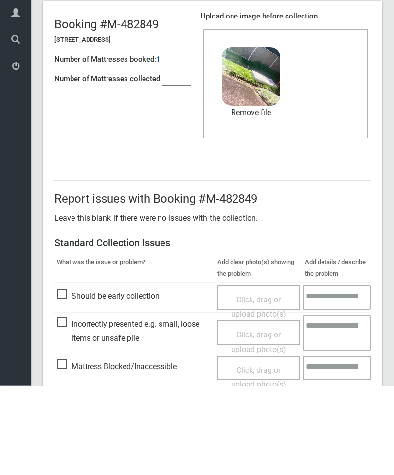
scroll to position [133, 0]
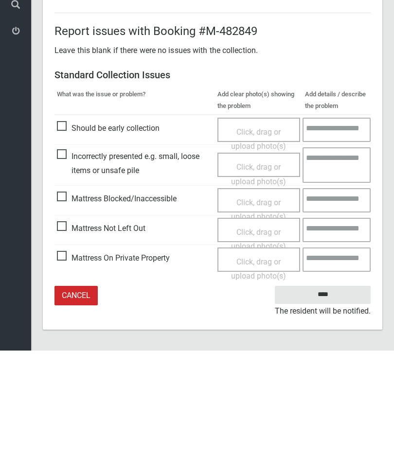
type input"] "*"
click at [329, 410] on input "****" at bounding box center [323, 419] width 96 height 18
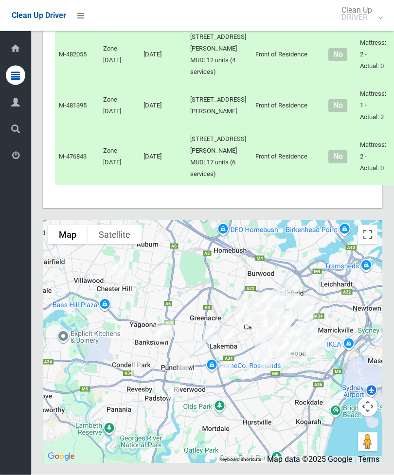
scroll to position [4645, 0]
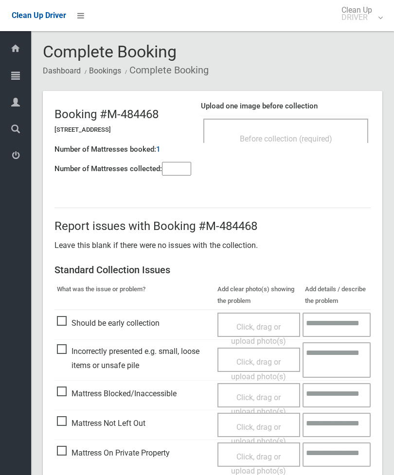
click at [327, 146] on div "Before collection (required)" at bounding box center [285, 138] width 143 height 18
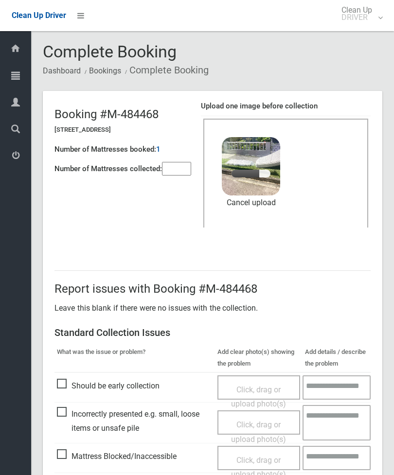
click at [177, 164] on input"] "number" at bounding box center [176, 169] width 29 height 14
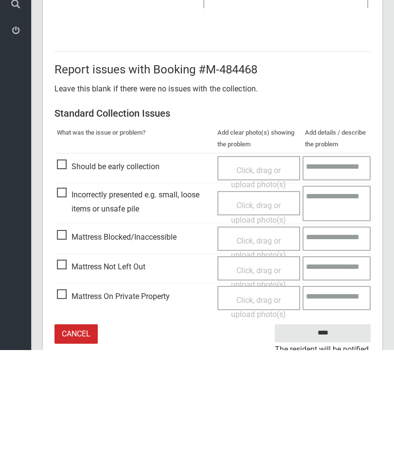
scroll to position [133, 0]
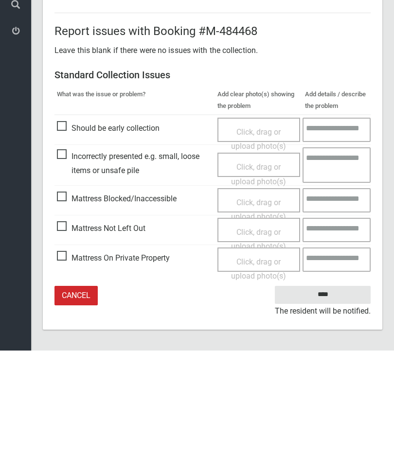
type input"] "*"
click at [329, 410] on input "****" at bounding box center [323, 419] width 96 height 18
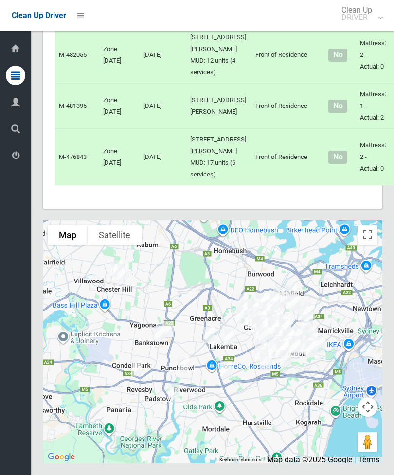
scroll to position [4565, 0]
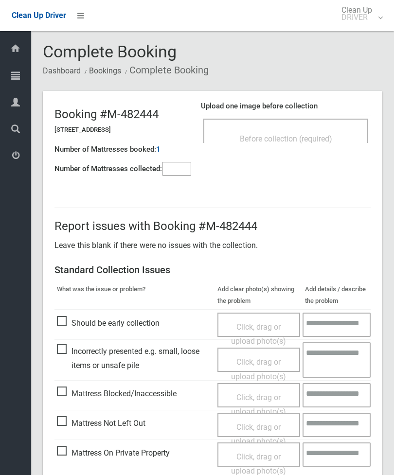
click at [334, 130] on div "Before collection (required)" at bounding box center [285, 138] width 143 height 18
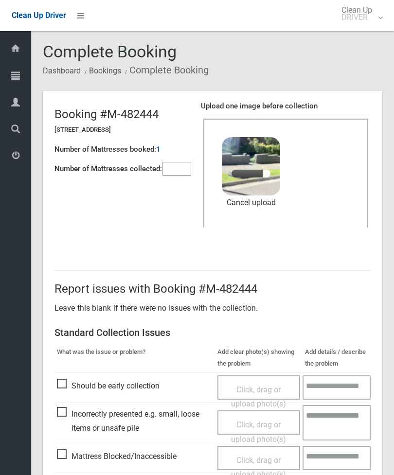
click at [183, 173] on input"] "number" at bounding box center [176, 169] width 29 height 14
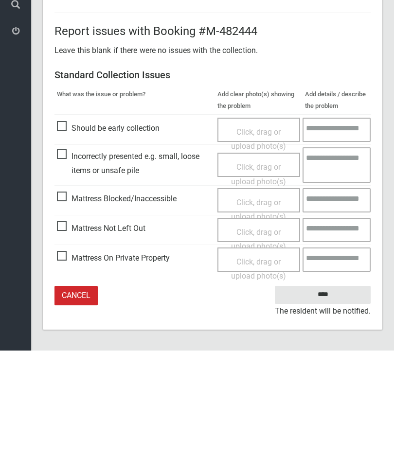
type input"] "*"
click at [334, 410] on input "****" at bounding box center [323, 419] width 96 height 18
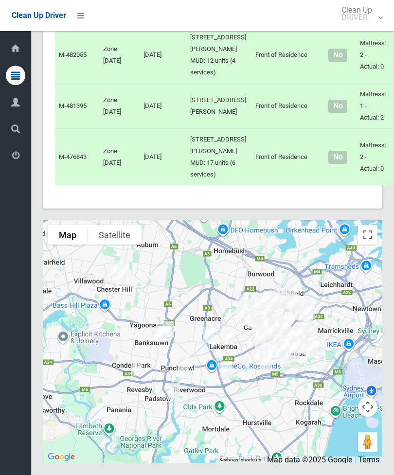
scroll to position [4523, 0]
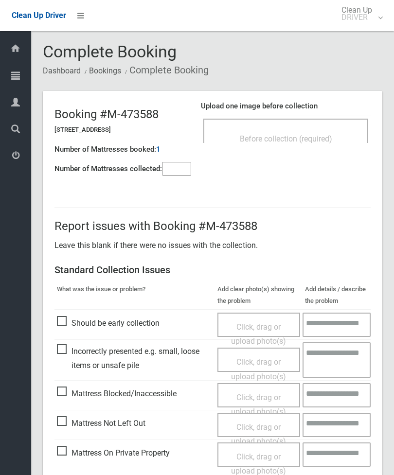
click at [324, 119] on div "Before collection (required)" at bounding box center [285, 131] width 165 height 24
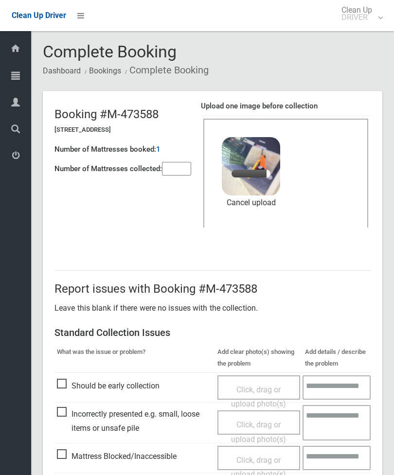
click at [184, 163] on input"] "number" at bounding box center [176, 169] width 29 height 14
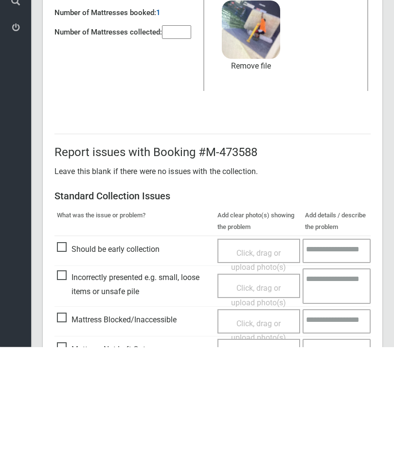
scroll to position [133, 0]
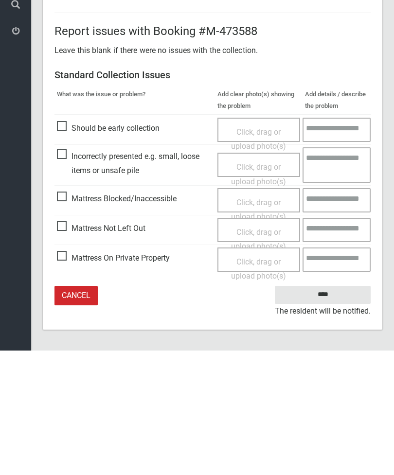
type input"] "*"
click at [332, 410] on input "****" at bounding box center [323, 419] width 96 height 18
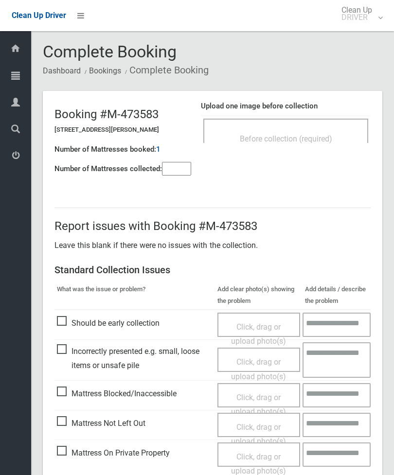
click at [329, 128] on div "Before collection (required)" at bounding box center [285, 131] width 165 height 24
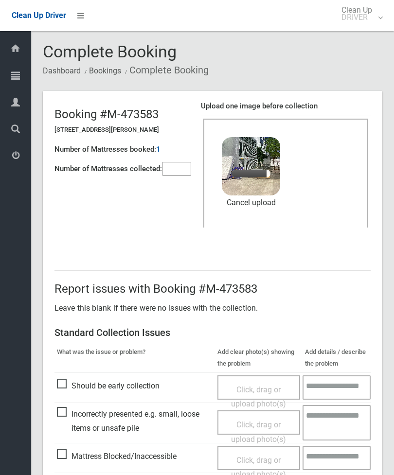
click at [184, 169] on input"] "number" at bounding box center [176, 169] width 29 height 14
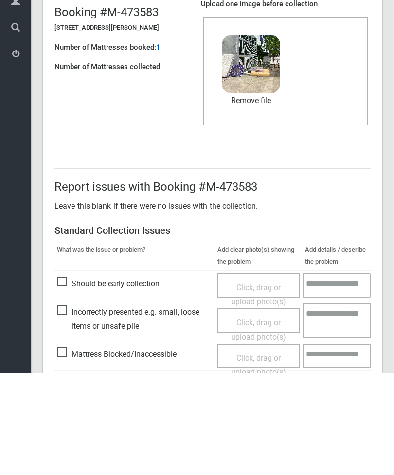
scroll to position [133, 0]
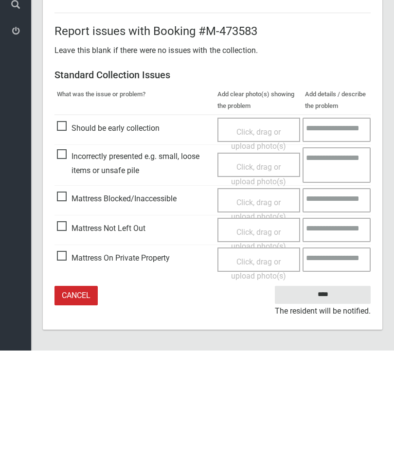
type input"] "**"
click at [334, 410] on input "****" at bounding box center [323, 419] width 96 height 18
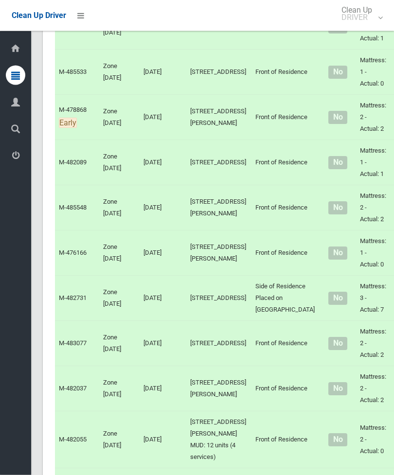
scroll to position [3790, 0]
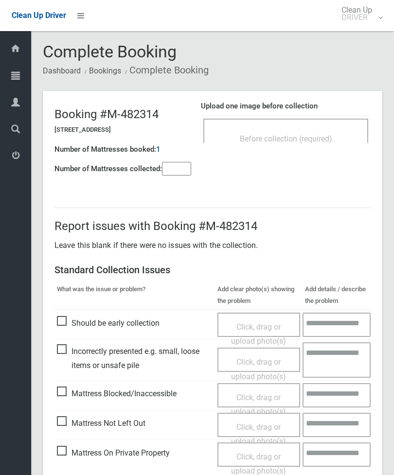
click at [330, 136] on span "Before collection (required)" at bounding box center [286, 138] width 92 height 9
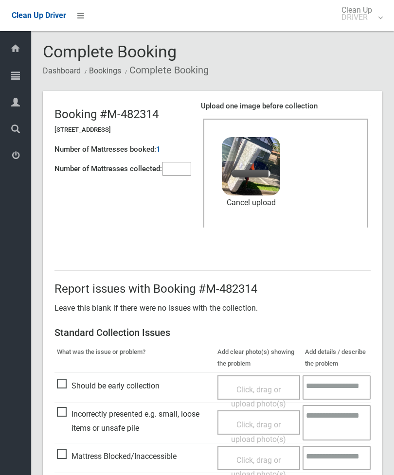
click at [180, 166] on input"] "number" at bounding box center [176, 169] width 29 height 14
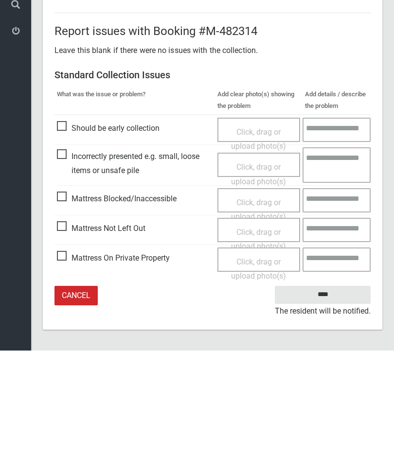
type input"] "*"
click at [333, 410] on input "****" at bounding box center [323, 419] width 96 height 18
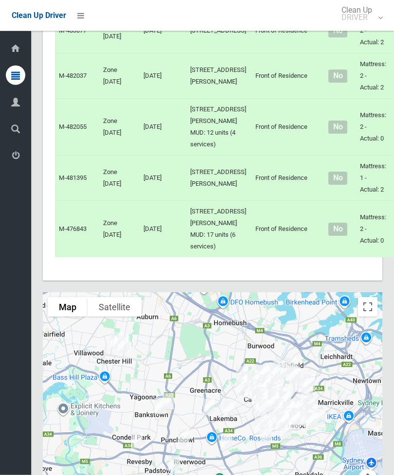
scroll to position [4277, 0]
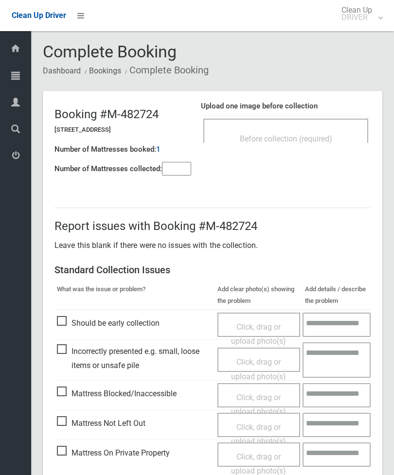
click at [180, 170] on input"] "number" at bounding box center [176, 169] width 29 height 14
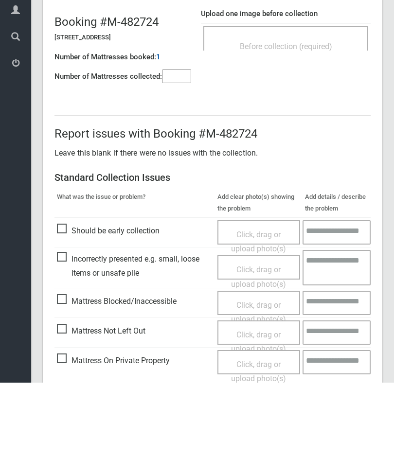
scroll to position [70, 0]
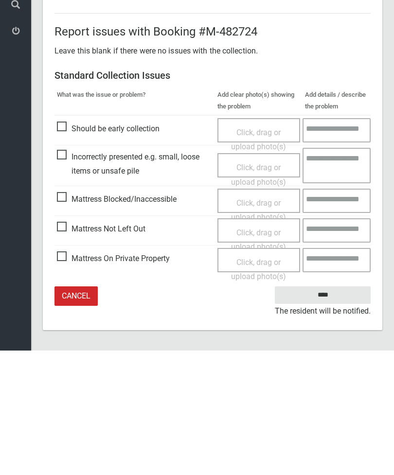
type input"] "*"
click at [257, 352] on span "Click, drag or upload photo(s)" at bounding box center [258, 364] width 55 height 24
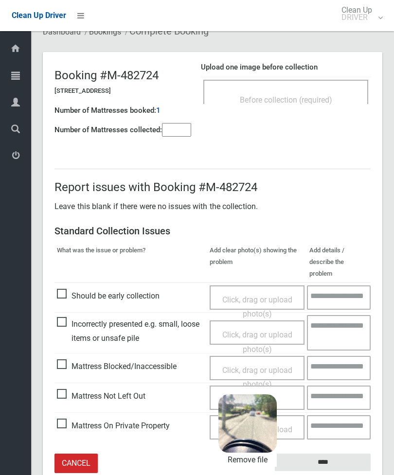
click at [351, 454] on input "****" at bounding box center [323, 463] width 96 height 18
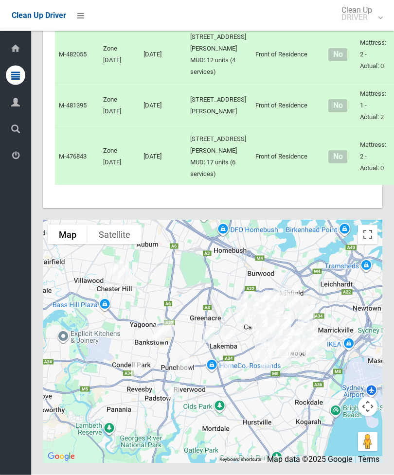
scroll to position [4472, 0]
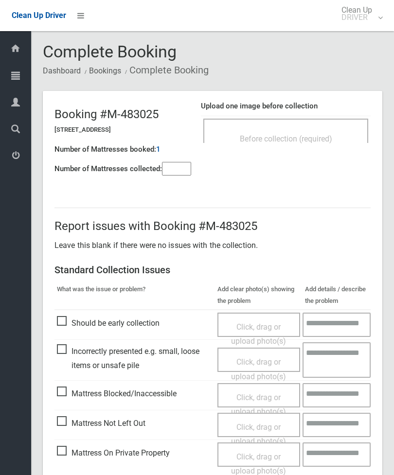
click at [317, 140] on span "Before collection (required)" at bounding box center [286, 138] width 92 height 9
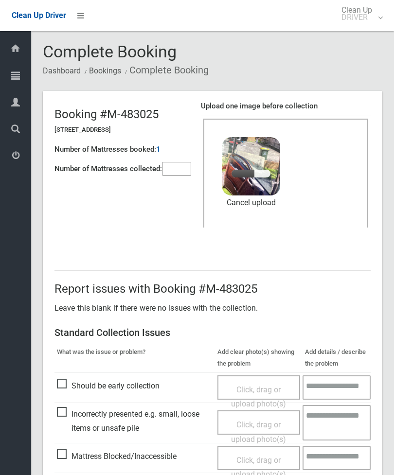
click at [179, 169] on input"] "number" at bounding box center [176, 169] width 29 height 14
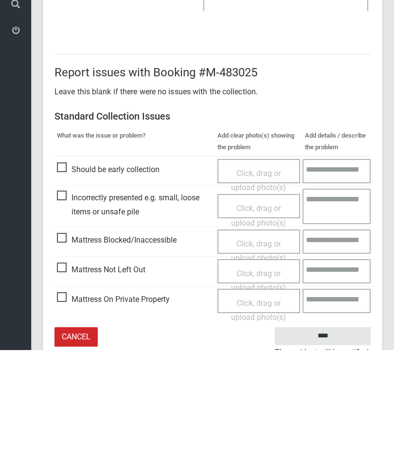
scroll to position [133, 0]
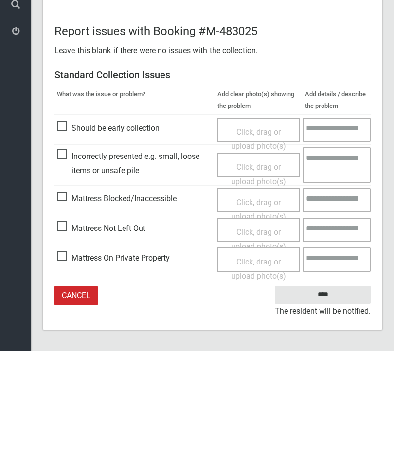
type input"] "*"
click at [335, 410] on input "****" at bounding box center [323, 419] width 96 height 18
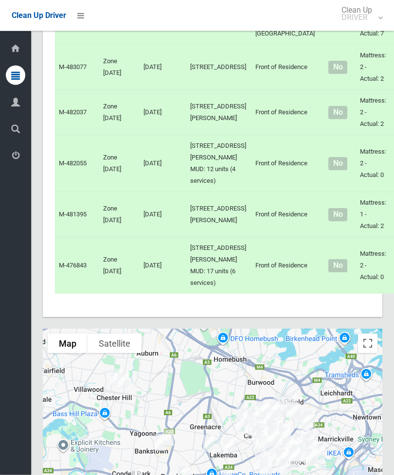
scroll to position [4241, 0]
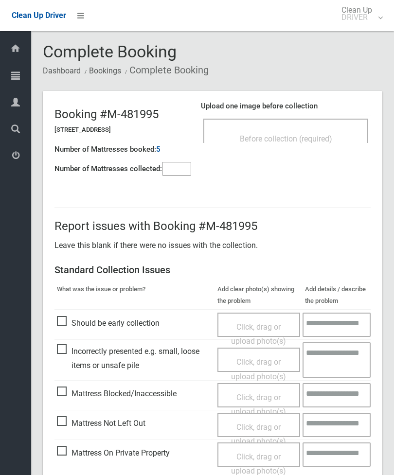
click at [326, 136] on span "Before collection (required)" at bounding box center [286, 138] width 92 height 9
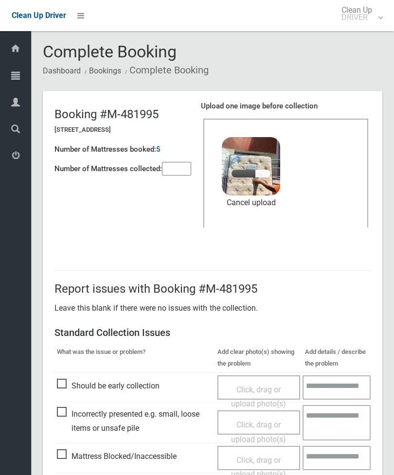
click at [169, 154] on div "Number of Mattresses booked: 5" at bounding box center [122, 150] width 137 height 20
click at [271, 201] on link "Remove file" at bounding box center [251, 202] width 58 height 15
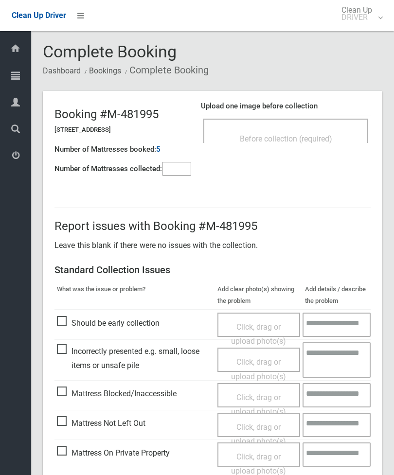
click at [338, 135] on div "Before collection (required)" at bounding box center [285, 138] width 143 height 18
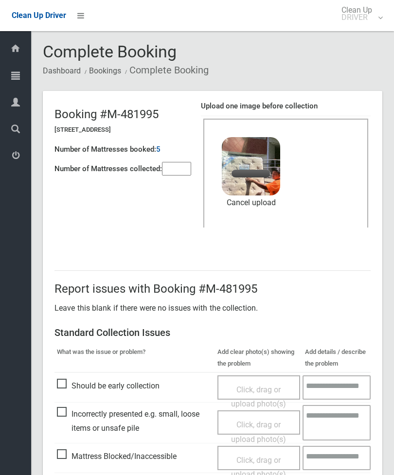
click at [174, 169] on input"] "number" at bounding box center [176, 169] width 29 height 14
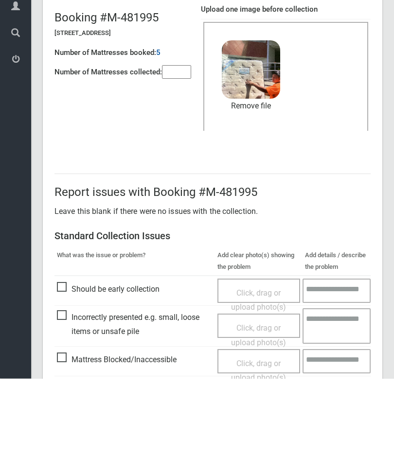
scroll to position [133, 0]
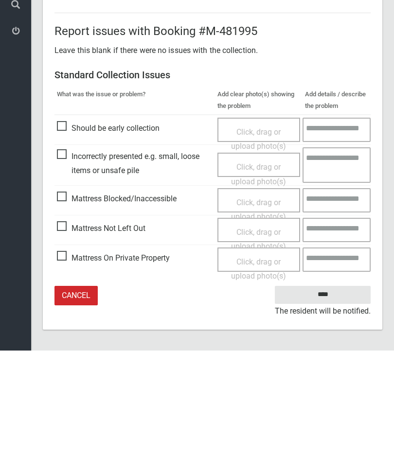
type input"] "*"
click at [328, 410] on input "****" at bounding box center [323, 419] width 96 height 18
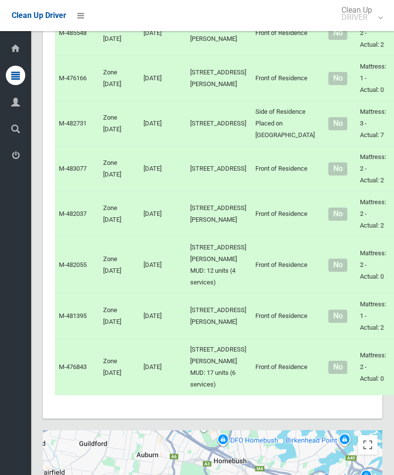
scroll to position [4142, 0]
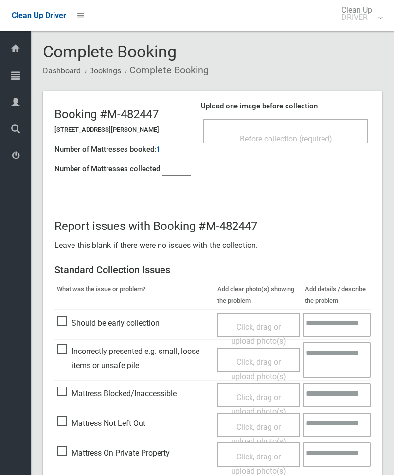
click at [325, 121] on div "Before collection (required)" at bounding box center [285, 131] width 165 height 24
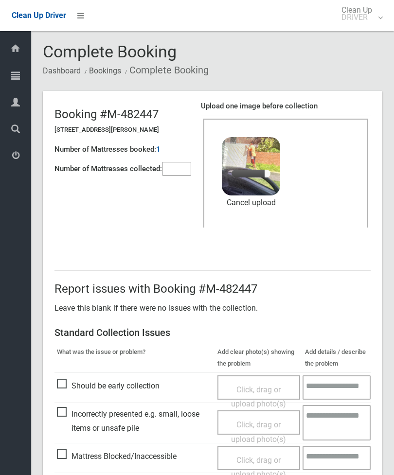
click at [181, 168] on input"] "number" at bounding box center [176, 169] width 29 height 14
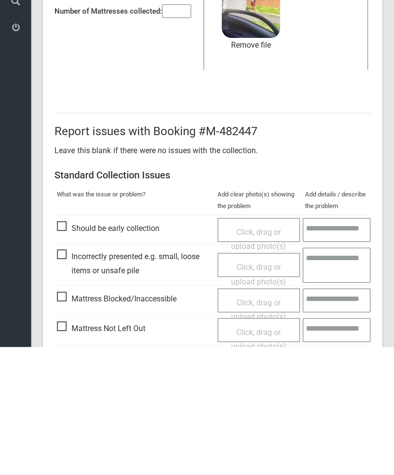
scroll to position [133, 0]
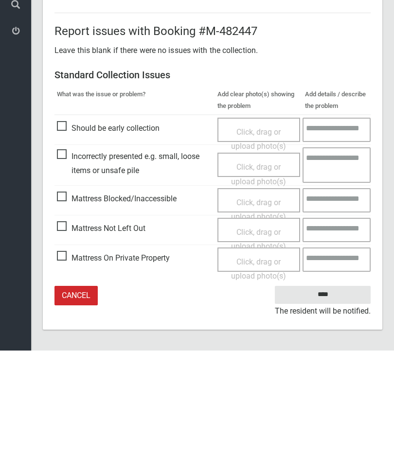
type input"] "*"
click at [340, 410] on input "****" at bounding box center [323, 419] width 96 height 18
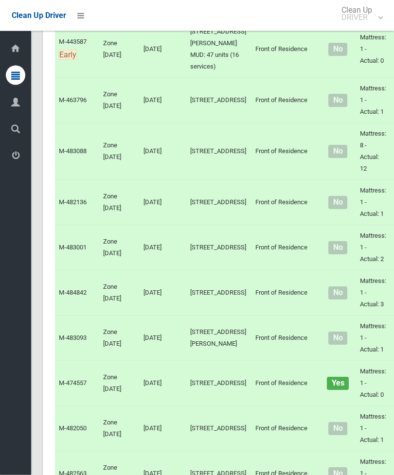
scroll to position [3518, 0]
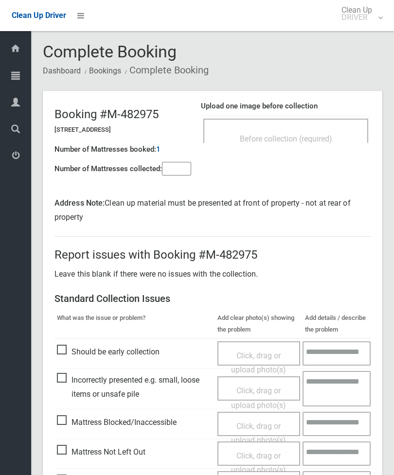
click at [319, 135] on span "Before collection (required)" at bounding box center [286, 138] width 92 height 9
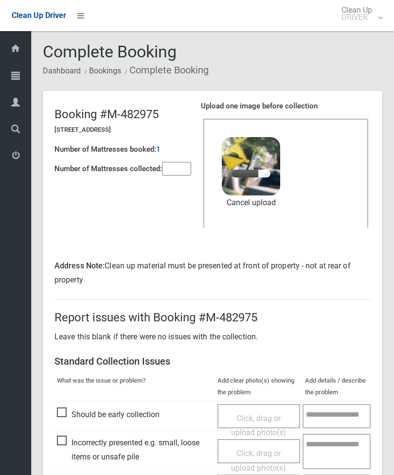
click at [187, 170] on input"] "number" at bounding box center [176, 169] width 29 height 14
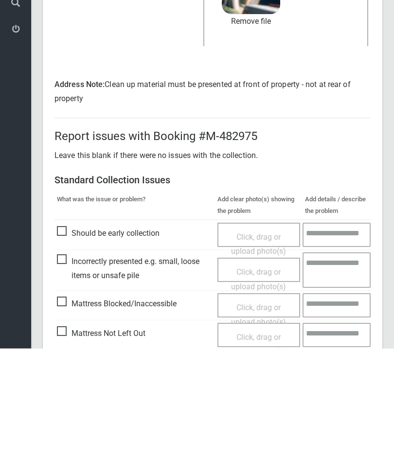
scroll to position [161, 0]
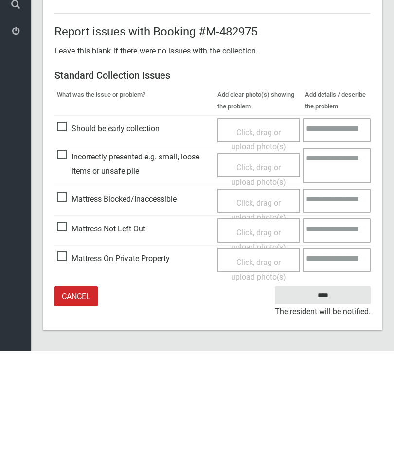
type input"] "*"
click at [322, 411] on input "****" at bounding box center [323, 420] width 96 height 18
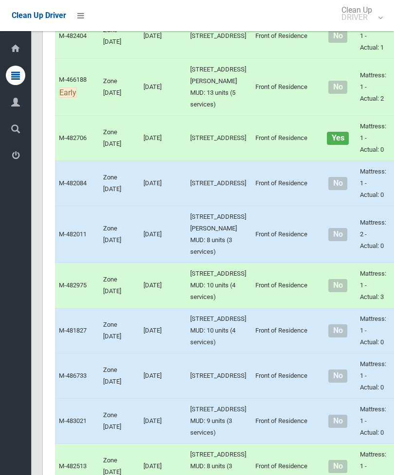
scroll to position [2469, 0]
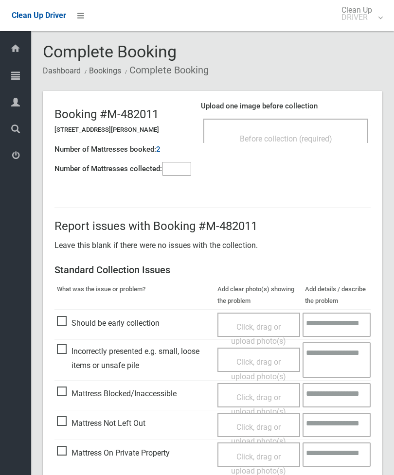
click at [329, 119] on div "Before collection (required)" at bounding box center [285, 131] width 165 height 24
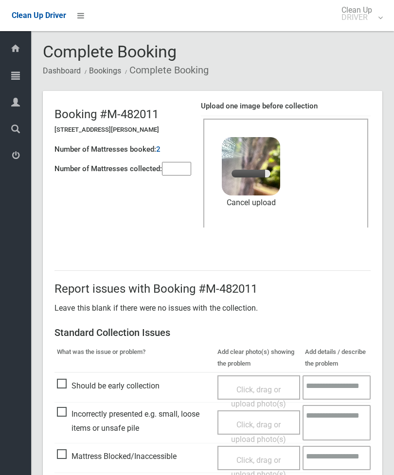
click at [179, 172] on input"] "number" at bounding box center [176, 169] width 29 height 14
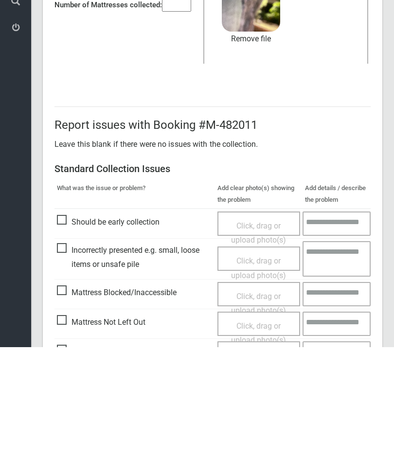
scroll to position [133, 0]
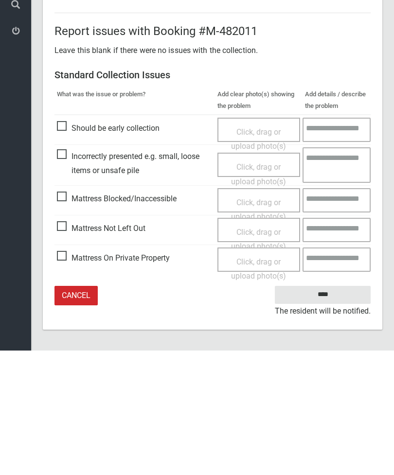
type input"] "*"
click at [325, 410] on input "****" at bounding box center [323, 419] width 96 height 18
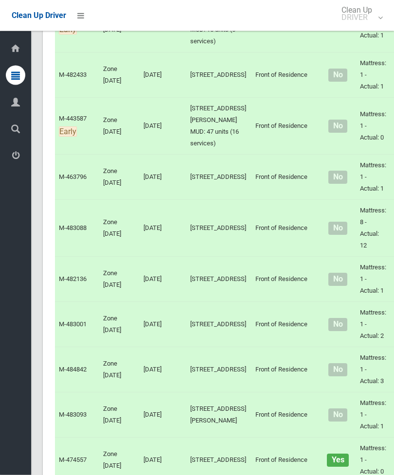
scroll to position [3516, 0]
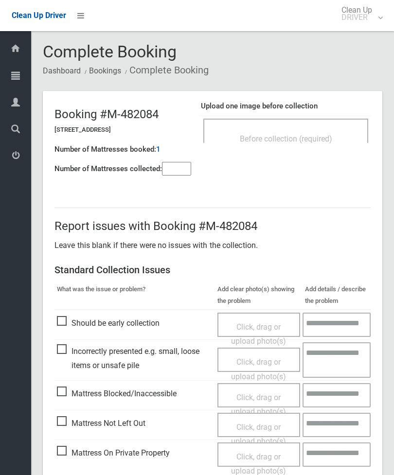
click at [177, 166] on input"] "number" at bounding box center [176, 169] width 29 height 14
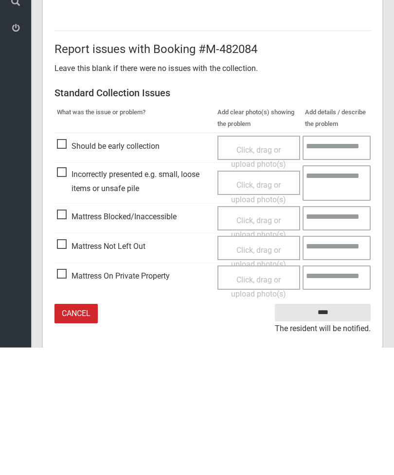
scroll to position [70, 0]
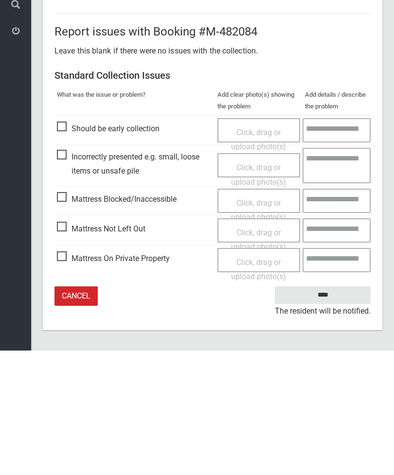
type input"] "*"
click at [67, 346] on span "Mattress Not Left Out" at bounding box center [101, 353] width 88 height 15
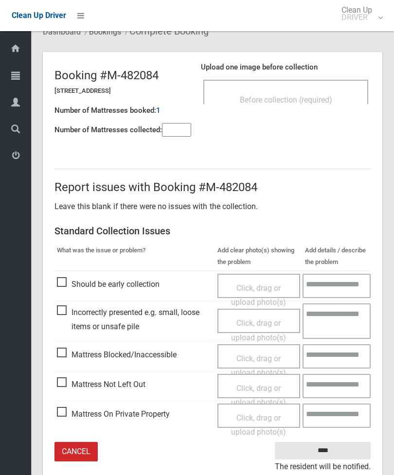
click at [272, 386] on span "Click, drag or upload photo(s)" at bounding box center [258, 396] width 55 height 24
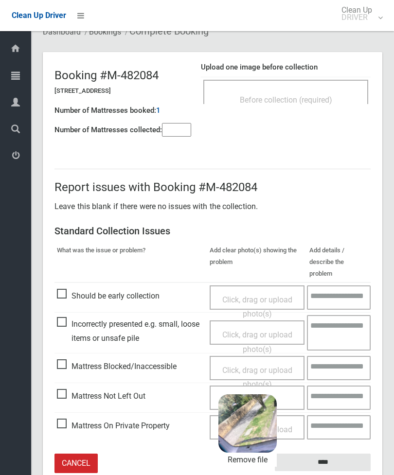
click at [336, 454] on input "****" at bounding box center [323, 463] width 96 height 18
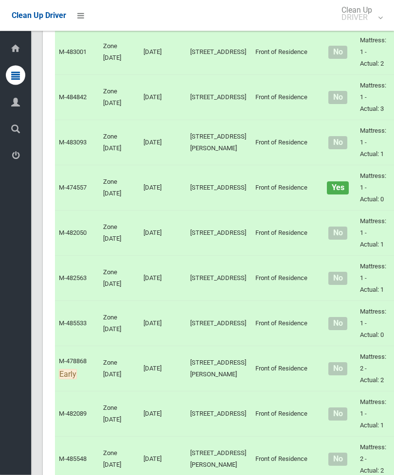
scroll to position [3713, 0]
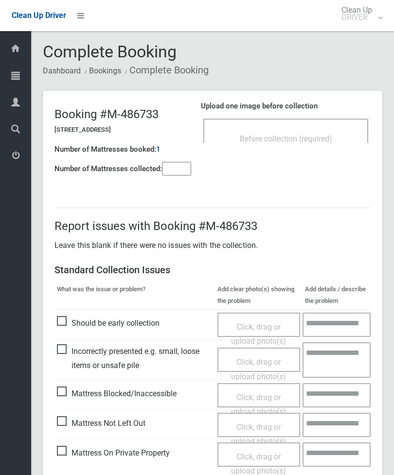
click at [327, 128] on div "Before collection (required)" at bounding box center [285, 131] width 165 height 24
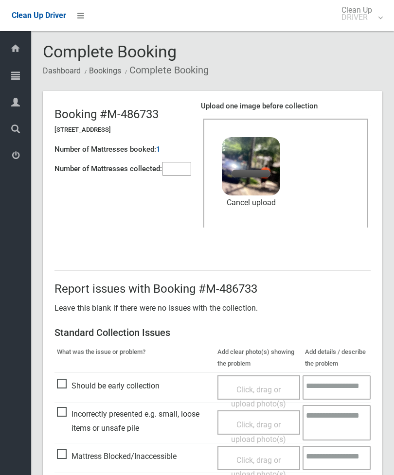
click at [183, 168] on input"] "number" at bounding box center [176, 169] width 29 height 14
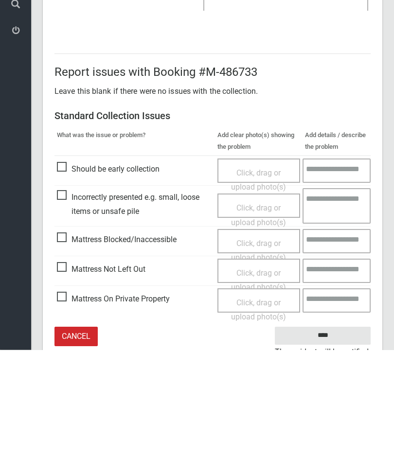
scroll to position [133, 0]
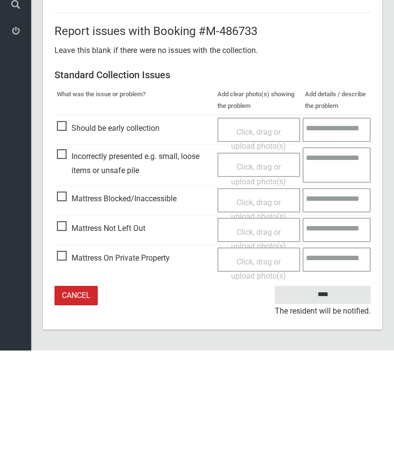
type input"] "*"
click at [324, 410] on input "****" at bounding box center [323, 419] width 96 height 18
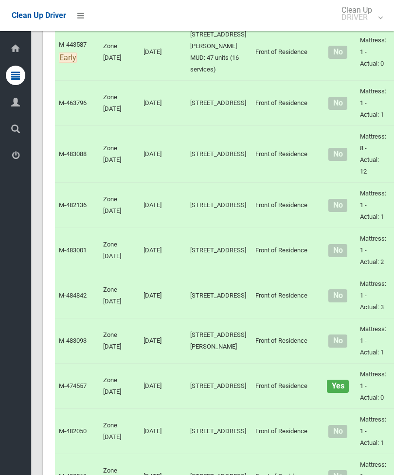
scroll to position [3614, 0]
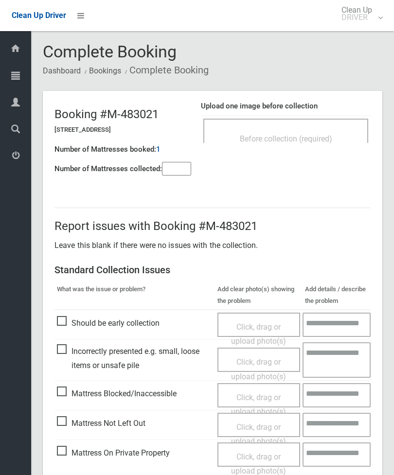
click at [327, 133] on div "Before collection (required)" at bounding box center [285, 138] width 143 height 18
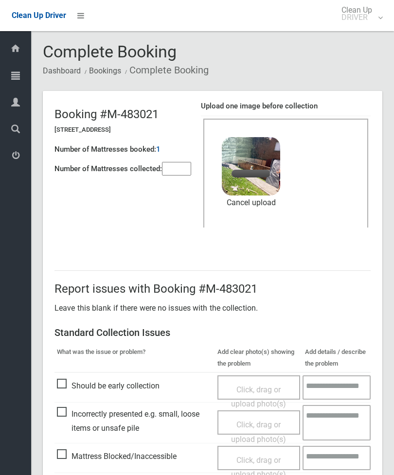
click at [191, 175] on input"] "number" at bounding box center [176, 169] width 29 height 14
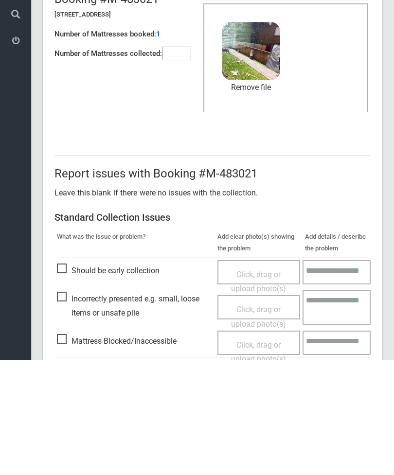
scroll to position [133, 0]
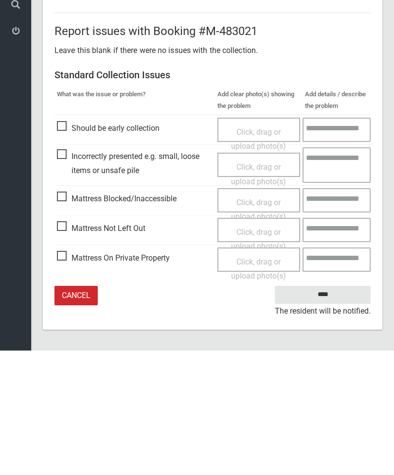
type input"] "*"
click at [329, 410] on input "****" at bounding box center [323, 419] width 96 height 18
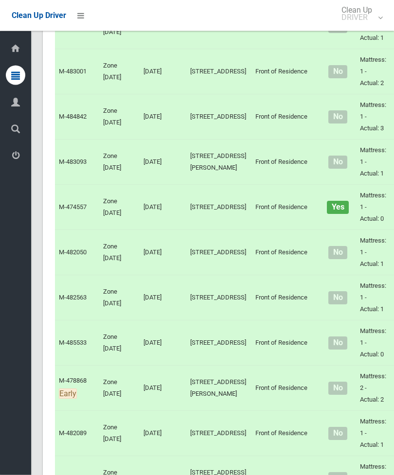
scroll to position [3694, 0]
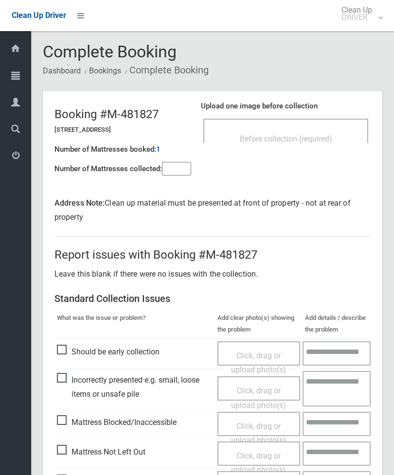
click at [178, 164] on input"] "number" at bounding box center [176, 169] width 29 height 14
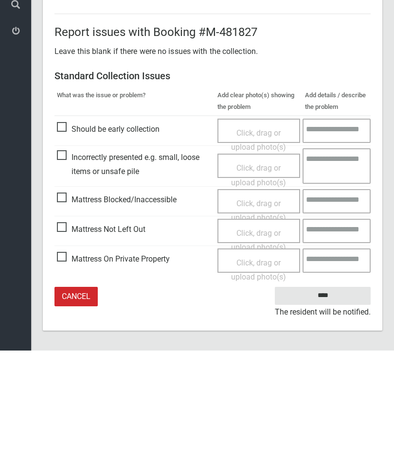
type input"] "*"
click at [59, 347] on span "Mattress Not Left Out" at bounding box center [101, 354] width 88 height 15
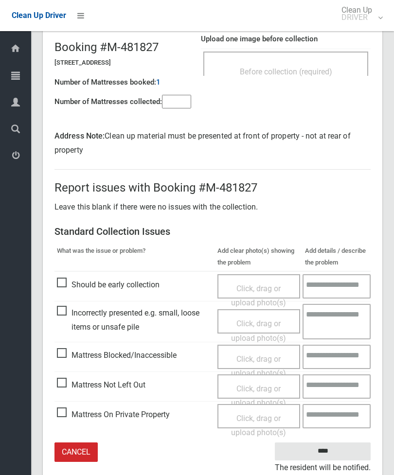
click at [265, 385] on span "Click, drag or upload photo(s)" at bounding box center [258, 396] width 55 height 24
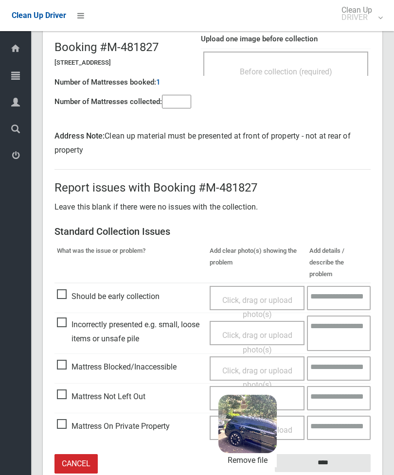
click at [349, 454] on input "****" at bounding box center [323, 463] width 96 height 18
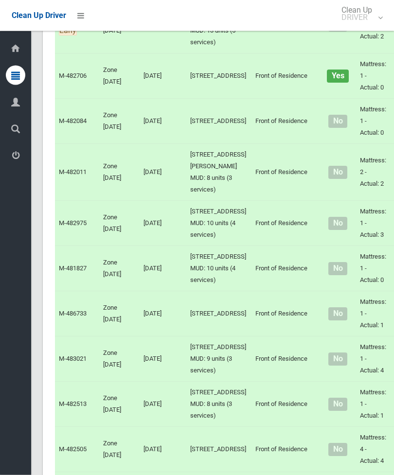
scroll to position [2456, 0]
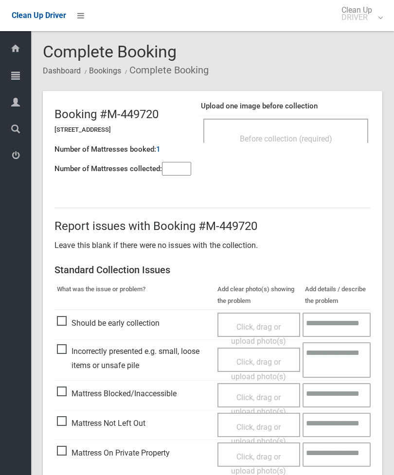
click at [179, 162] on input"] "number" at bounding box center [176, 169] width 29 height 14
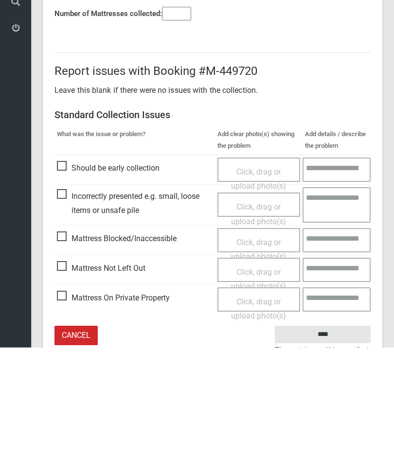
scroll to position [70, 0]
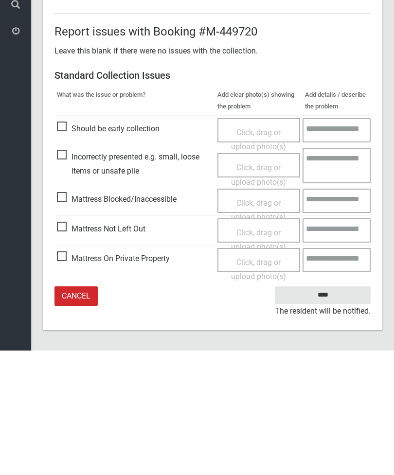
type input"] "*"
click at [65, 346] on span "Mattress Not Left Out" at bounding box center [101, 353] width 88 height 15
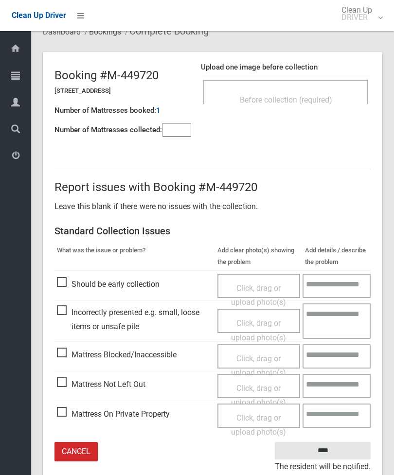
click at [263, 390] on div "Click, drag or upload photo(s)" at bounding box center [259, 395] width 69 height 29
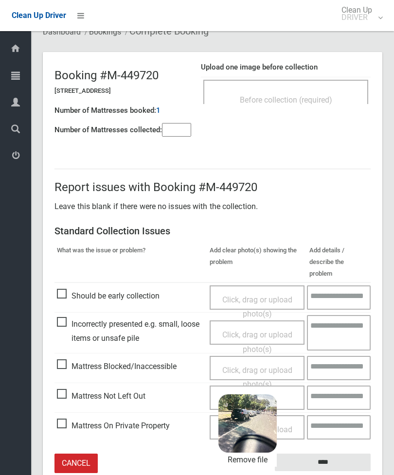
click at [348, 454] on input "****" at bounding box center [323, 463] width 96 height 18
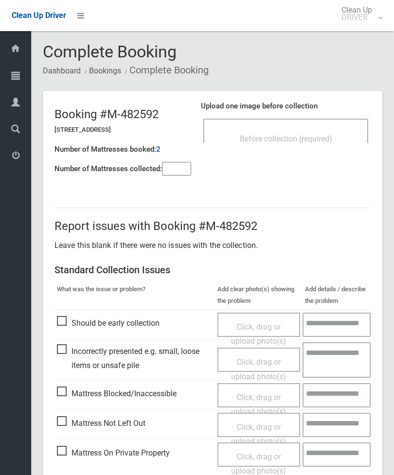
click at [183, 169] on input"] "number" at bounding box center [176, 169] width 29 height 14
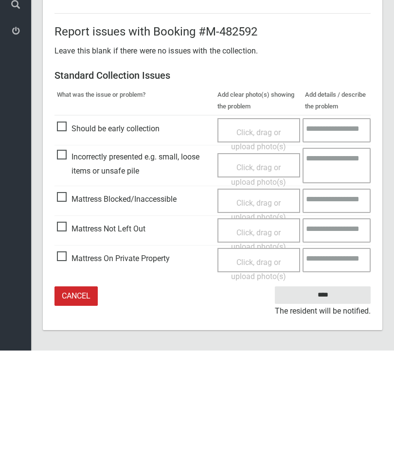
type input"] "*"
click at [66, 346] on span "Mattress Not Left Out" at bounding box center [101, 353] width 88 height 15
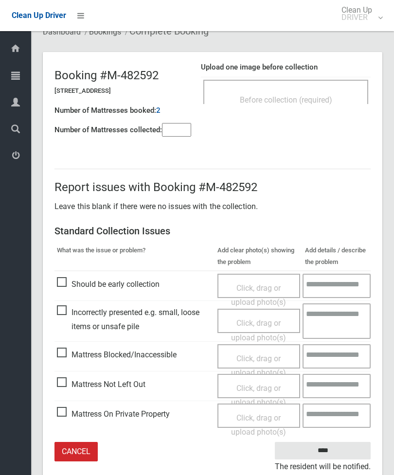
click at [268, 385] on span "Click, drag or upload photo(s)" at bounding box center [258, 396] width 55 height 24
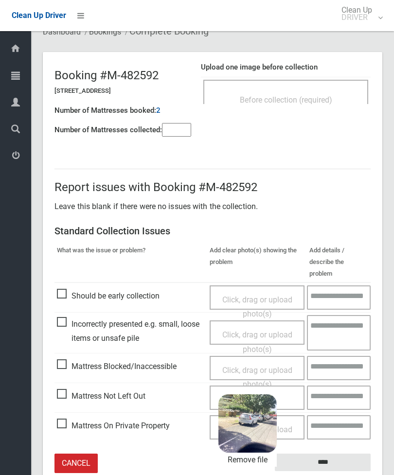
click at [338, 454] on input "****" at bounding box center [323, 463] width 96 height 18
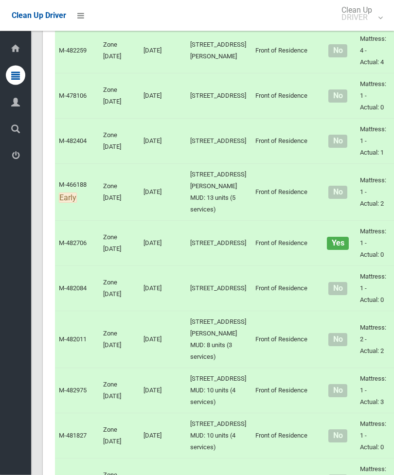
scroll to position [2288, 0]
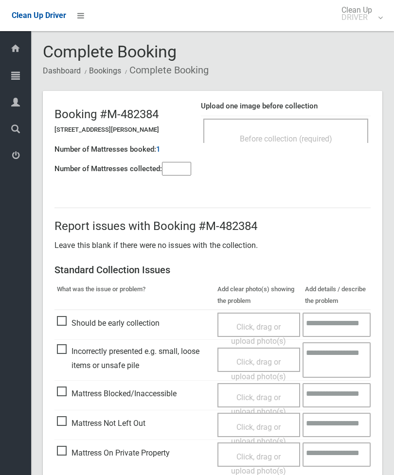
click at [176, 166] on input"] "number" at bounding box center [176, 169] width 29 height 14
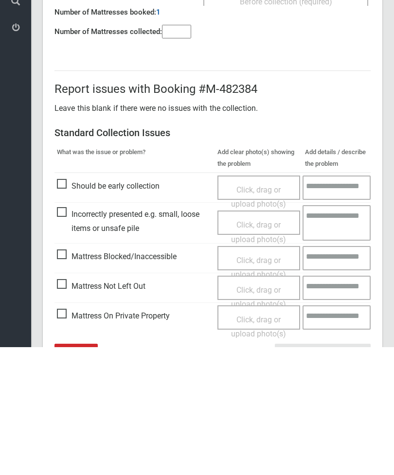
scroll to position [70, 0]
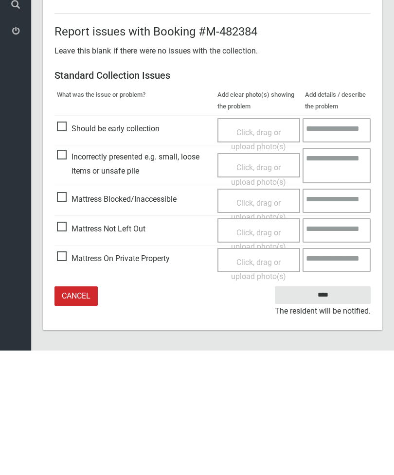
type input"] "*"
click at [68, 346] on span "Mattress Not Left Out" at bounding box center [101, 353] width 88 height 15
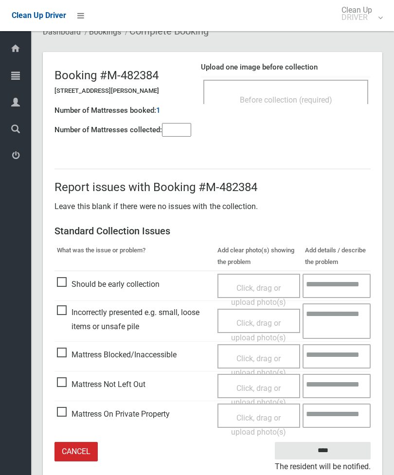
click at [245, 388] on span "Click, drag or upload photo(s)" at bounding box center [258, 396] width 55 height 24
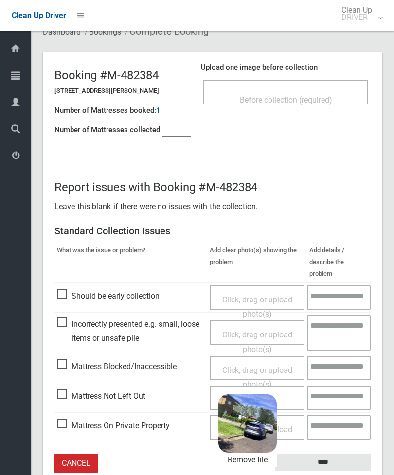
click at [346, 454] on input "****" at bounding box center [323, 463] width 96 height 18
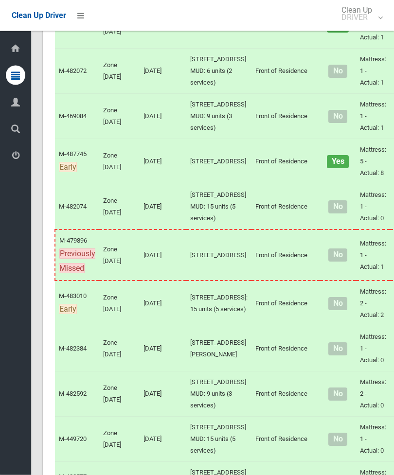
scroll to position [1538, 0]
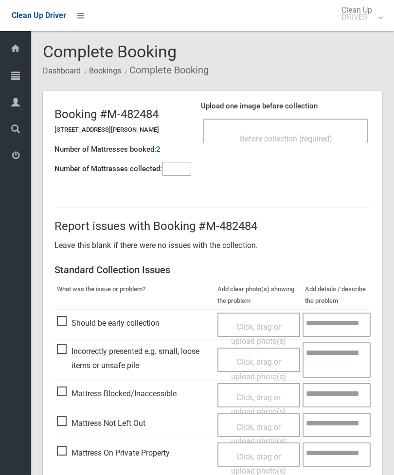
click at [321, 119] on div "Before collection (required)" at bounding box center [285, 131] width 165 height 24
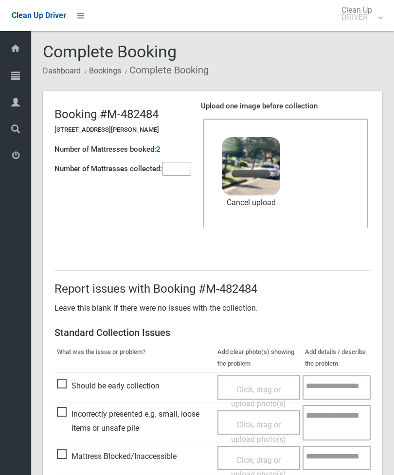
click at [177, 167] on input"] "number" at bounding box center [176, 169] width 29 height 14
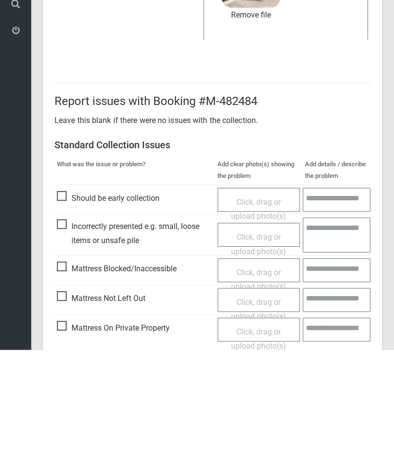
scroll to position [133, 0]
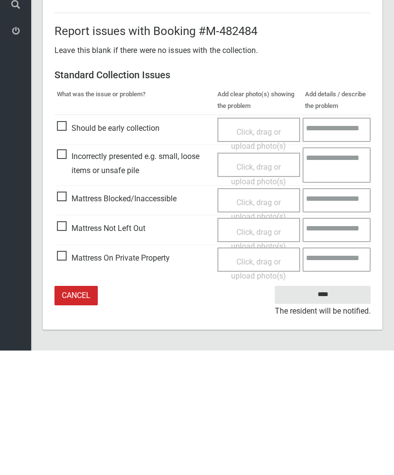
type input"] "*"
click at [324, 410] on input "****" at bounding box center [323, 419] width 96 height 18
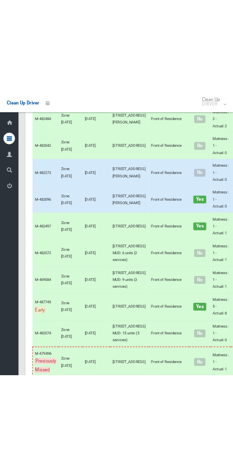
scroll to position [1395, 0]
